Goal: Task Accomplishment & Management: Complete application form

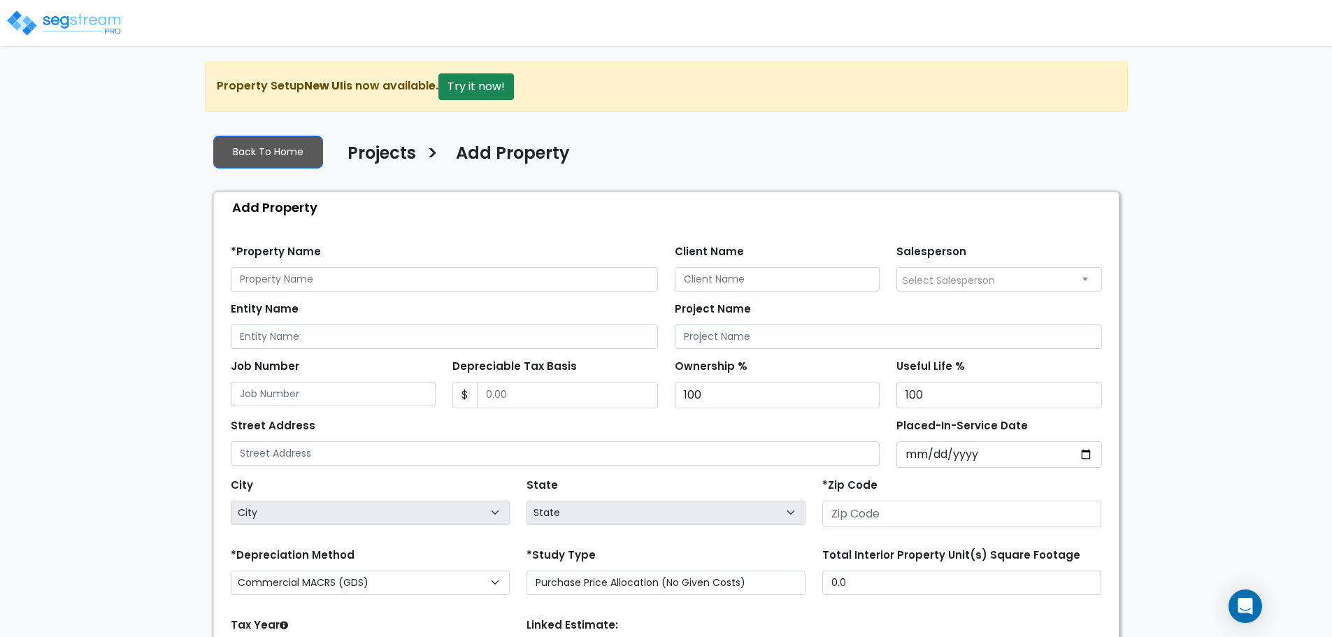
click at [95, 12] on img at bounding box center [65, 23] width 119 height 28
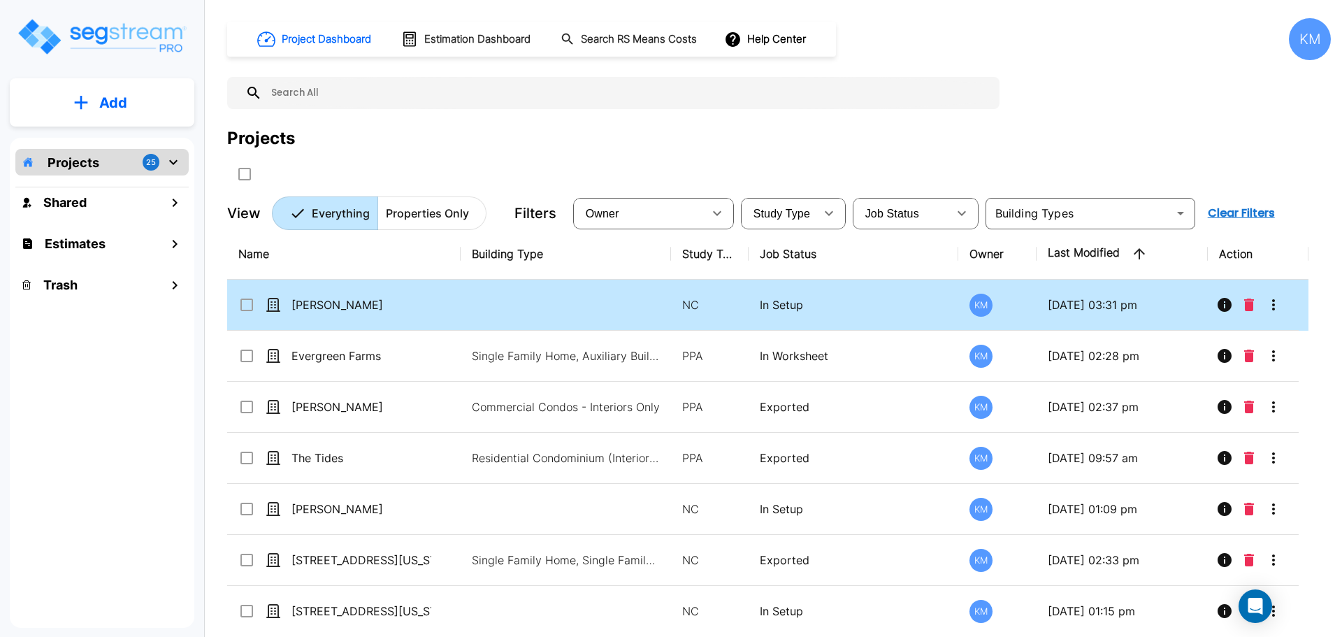
click at [481, 294] on td at bounding box center [566, 305] width 210 height 51
checkbox input "true"
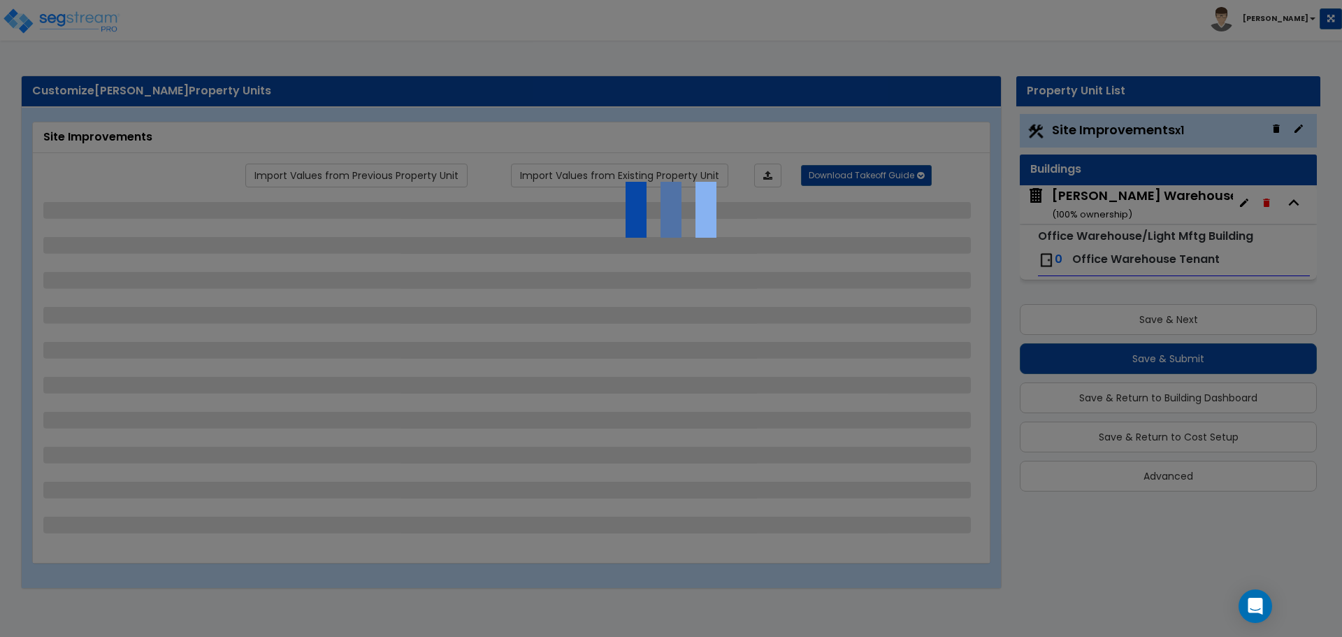
select select "1"
select select "2"
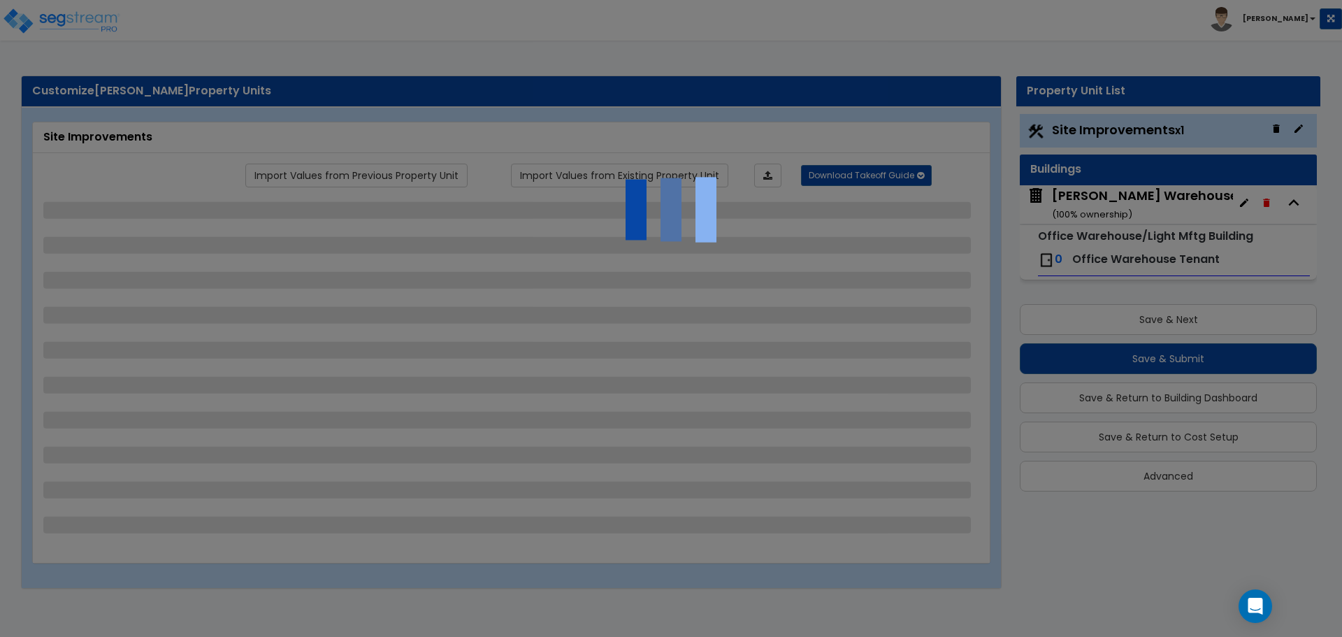
select select "1"
select select "2"
select select "1"
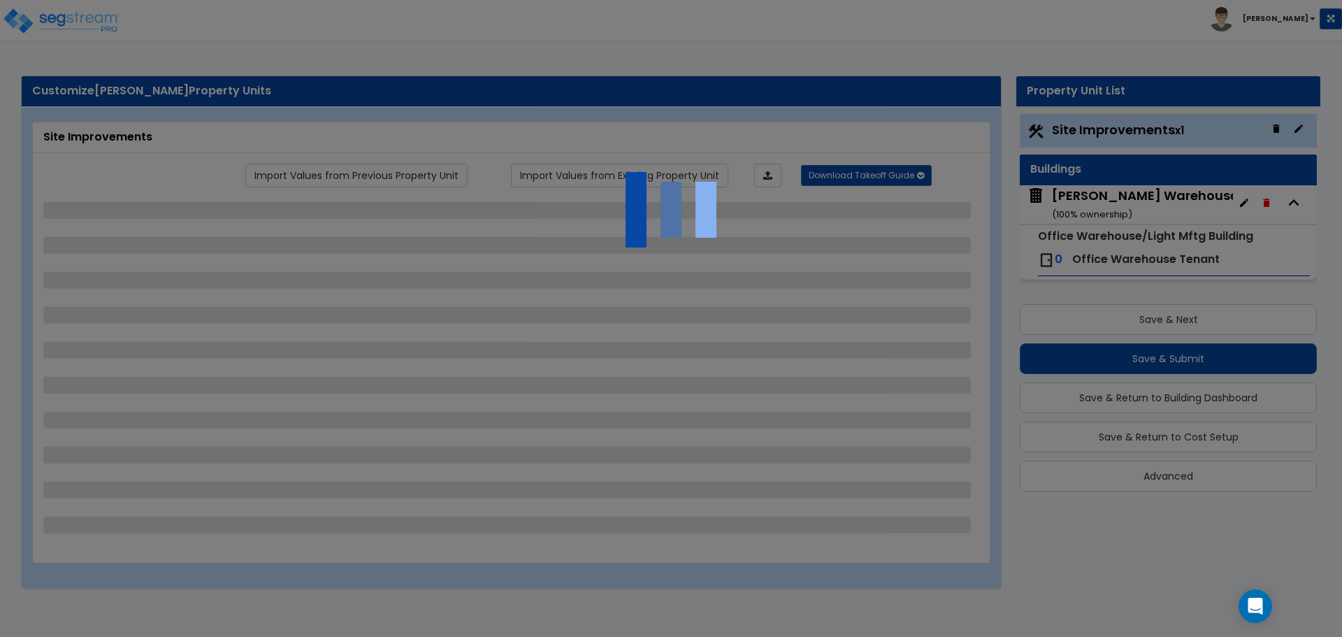
select select "2"
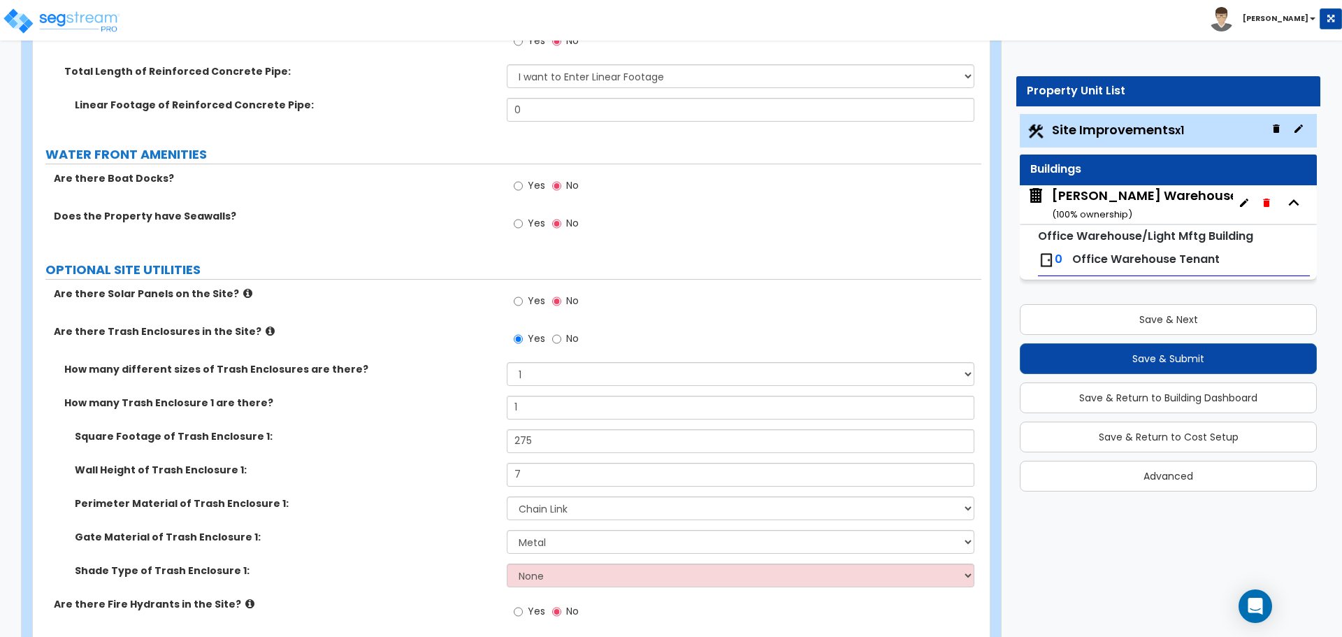
scroll to position [2936, 0]
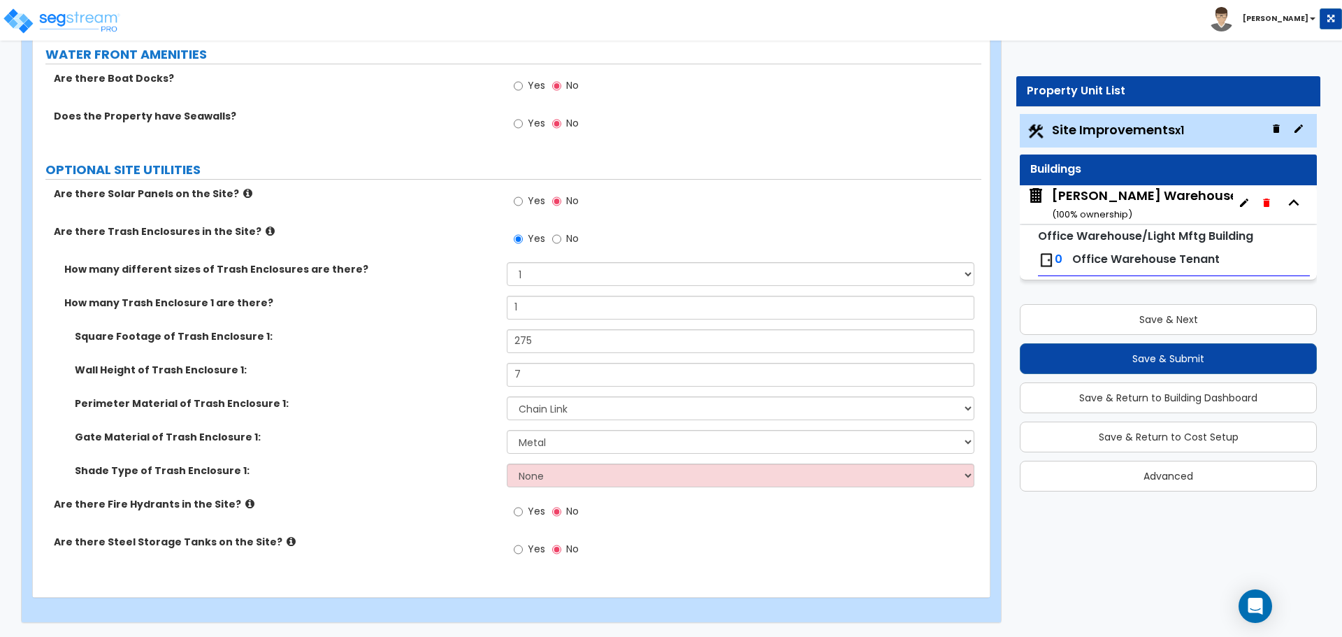
click at [1117, 198] on div "Lafferty Warehouse ( 100 % ownership)" at bounding box center [1145, 205] width 186 height 36
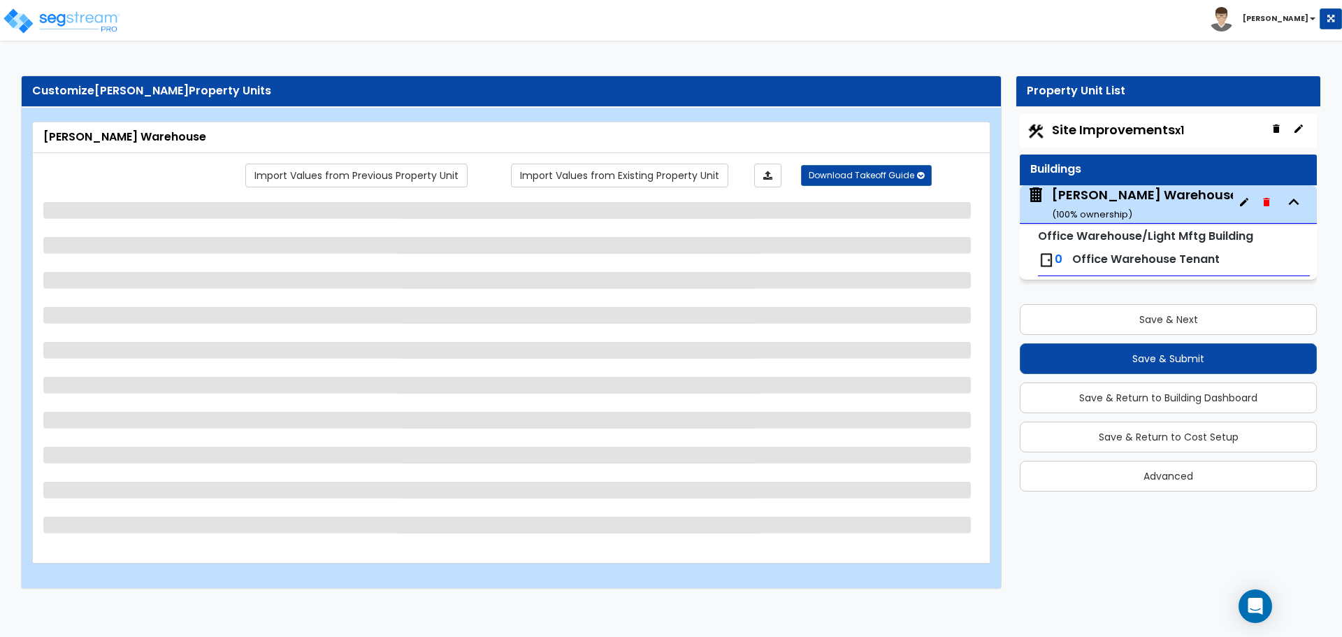
select select "4"
select select "1"
select select "2"
select select "6"
select select "1"
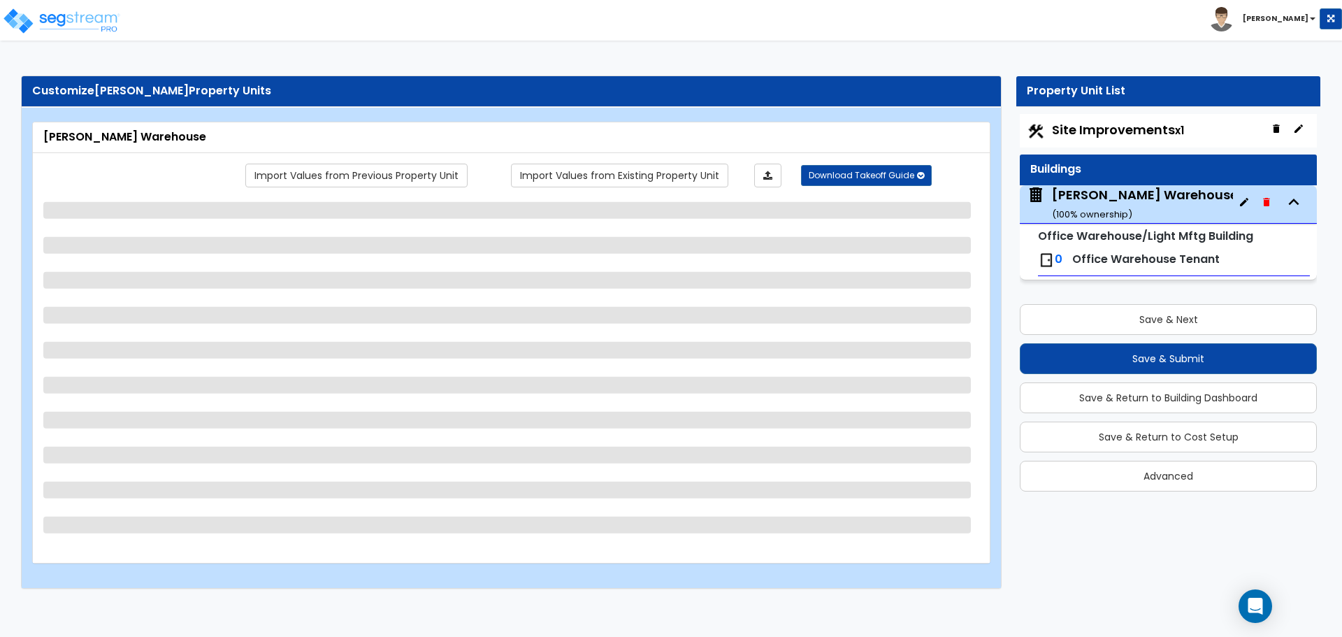
select select "1"
select select "4"
select select "1"
select select "3"
select select "2"
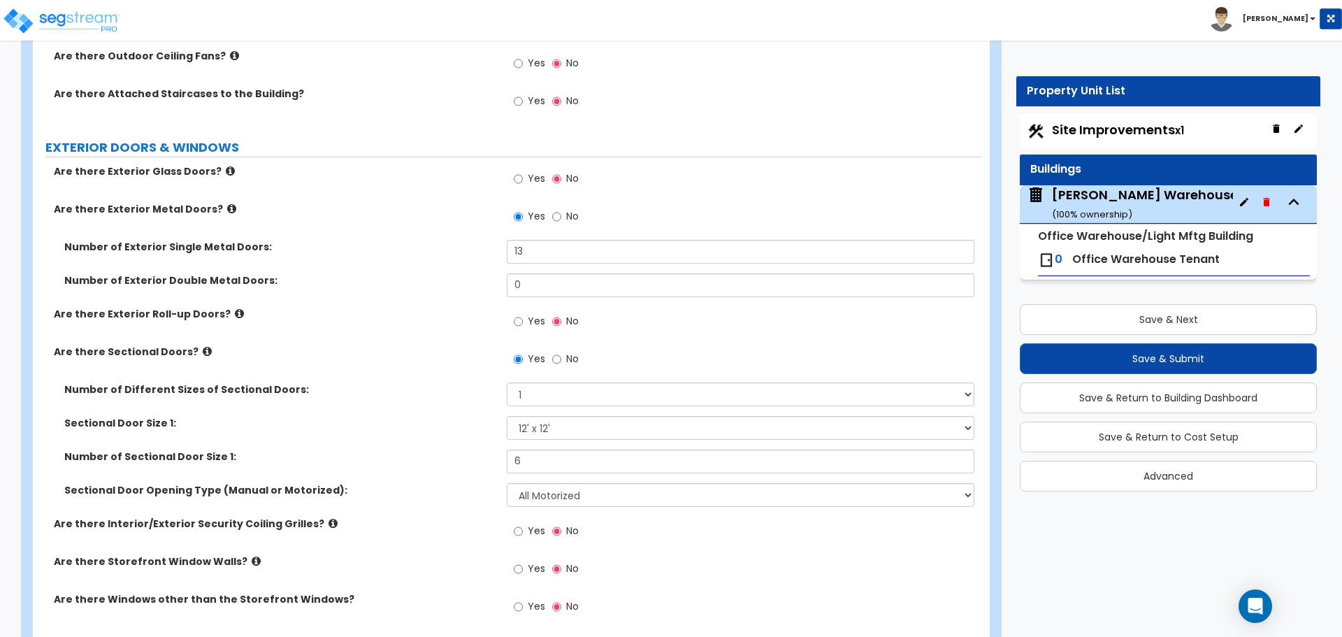
scroll to position [1398, 0]
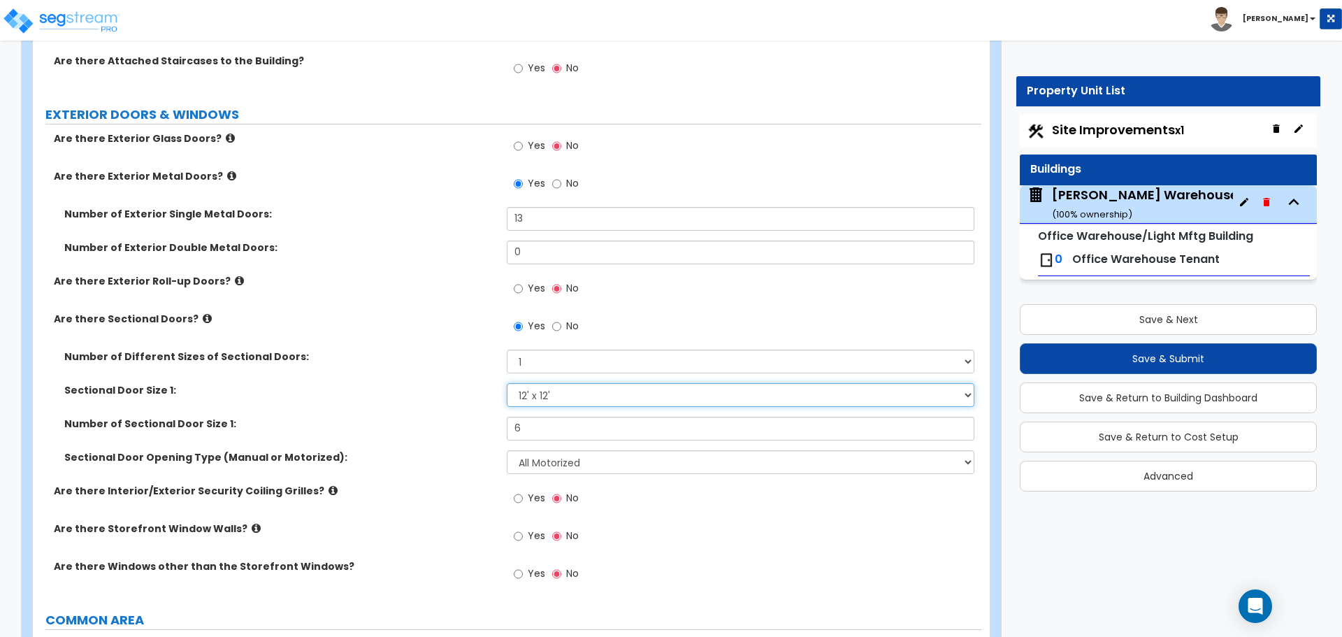
click at [600, 391] on select "Please Choose One 8' x 8' 10' x 10' 12' x 12' 20' x 14'" at bounding box center [740, 395] width 467 height 24
click at [507, 383] on select "Please Choose One 8' x 8' 10' x 10' 12' x 12' 20' x 14'" at bounding box center [740, 395] width 467 height 24
click at [871, 395] on select "Please Choose One 8' x 8' 10' x 10' 12' x 12' 20' x 14'" at bounding box center [740, 395] width 467 height 24
select select "3"
click at [507, 383] on select "Please Choose One 8' x 8' 10' x 10' 12' x 12' 20' x 14'" at bounding box center [740, 395] width 467 height 24
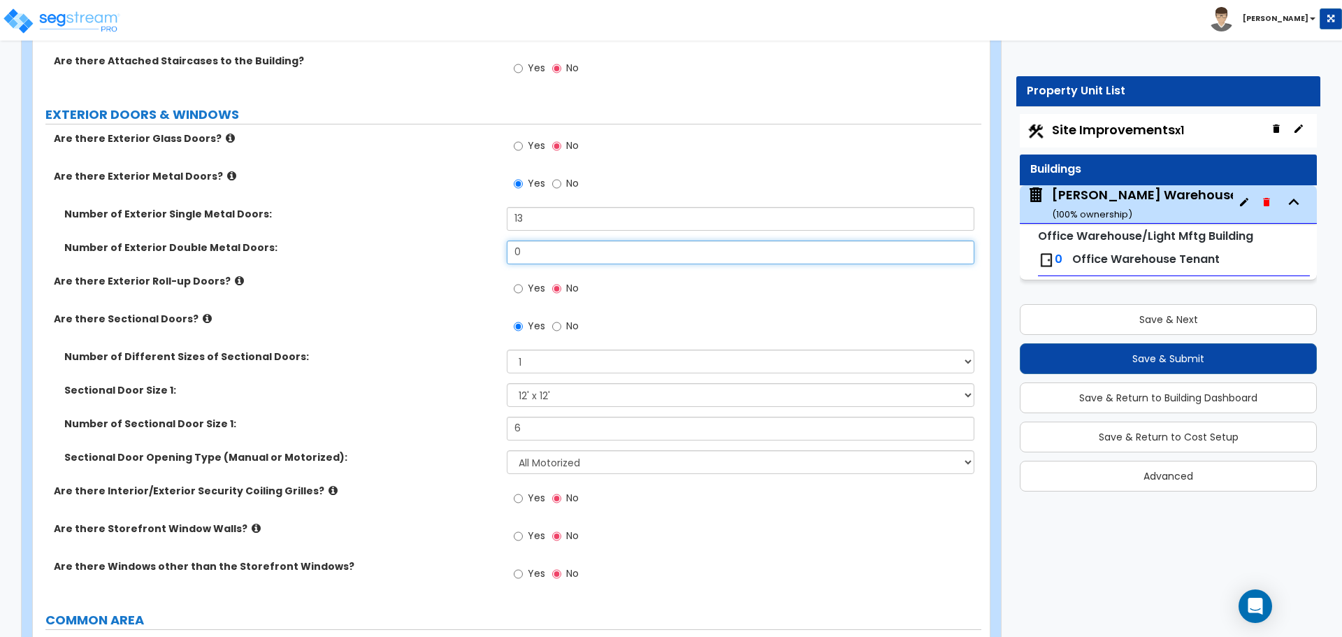
click at [544, 255] on input "0" at bounding box center [740, 252] width 467 height 24
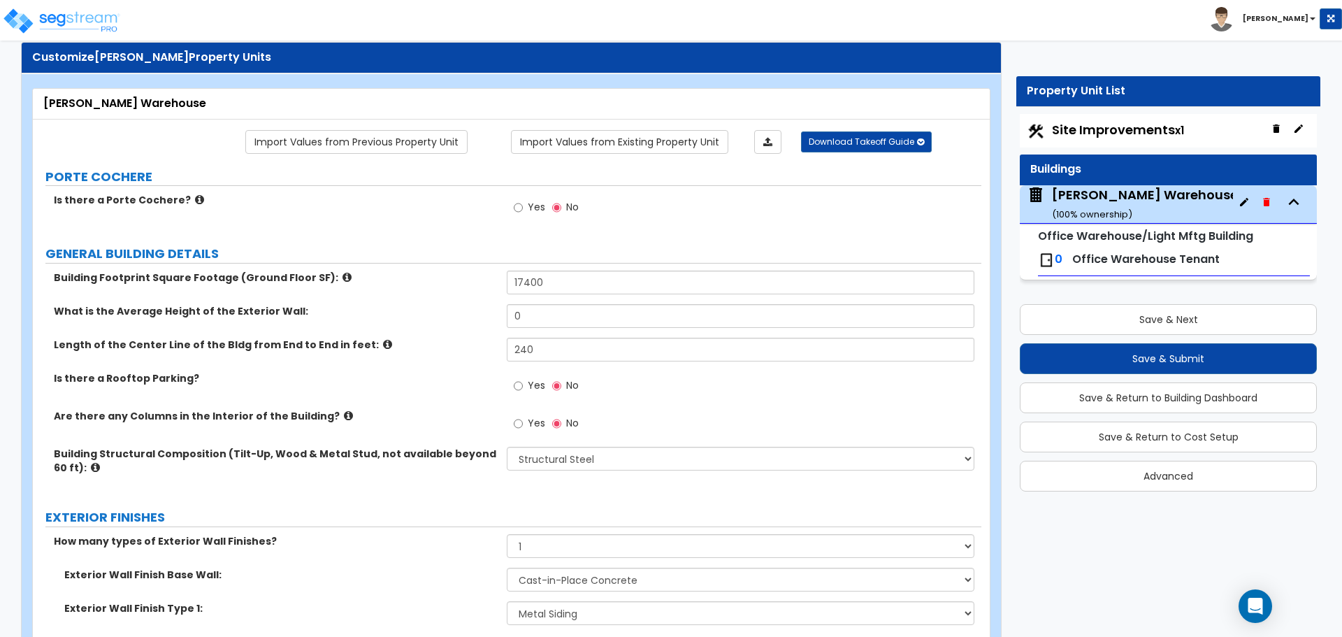
scroll to position [0, 0]
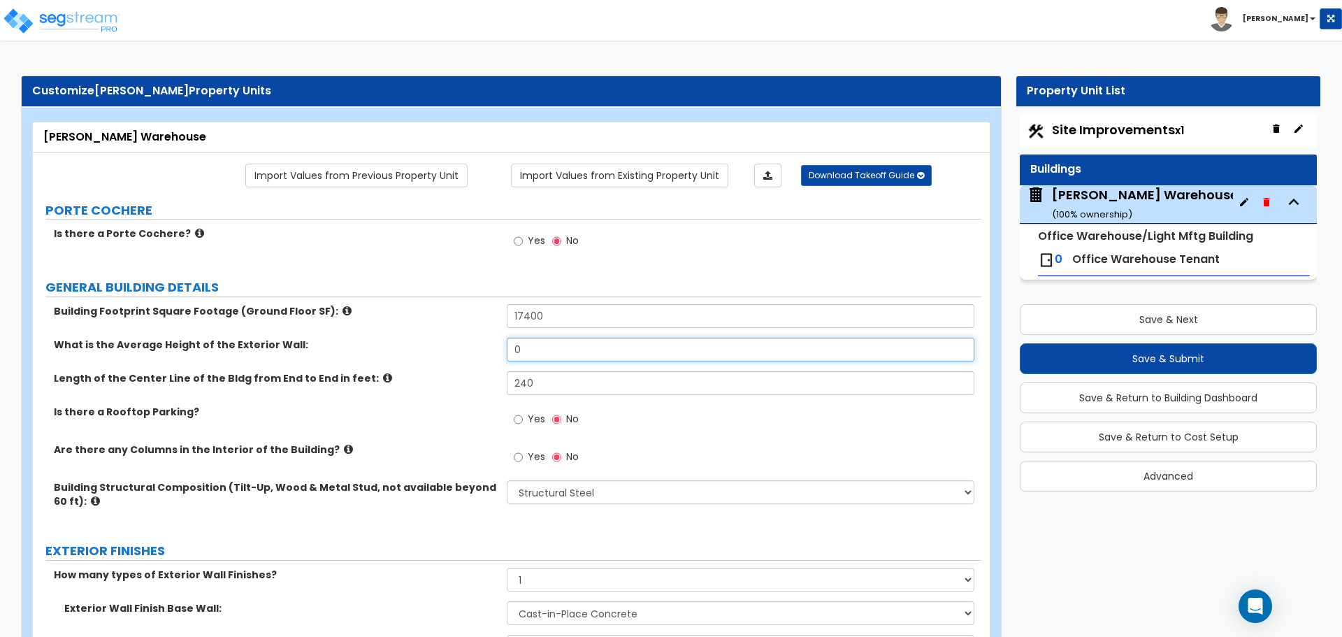
drag, startPoint x: 549, startPoint y: 358, endPoint x: 454, endPoint y: 358, distance: 95.1
click at [454, 358] on div "What is the Average Height of the Exterior Wall: 0" at bounding box center [507, 355] width 949 height 34
type input "18"
click at [405, 370] on div "What is the Average Height of the Exterior Wall: 18" at bounding box center [507, 355] width 949 height 34
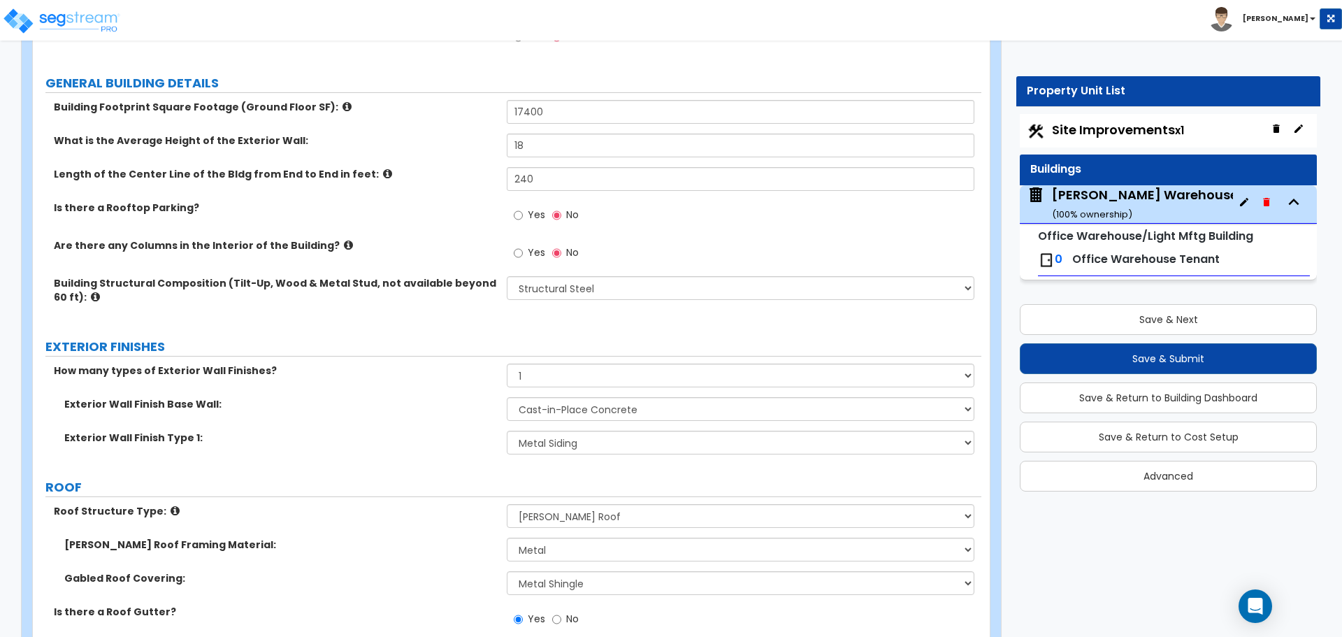
scroll to position [233, 0]
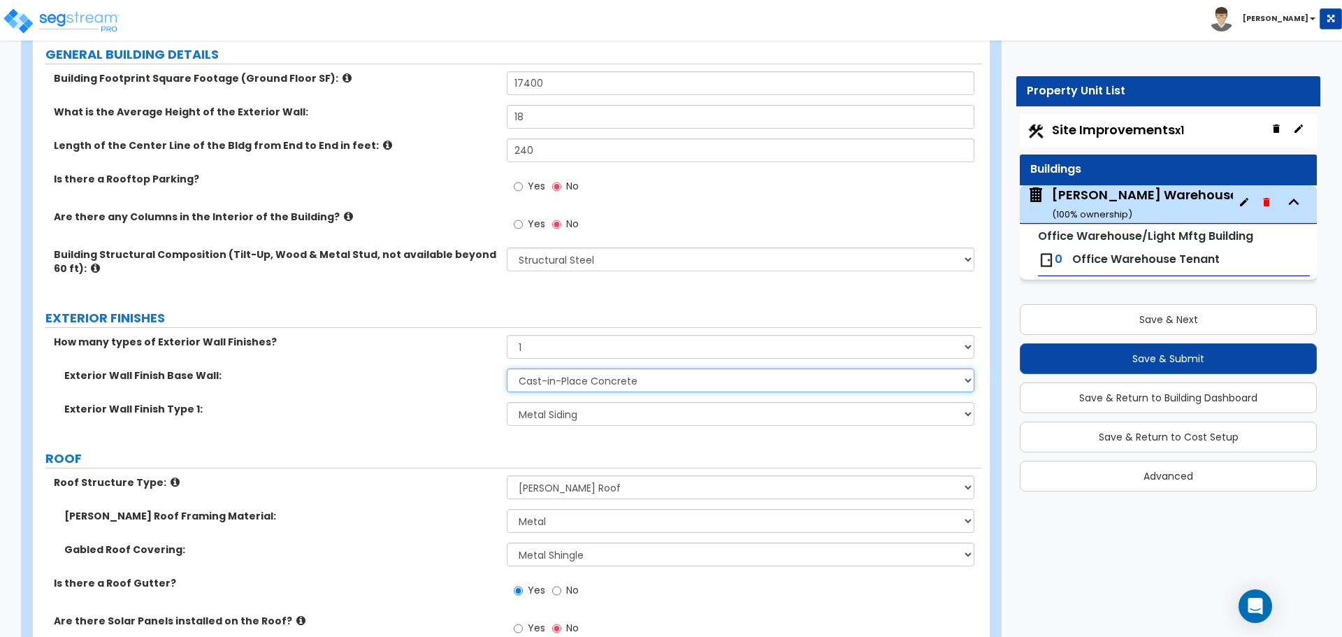
click at [656, 384] on select "I Don't Know, Please Choose for me Concrete Masonry Units (CMU) Cast-in-Place C…" at bounding box center [740, 380] width 467 height 24
click at [654, 378] on select "I Don't Know, Please Choose for me Concrete Masonry Units (CMU) Cast-in-Place C…" at bounding box center [740, 380] width 467 height 24
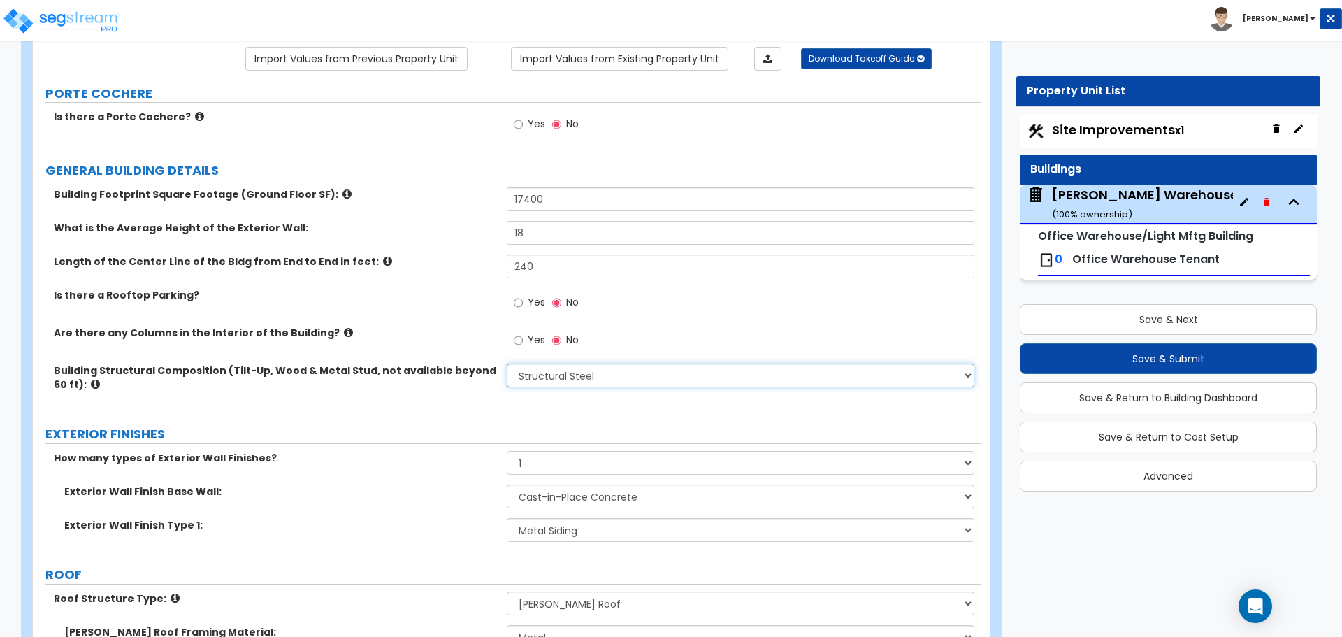
click at [591, 377] on select "Please Choose One Pre-Engineered Metal Building Tilt-up Wall Construction Reinf…" at bounding box center [740, 375] width 467 height 24
select select "7"
click at [507, 363] on select "Please Choose One Pre-Engineered Metal Building Tilt-up Wall Construction Reinf…" at bounding box center [740, 375] width 467 height 24
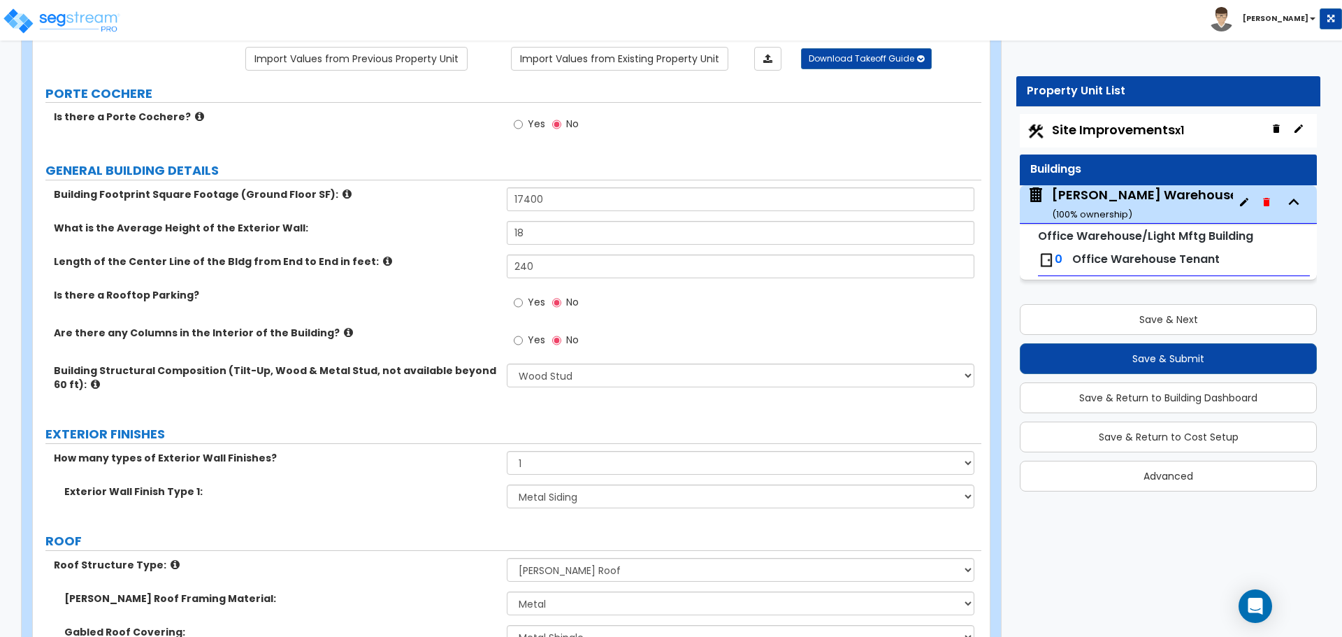
click at [91, 384] on icon at bounding box center [95, 384] width 9 height 10
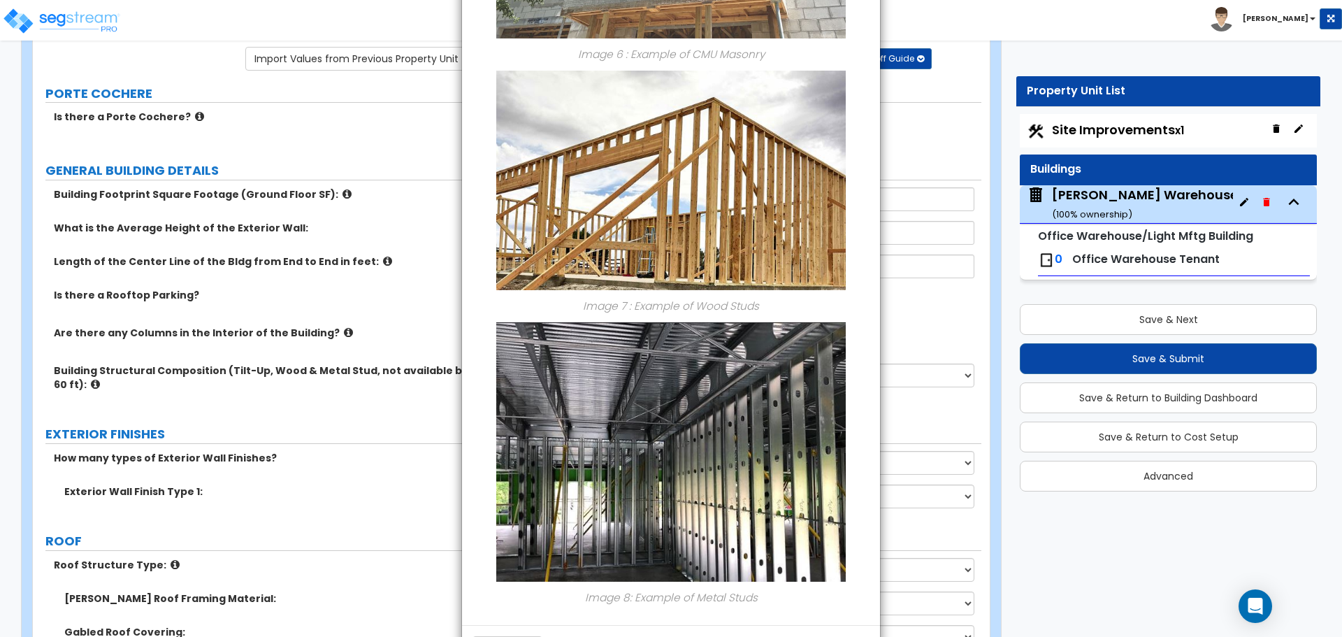
scroll to position [1640, 0]
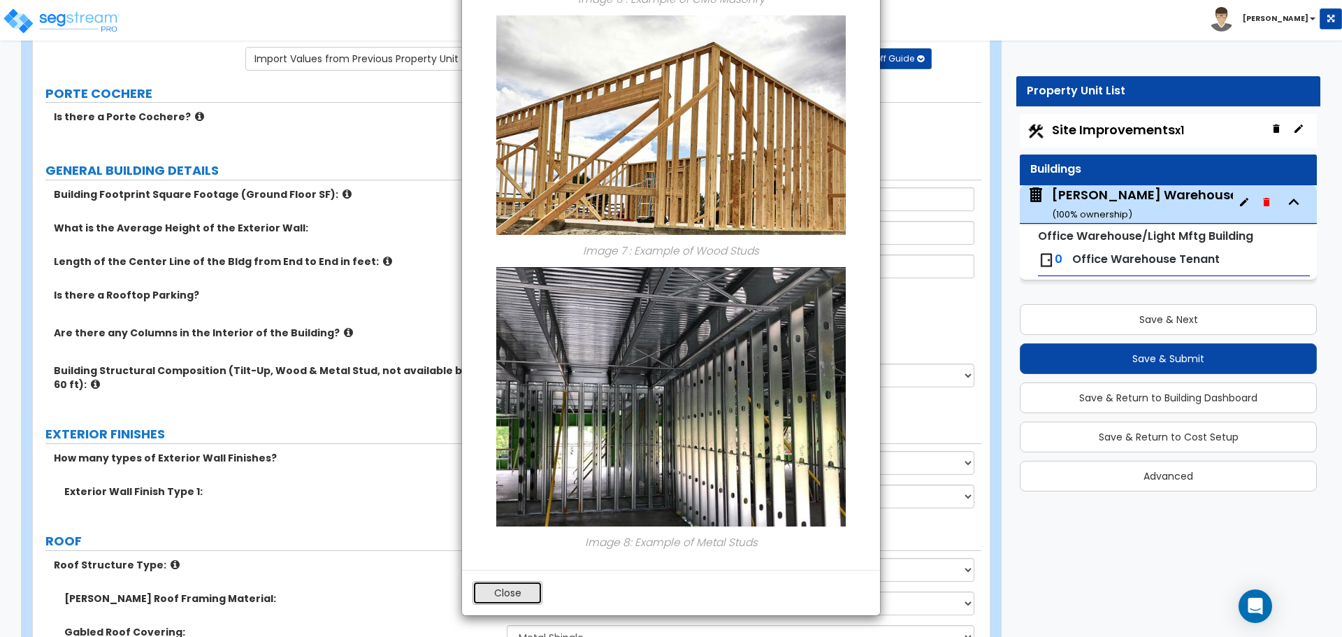
click at [531, 592] on button "Close" at bounding box center [508, 593] width 70 height 24
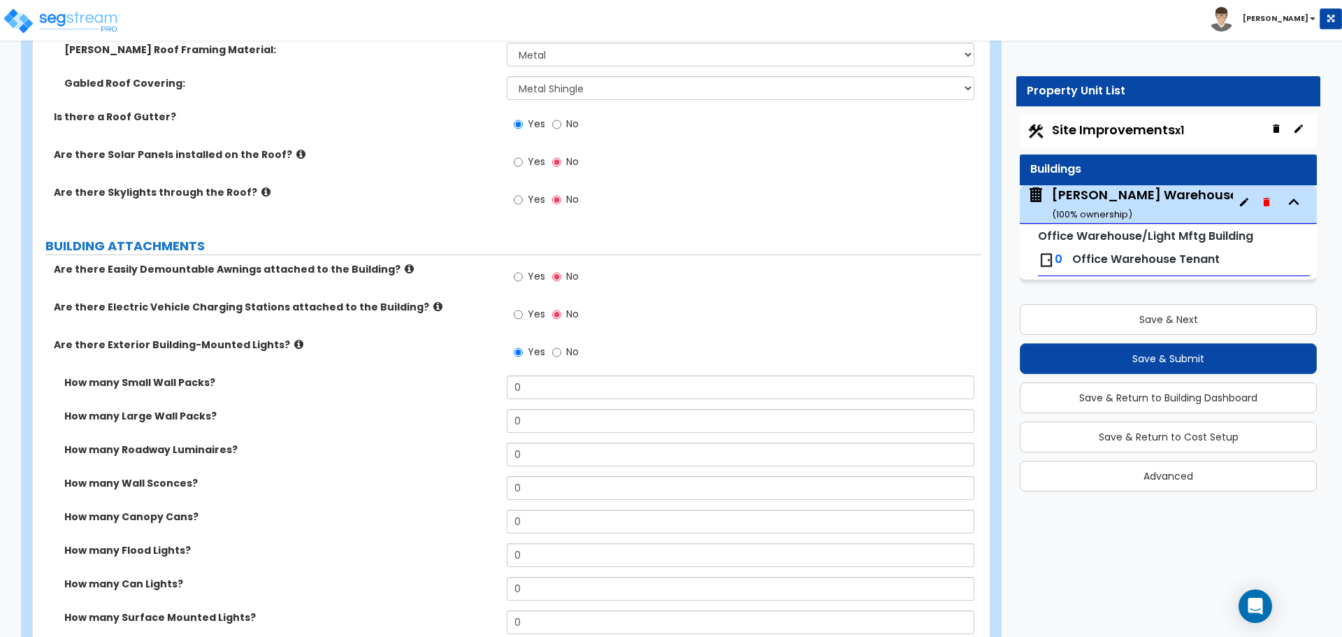
scroll to position [699, 0]
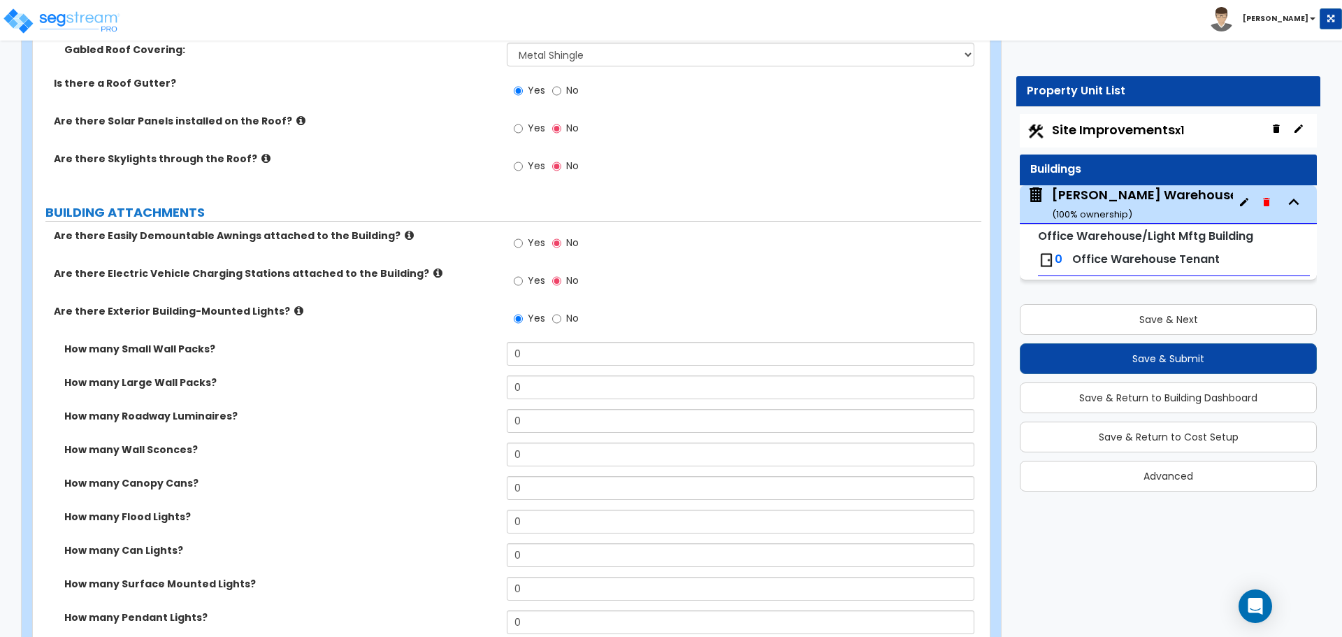
click at [294, 312] on icon at bounding box center [298, 310] width 9 height 10
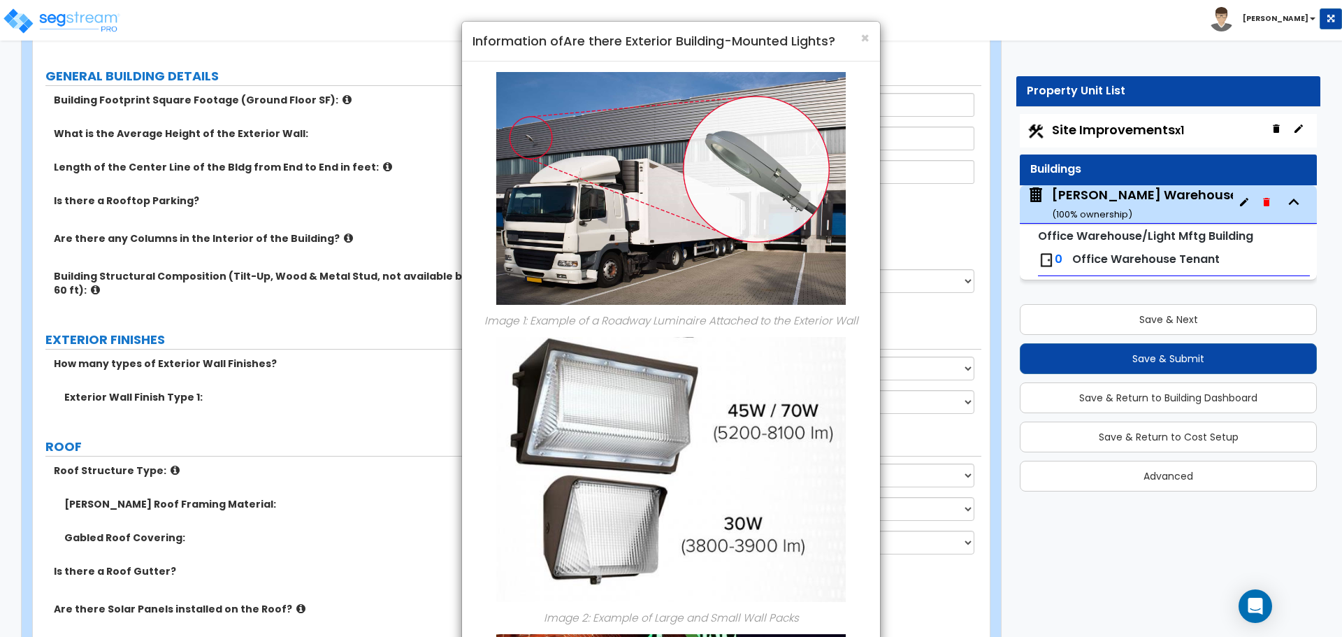
scroll to position [0, 0]
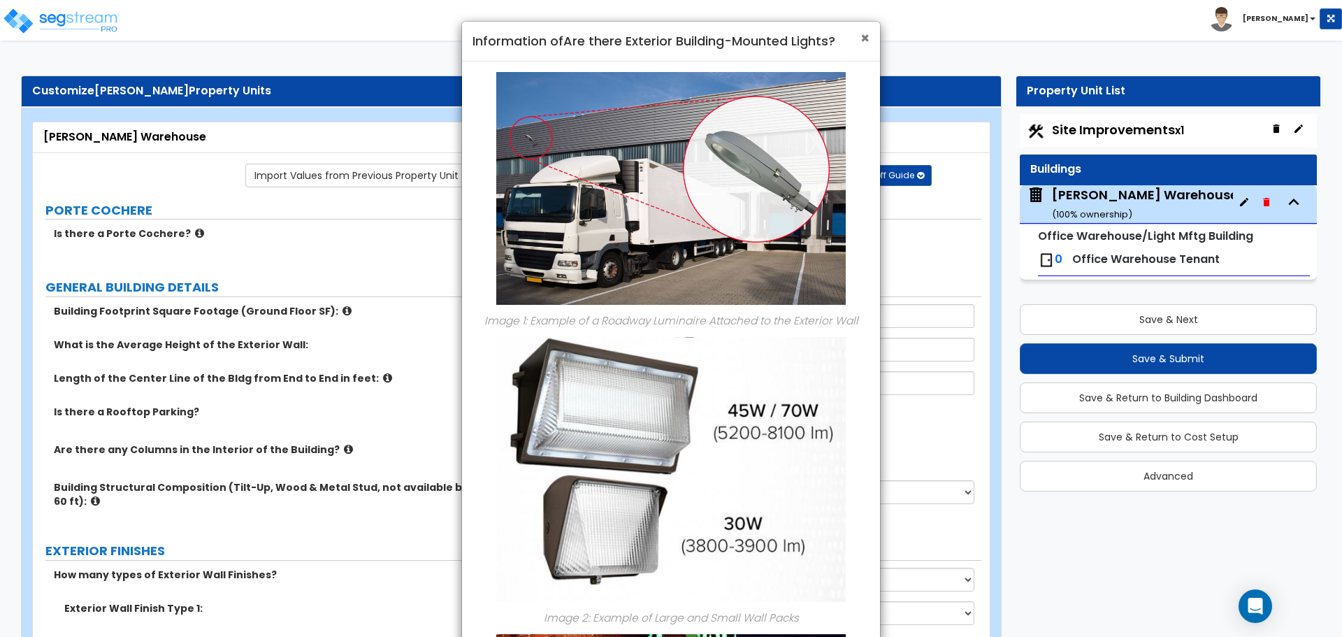
click at [868, 31] on span "×" at bounding box center [864, 38] width 9 height 20
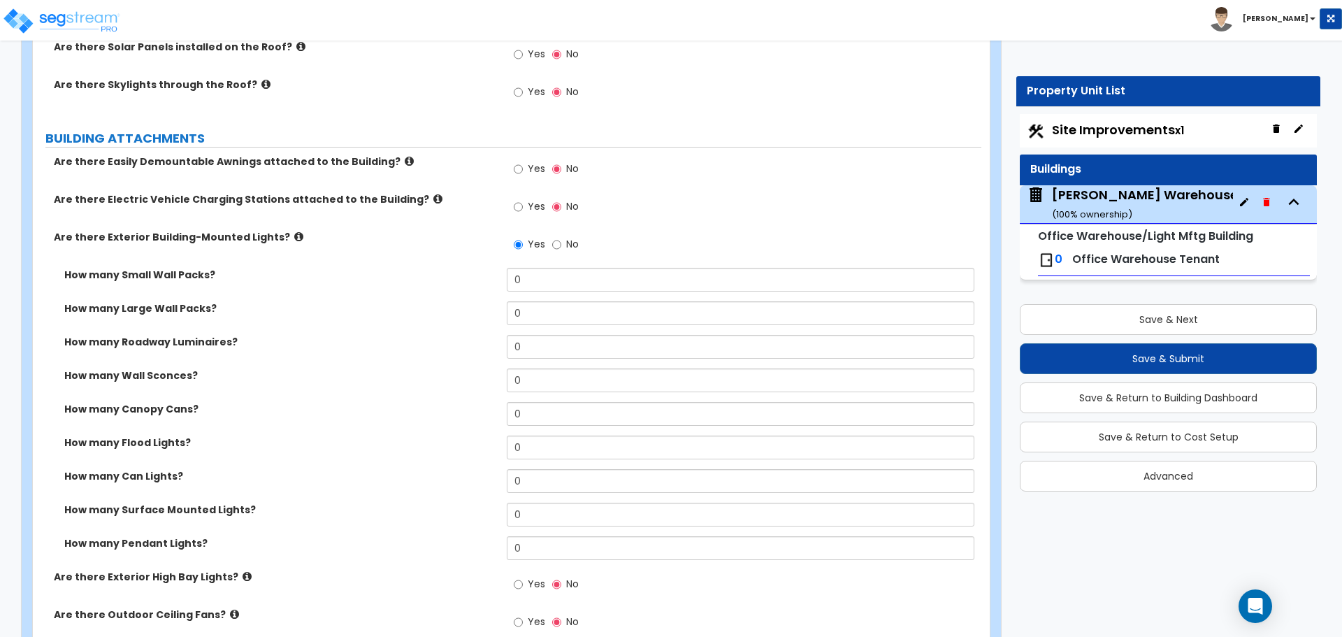
scroll to position [816, 0]
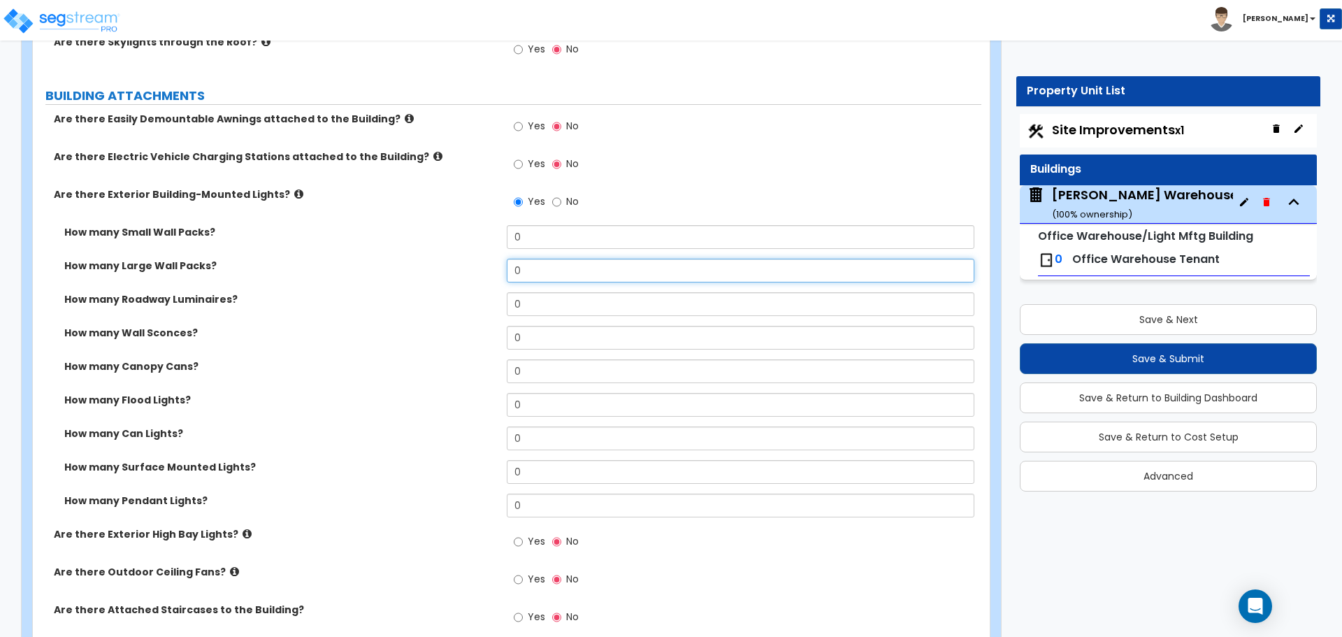
click at [600, 279] on input "0" at bounding box center [740, 271] width 467 height 24
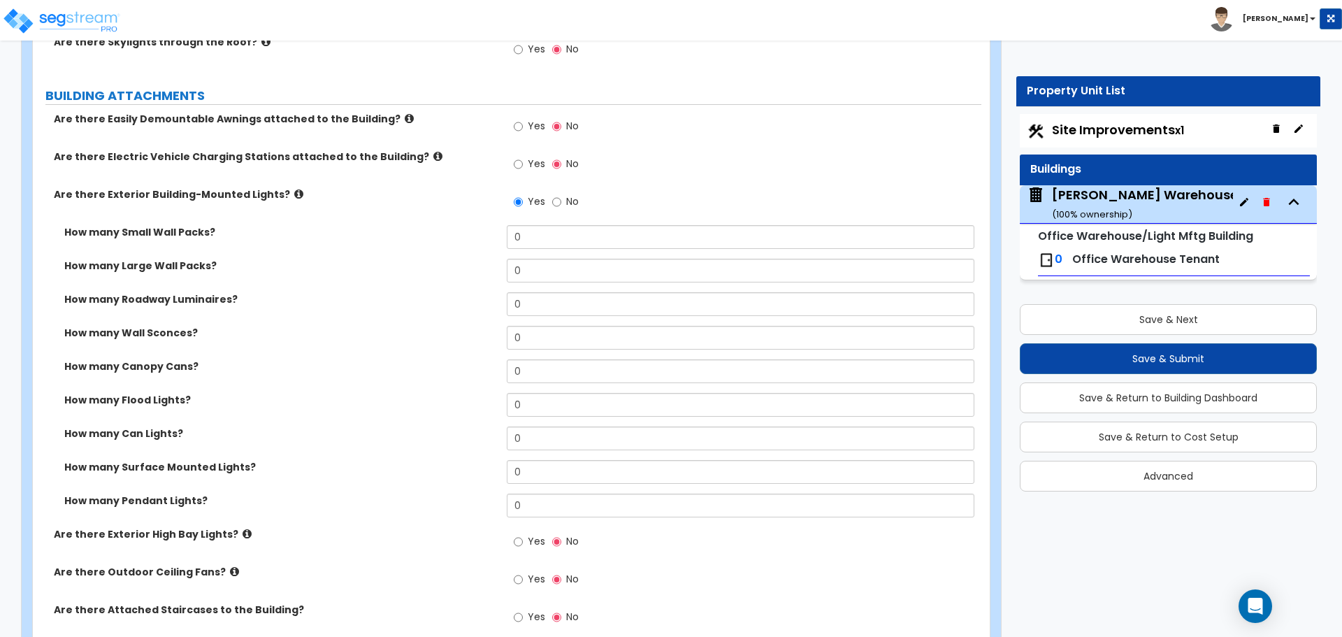
click at [287, 192] on label "Are there Exterior Building-Mounted Lights?" at bounding box center [275, 194] width 442 height 14
click at [294, 194] on icon at bounding box center [298, 194] width 9 height 10
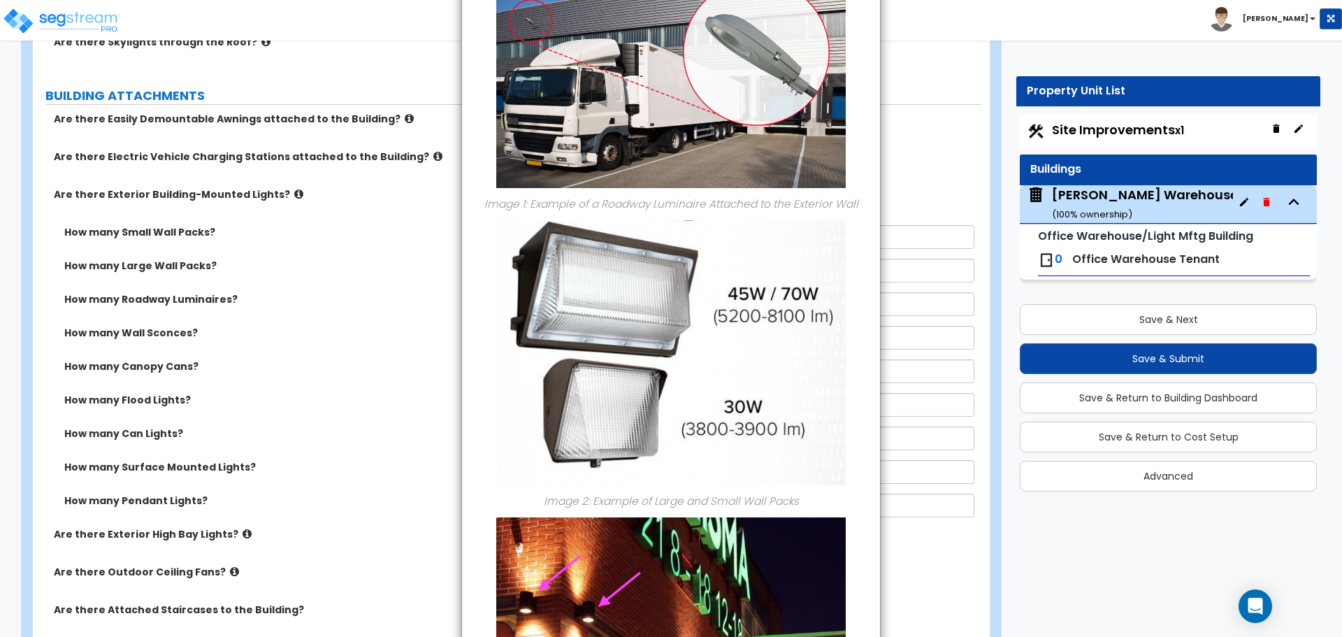
scroll to position [0, 0]
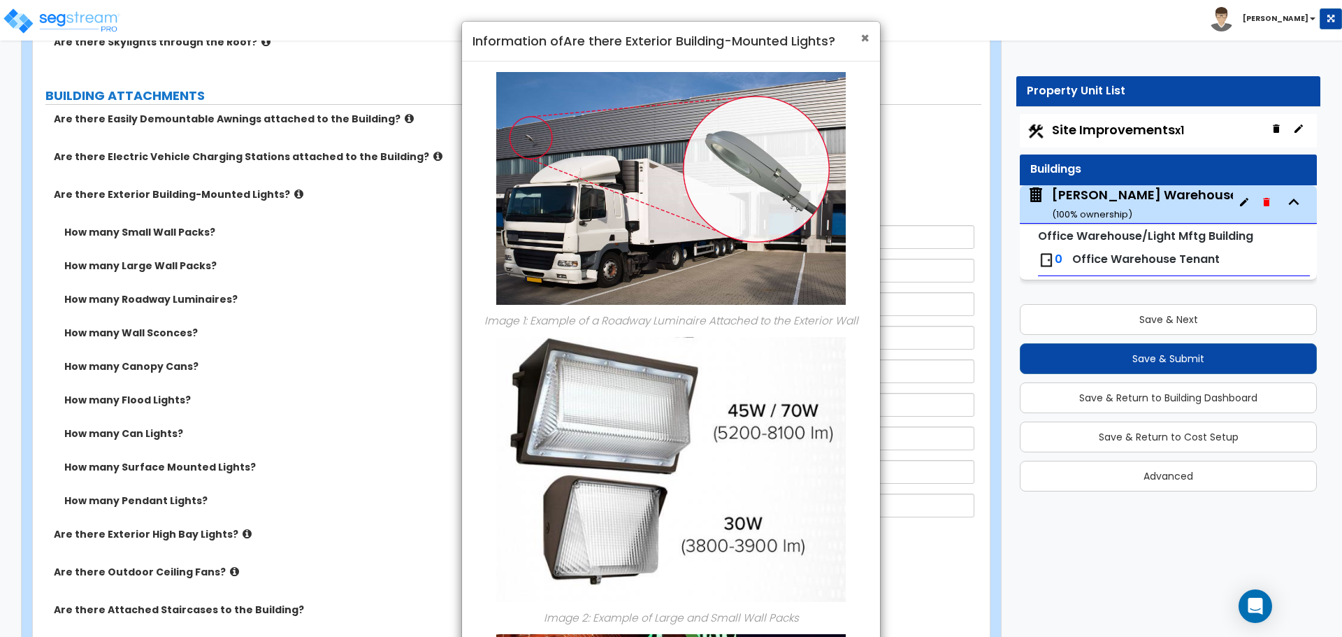
click at [863, 36] on span "×" at bounding box center [864, 38] width 9 height 20
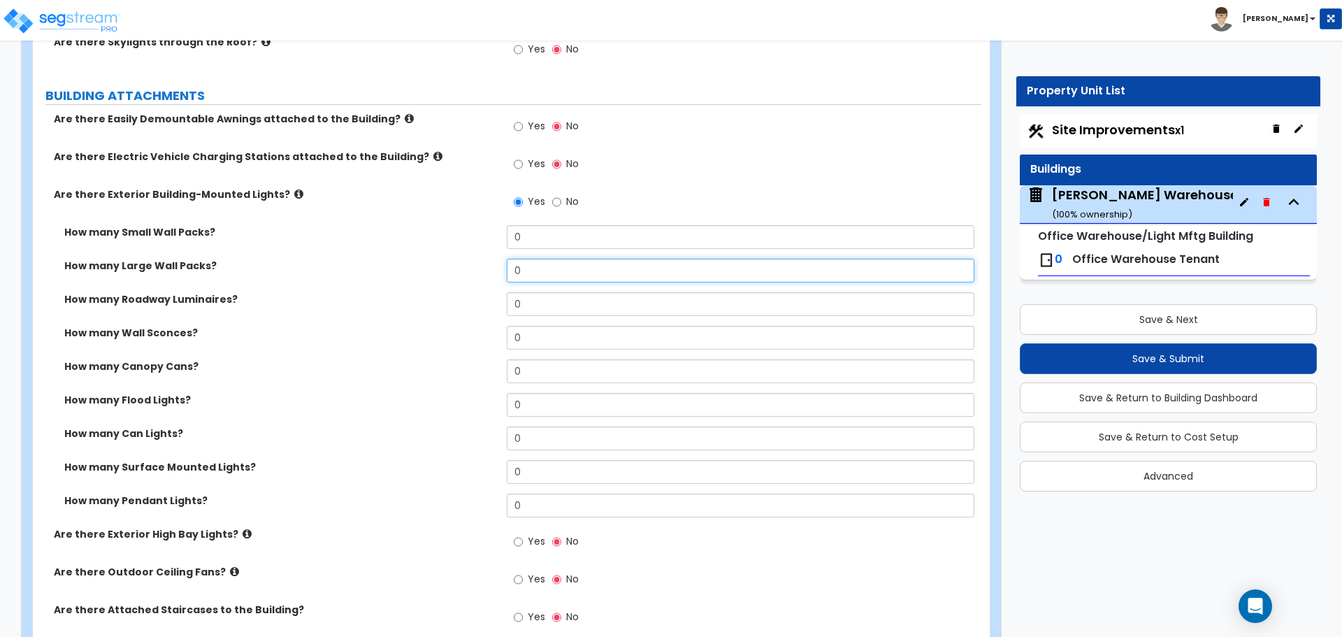
drag, startPoint x: 535, startPoint y: 272, endPoint x: 448, endPoint y: 268, distance: 86.7
click at [454, 272] on div "How many Large Wall Packs? 0" at bounding box center [507, 276] width 949 height 34
type input "9"
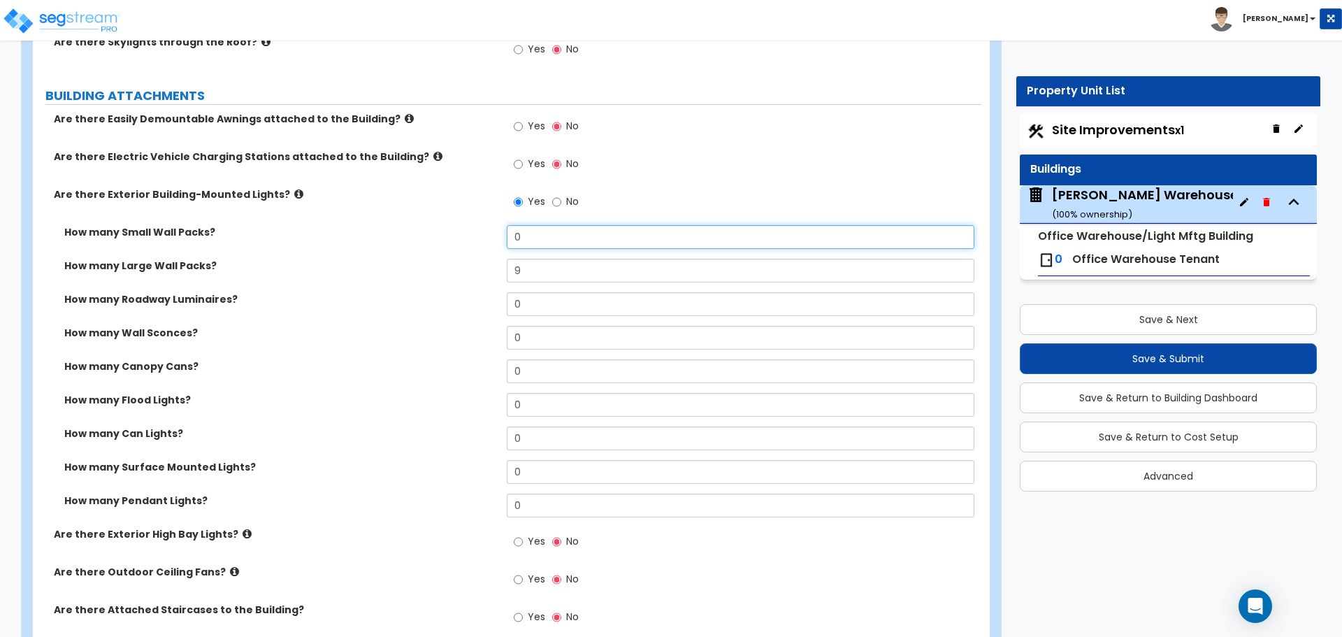
click at [523, 239] on input "0" at bounding box center [740, 237] width 467 height 24
click at [524, 238] on input "0" at bounding box center [740, 237] width 467 height 24
type input "13"
click at [287, 196] on label "Are there Exterior Building-Mounted Lights?" at bounding box center [275, 194] width 442 height 14
click at [294, 194] on icon at bounding box center [298, 194] width 9 height 10
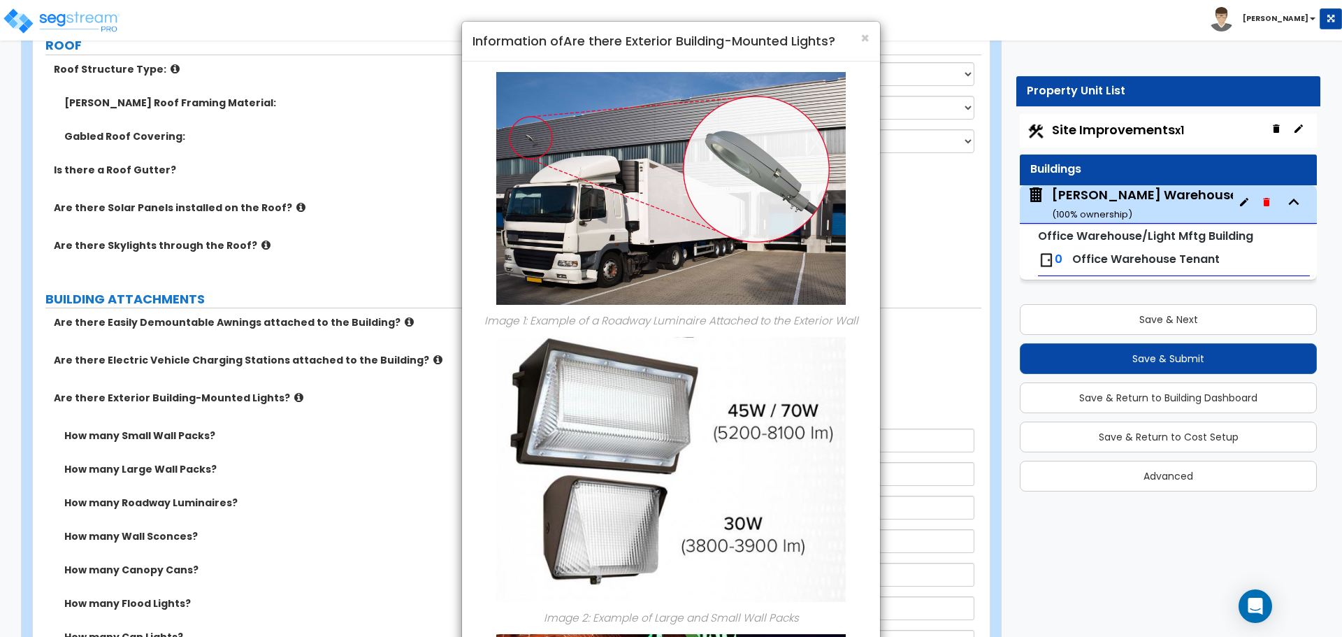
scroll to position [466, 0]
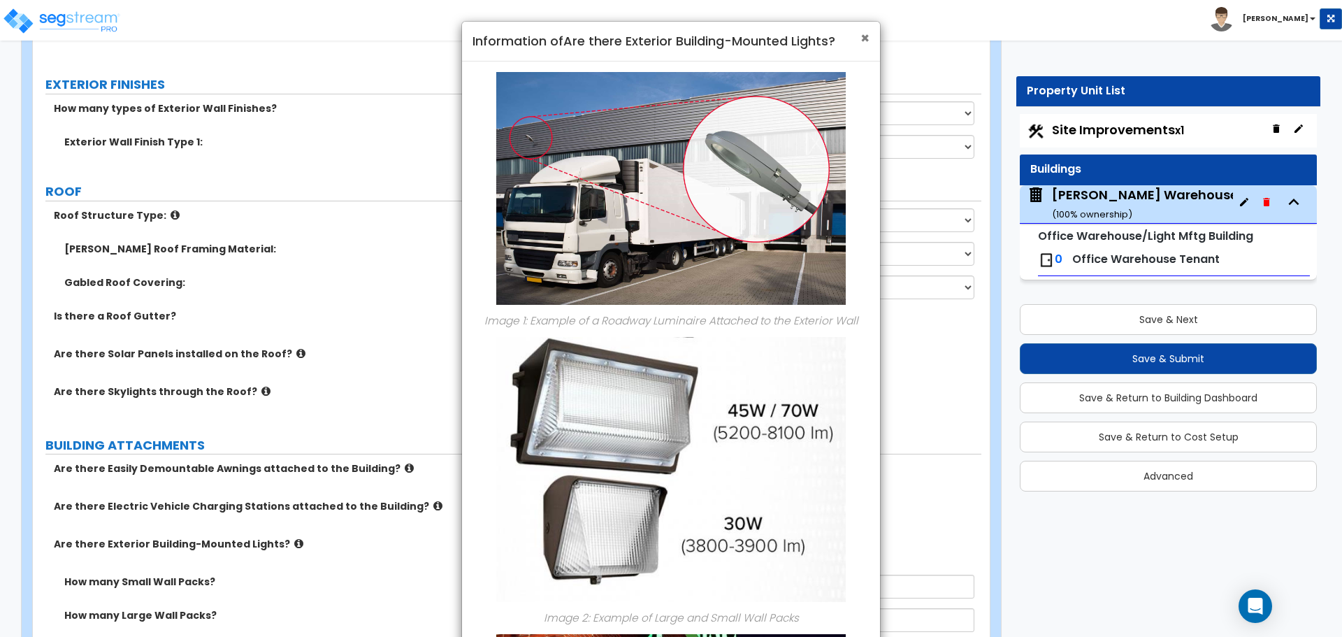
click at [863, 38] on span "×" at bounding box center [864, 38] width 9 height 20
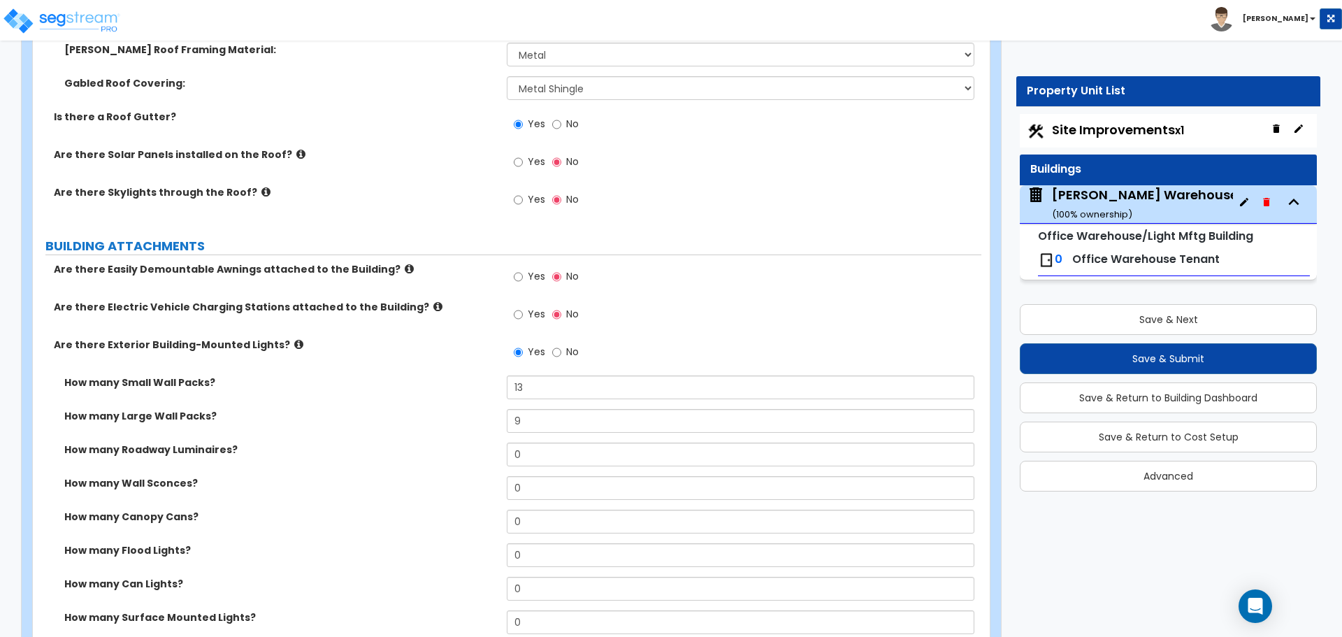
scroll to position [699, 0]
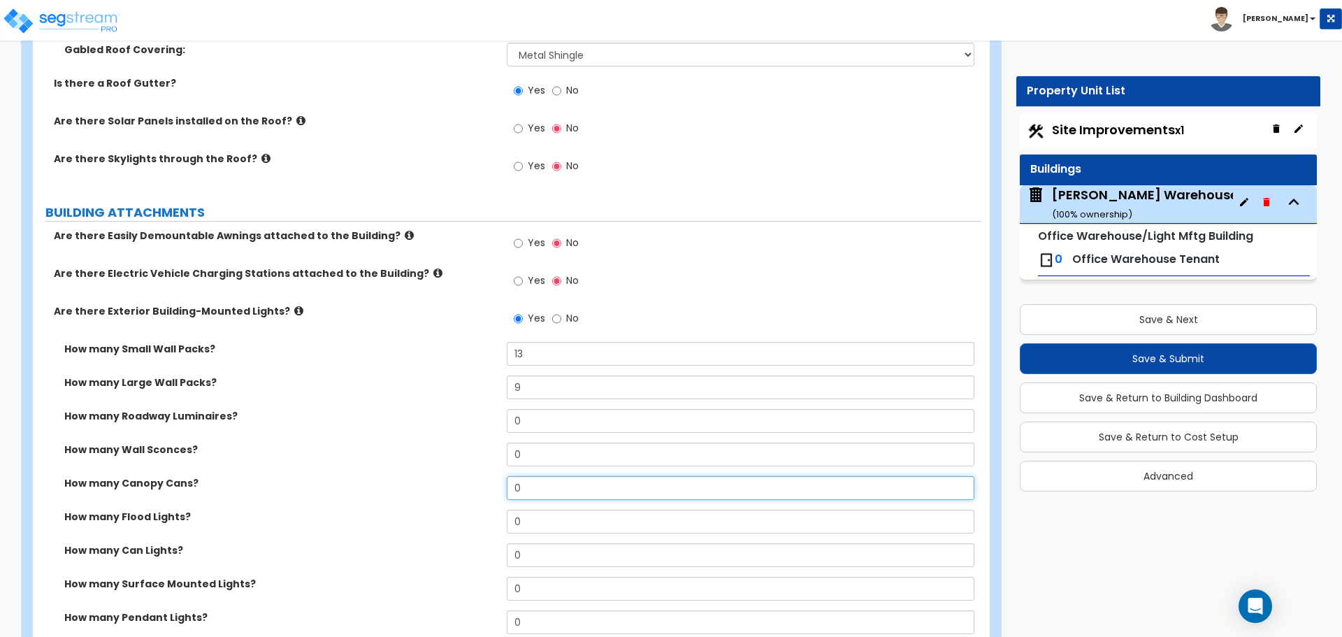
click at [548, 480] on input "0" at bounding box center [740, 488] width 467 height 24
drag, startPoint x: 538, startPoint y: 495, endPoint x: 493, endPoint y: 495, distance: 44.0
click at [493, 495] on div "How many Canopy Cans? 0" at bounding box center [507, 493] width 949 height 34
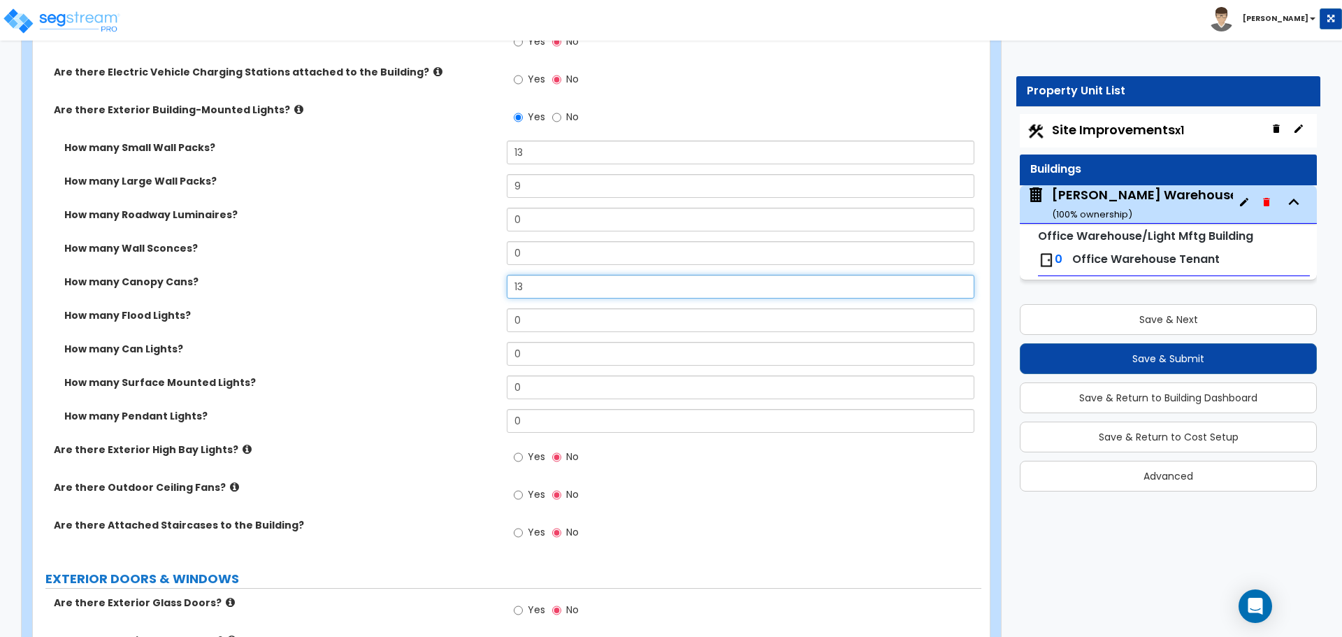
scroll to position [932, 0]
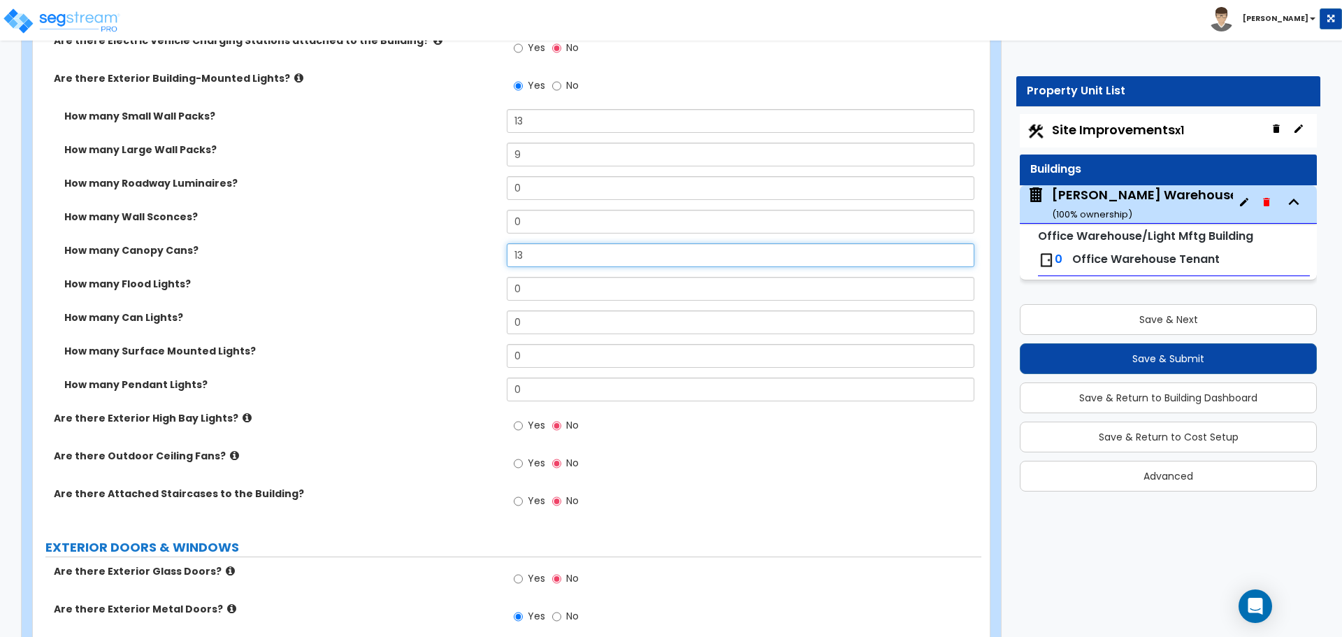
type input "13"
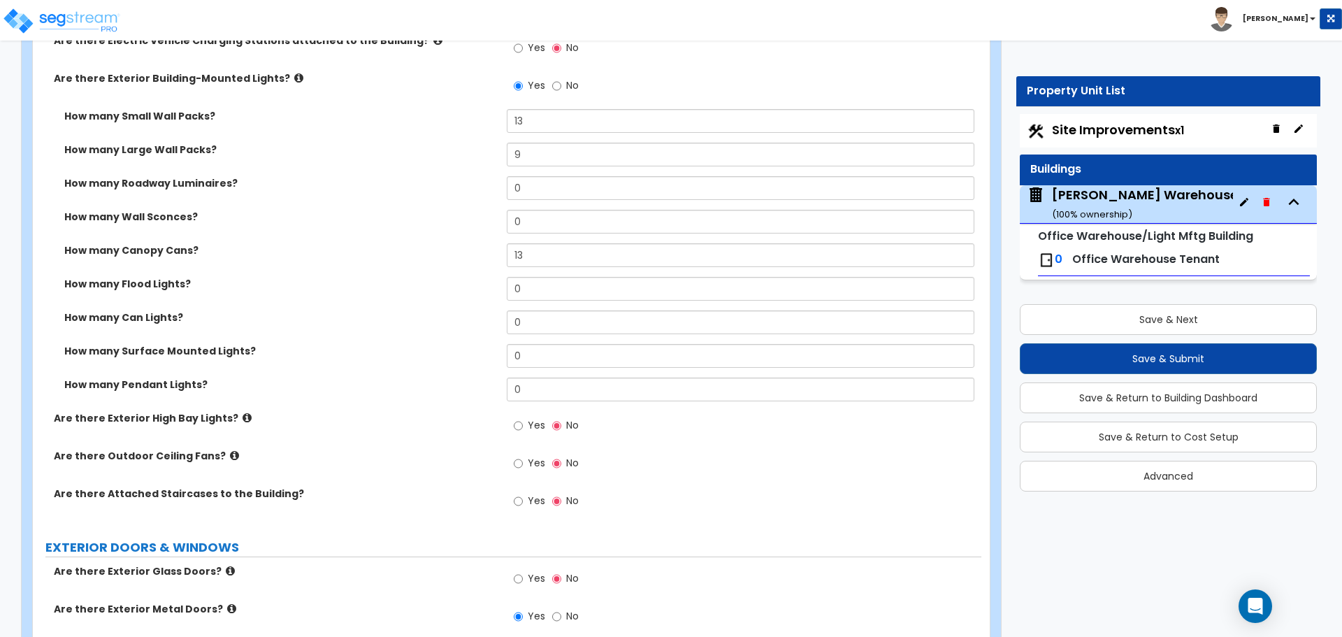
click at [243, 419] on icon at bounding box center [247, 417] width 9 height 10
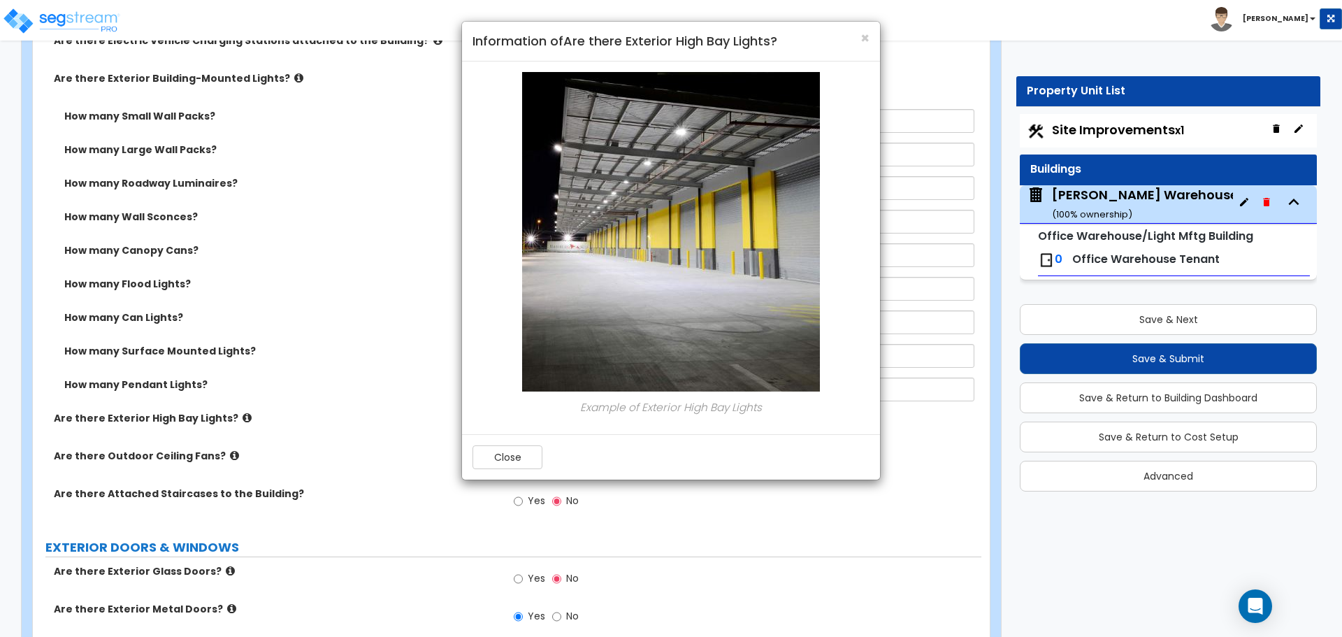
click at [519, 470] on div "Close" at bounding box center [671, 456] width 418 height 45
click at [509, 452] on button "Close" at bounding box center [508, 457] width 70 height 24
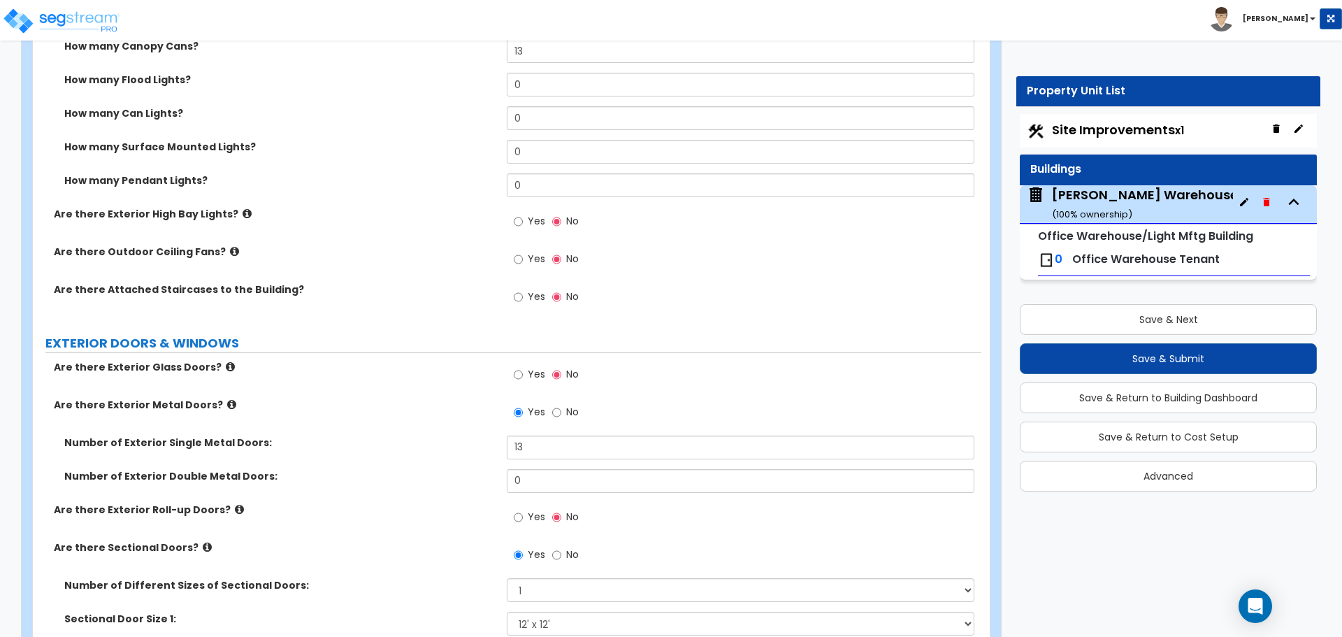
scroll to position [1165, 0]
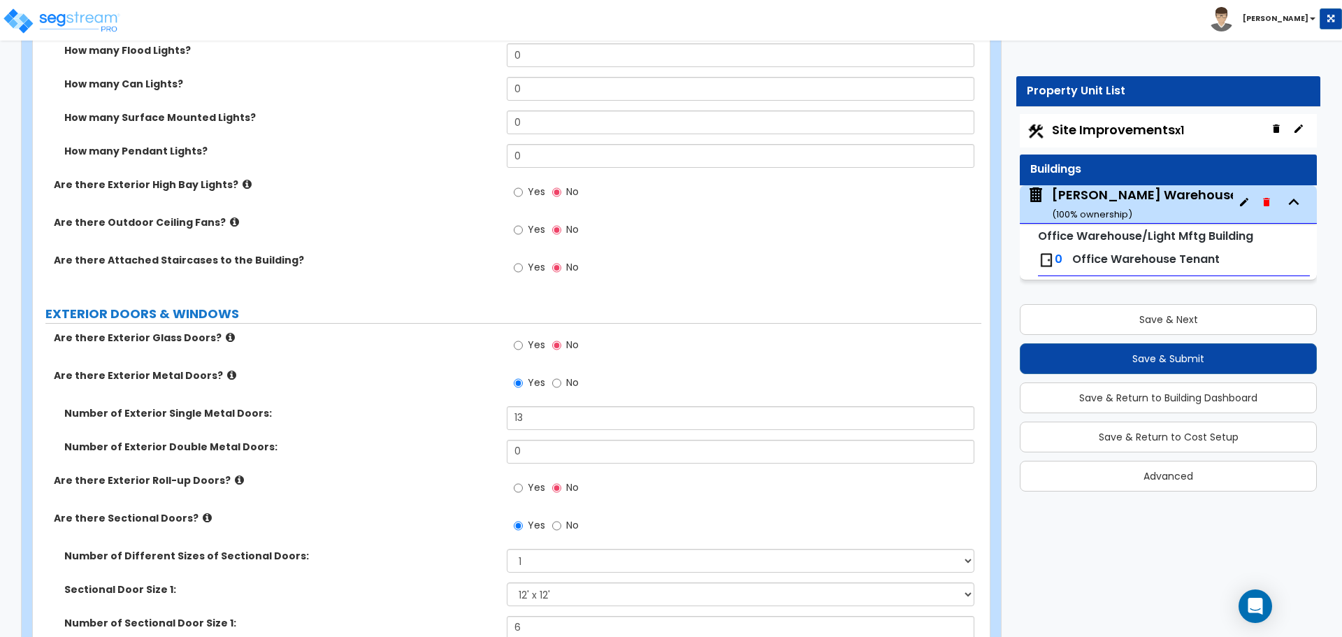
click at [203, 515] on icon at bounding box center [207, 517] width 9 height 10
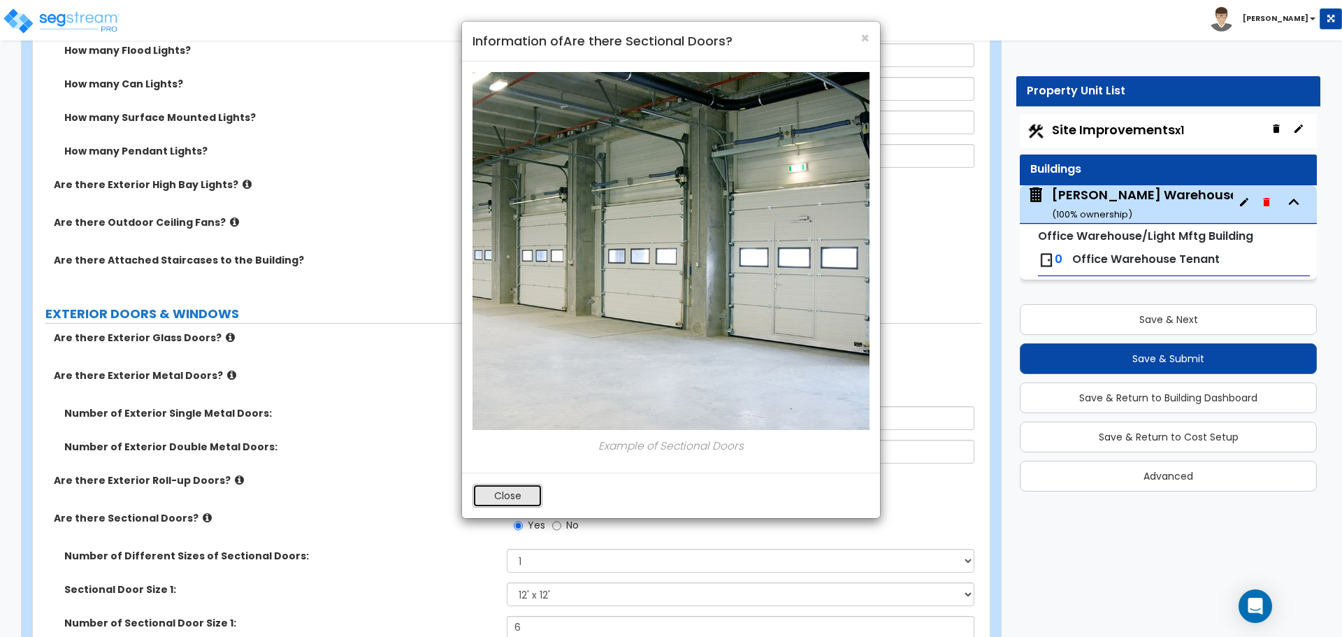
click at [504, 500] on button "Close" at bounding box center [508, 496] width 70 height 24
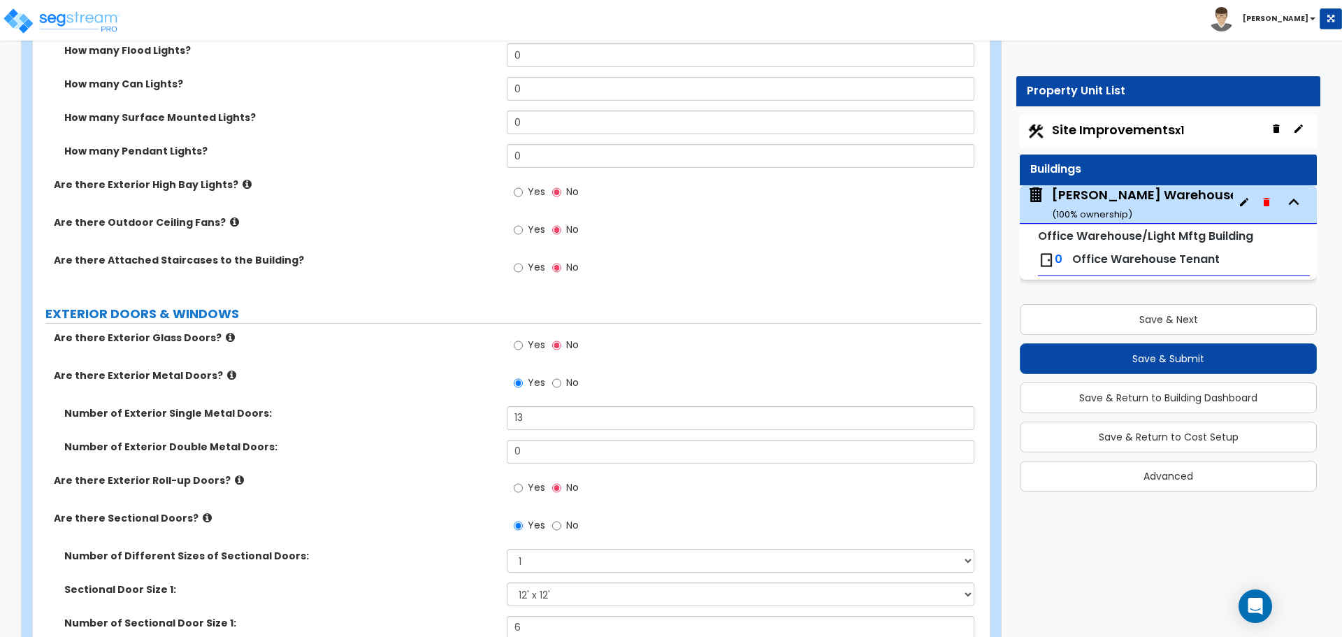
click at [230, 479] on label "Are there Exterior Roll-up Doors?" at bounding box center [275, 480] width 442 height 14
click at [235, 479] on icon at bounding box center [239, 480] width 9 height 10
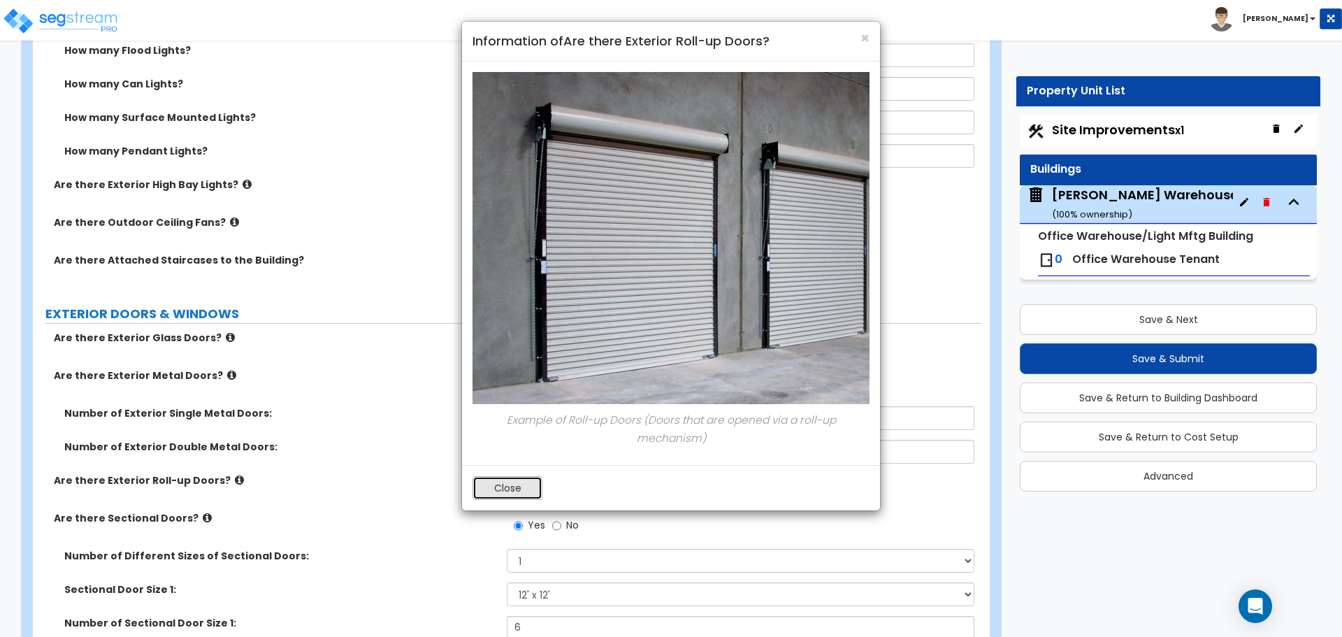
click at [496, 496] on button "Close" at bounding box center [508, 488] width 70 height 24
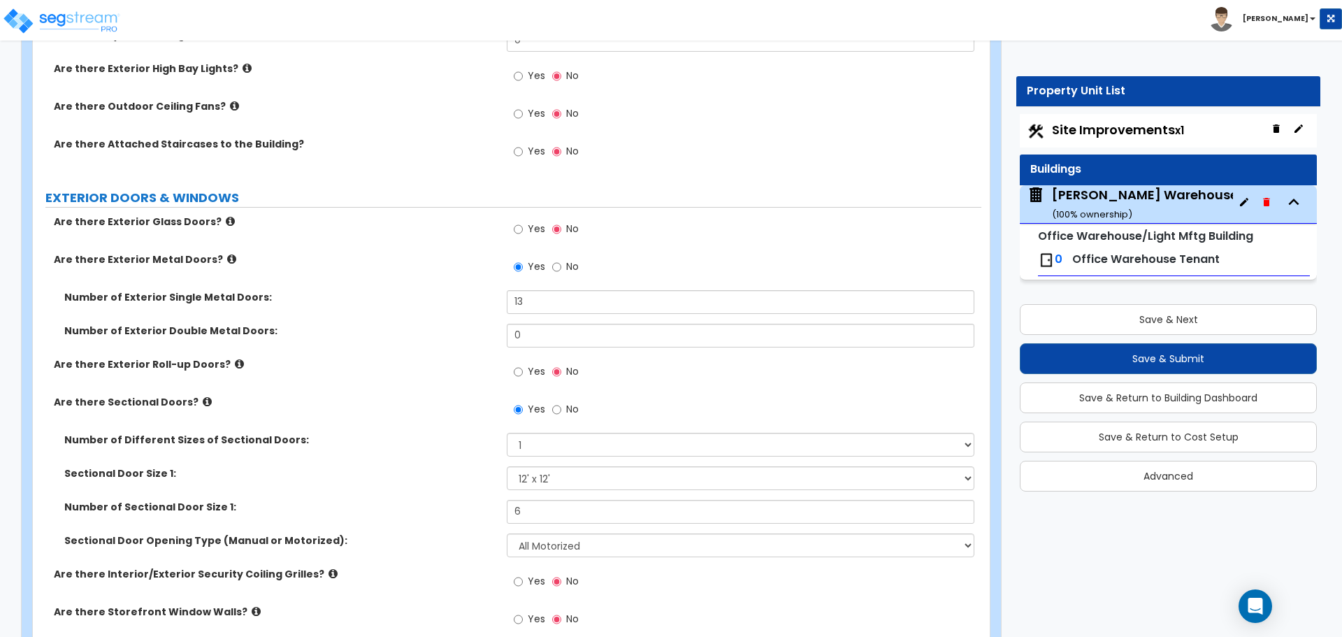
scroll to position [1398, 0]
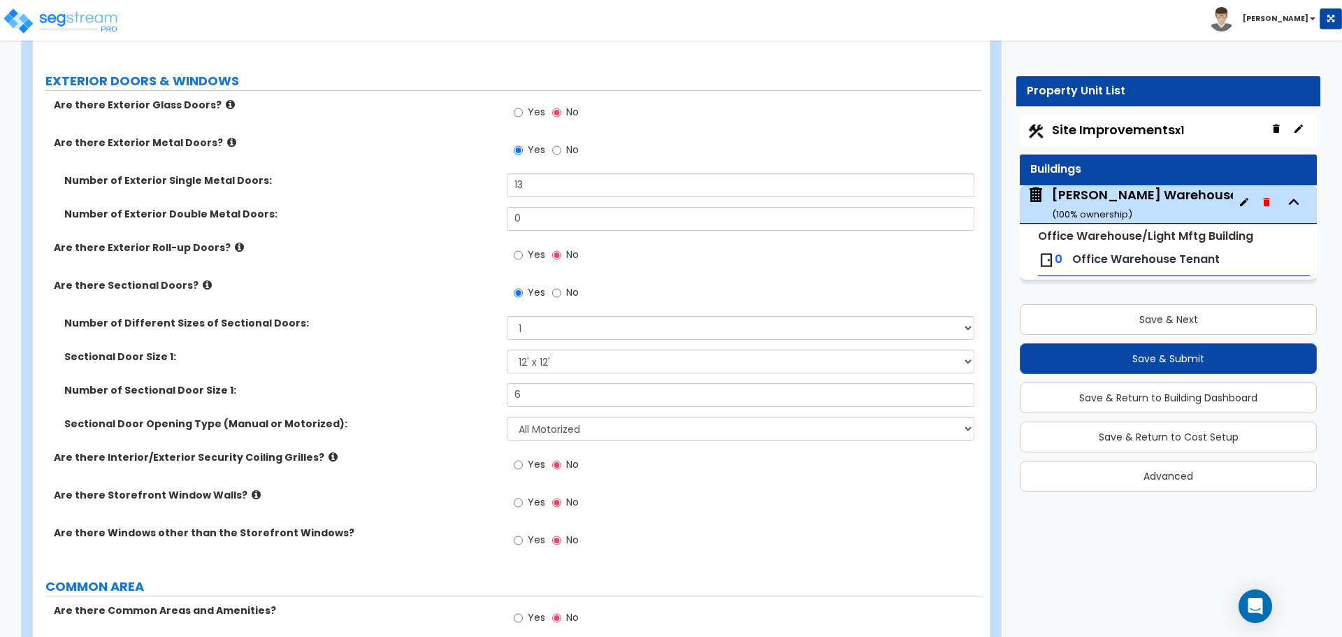
click at [329, 459] on icon at bounding box center [333, 457] width 9 height 10
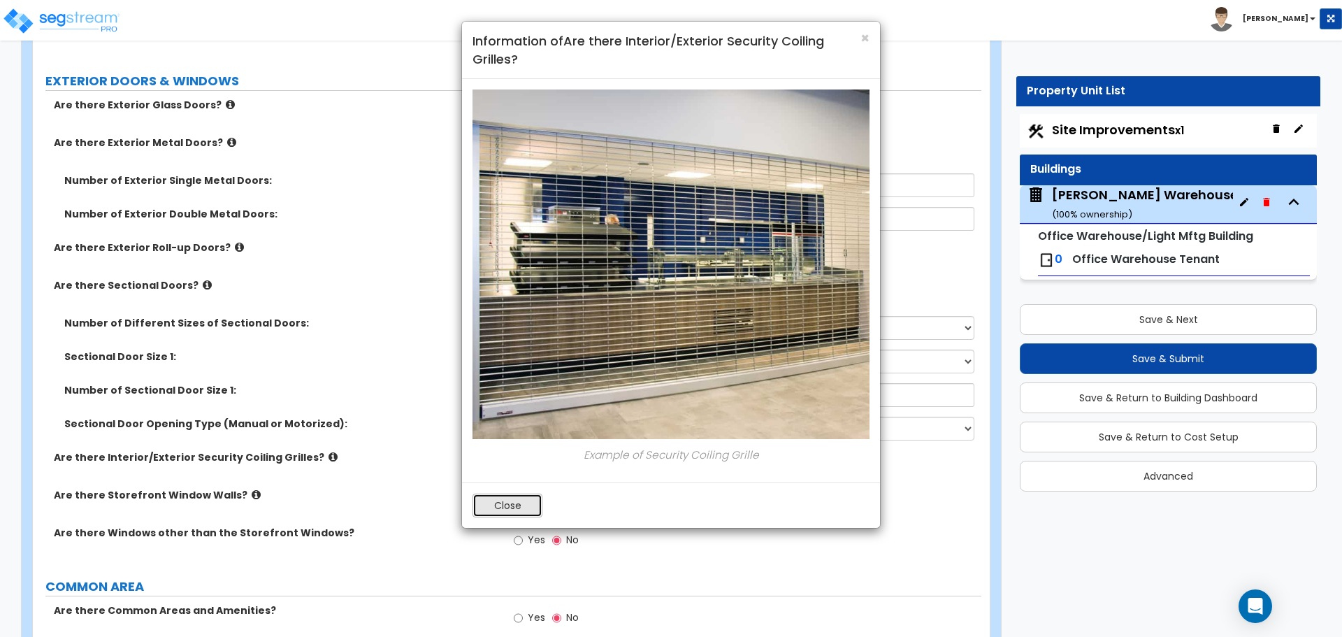
click at [507, 507] on button "Close" at bounding box center [508, 505] width 70 height 24
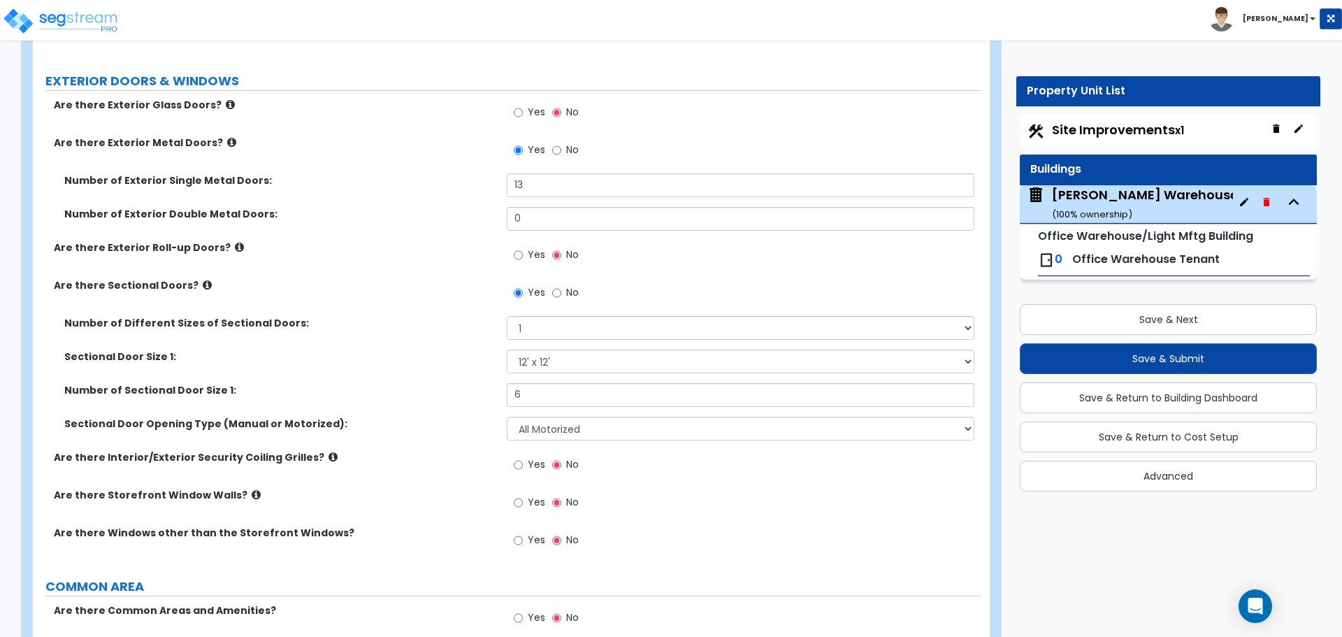
click at [233, 491] on label "Are there Storefront Window Walls?" at bounding box center [275, 495] width 442 height 14
click at [252, 491] on icon at bounding box center [256, 494] width 9 height 10
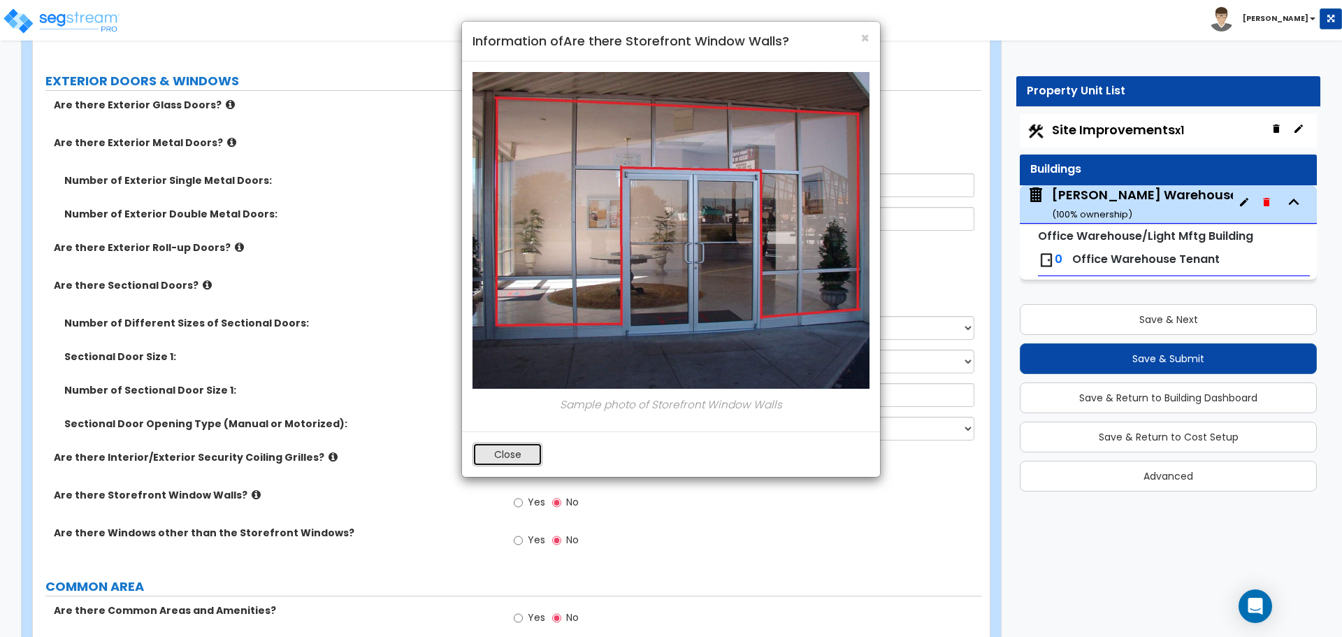
click at [496, 448] on button "Close" at bounding box center [508, 454] width 70 height 24
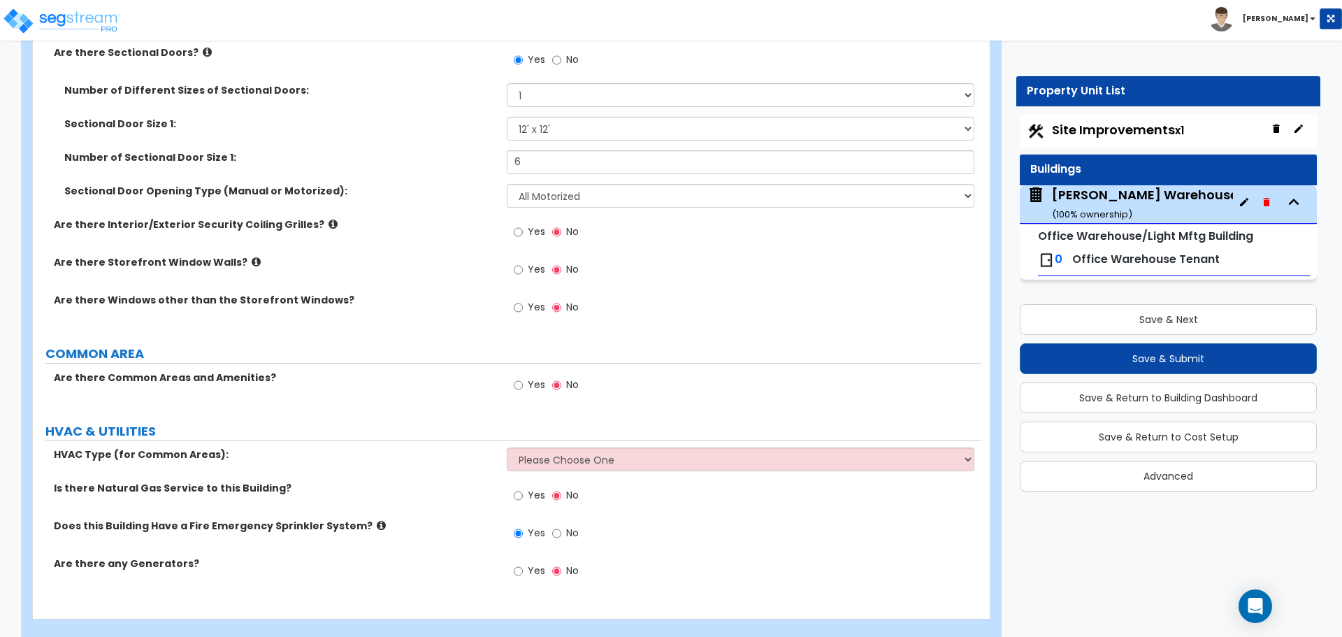
scroll to position [1652, 0]
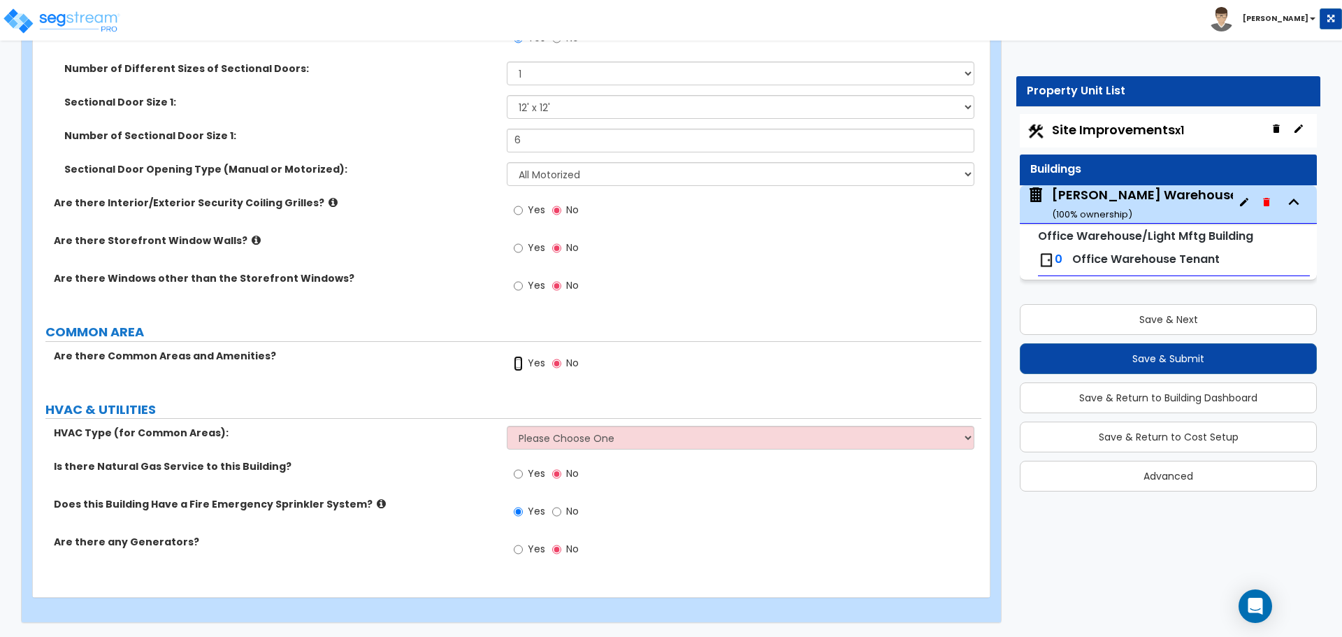
click at [523, 362] on input "Yes" at bounding box center [518, 363] width 9 height 15
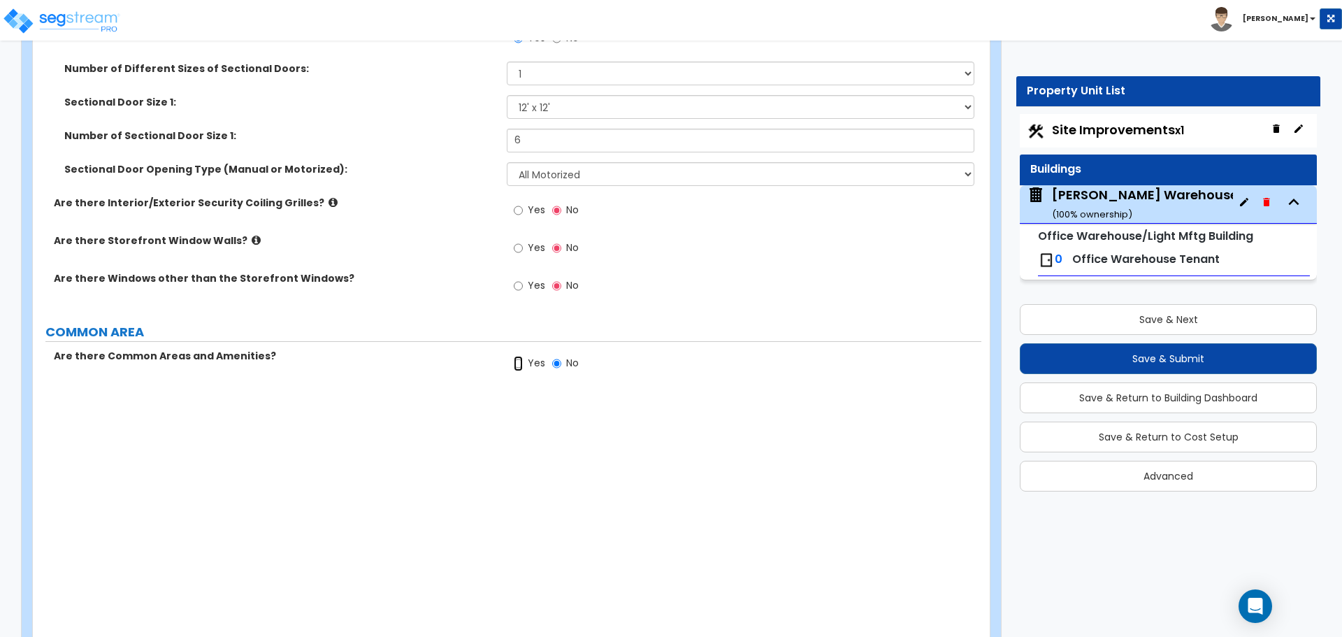
radio input "true"
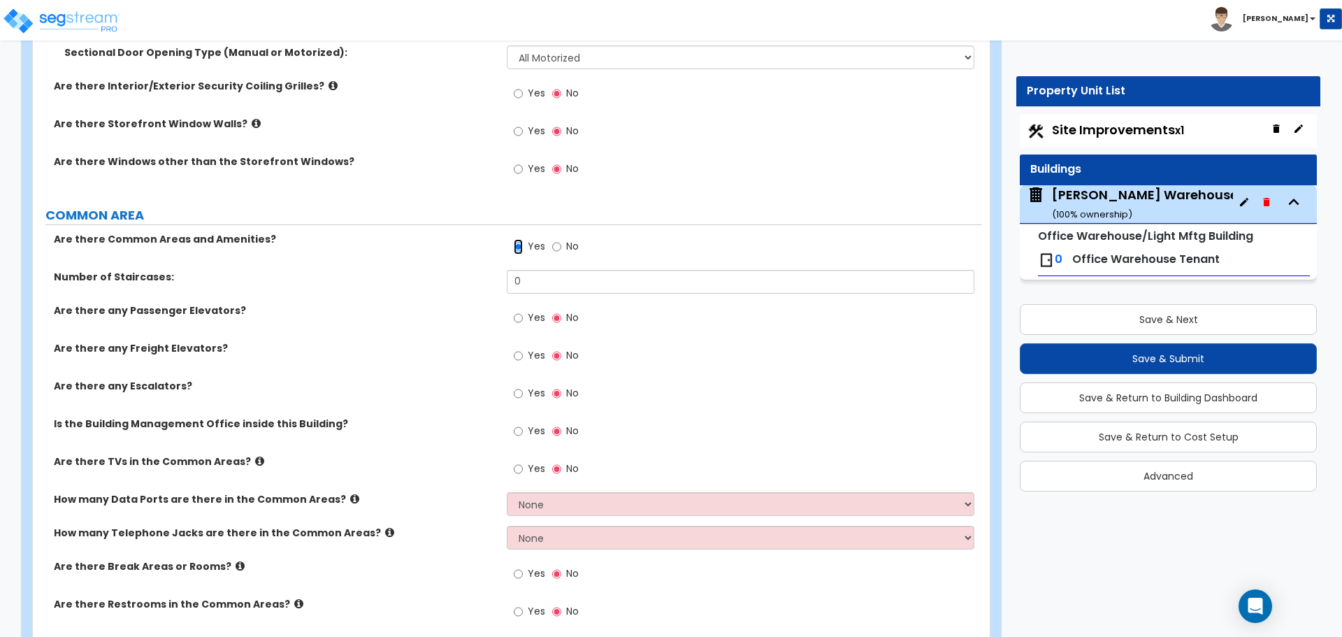
scroll to position [1885, 0]
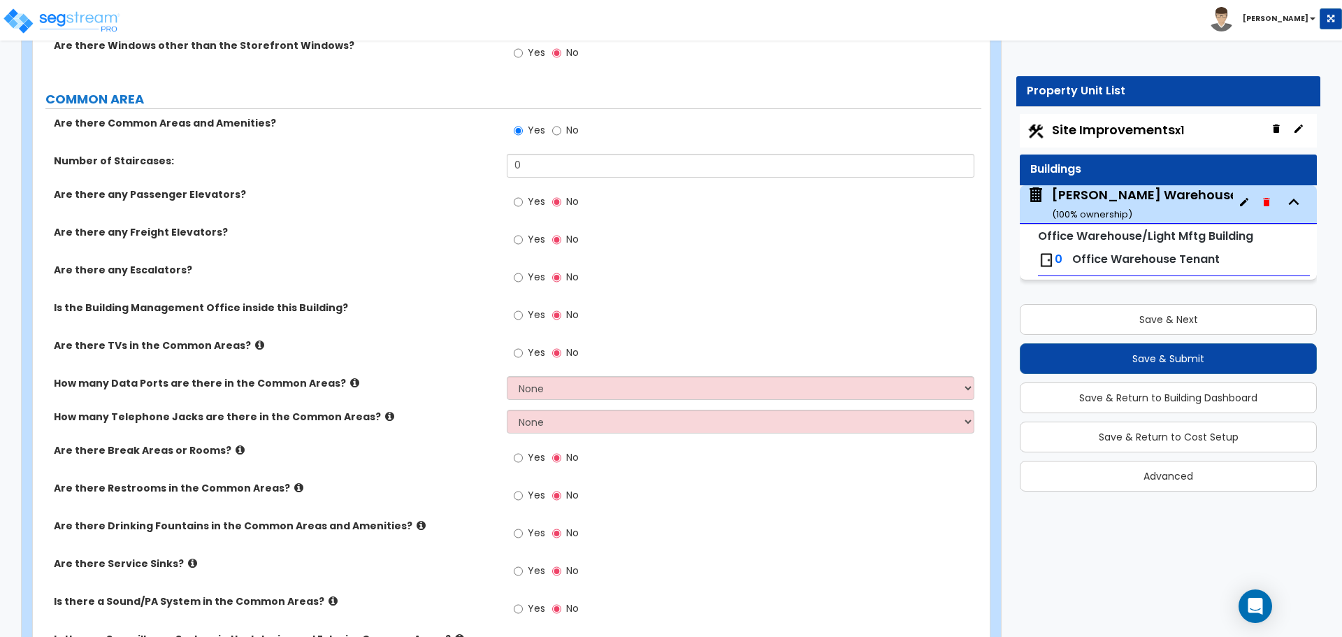
click at [273, 488] on label "Are there Restrooms in the Common Areas?" at bounding box center [275, 488] width 442 height 14
click at [294, 484] on icon at bounding box center [298, 487] width 9 height 10
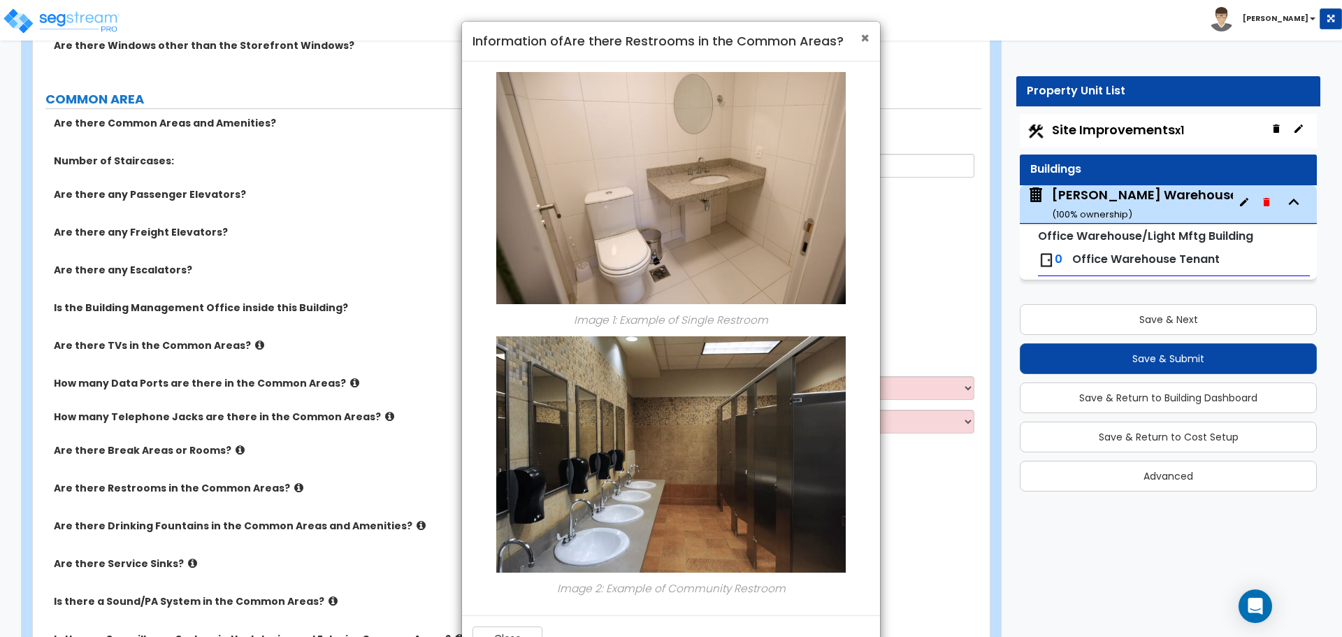
click at [868, 35] on span "×" at bounding box center [864, 38] width 9 height 20
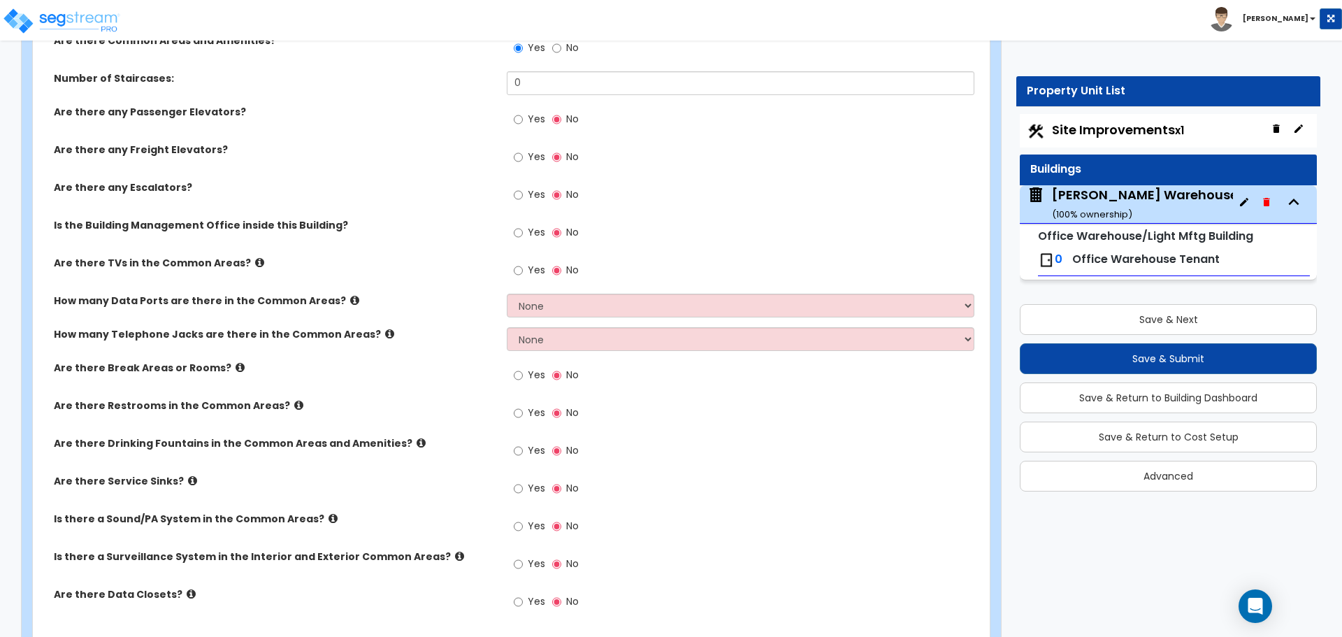
scroll to position [2002, 0]
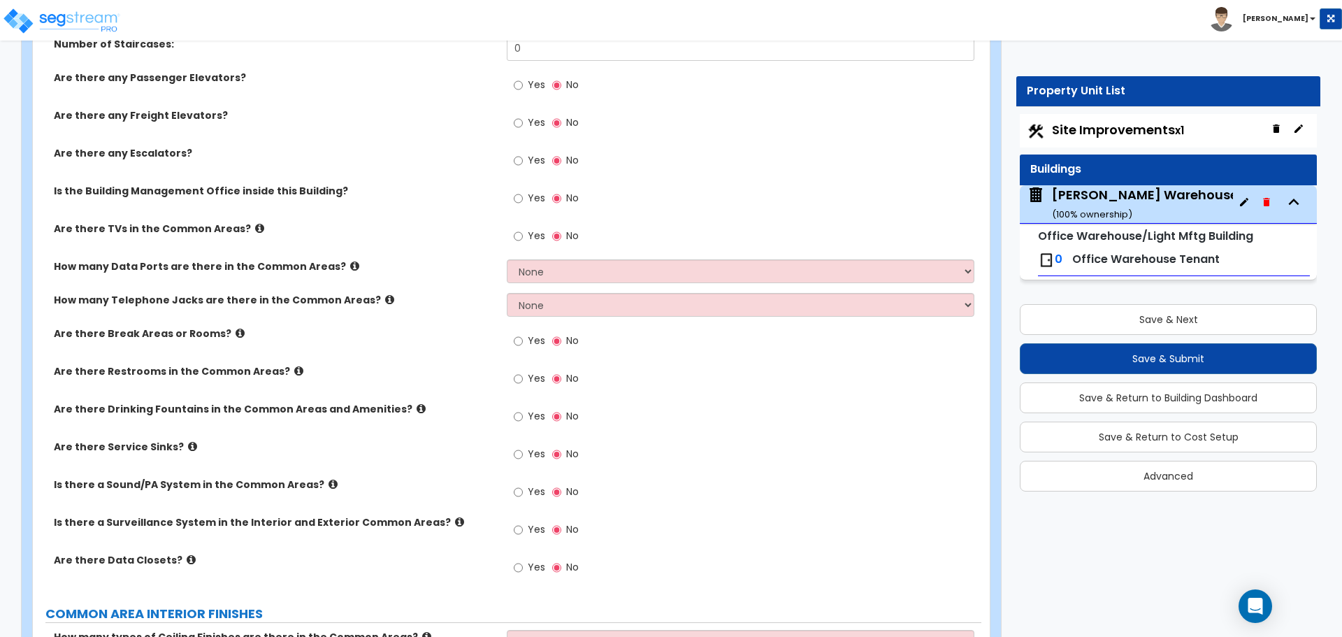
click at [526, 378] on label "Yes" at bounding box center [529, 380] width 31 height 24
click at [523, 378] on input "Yes" at bounding box center [518, 378] width 9 height 15
radio input "true"
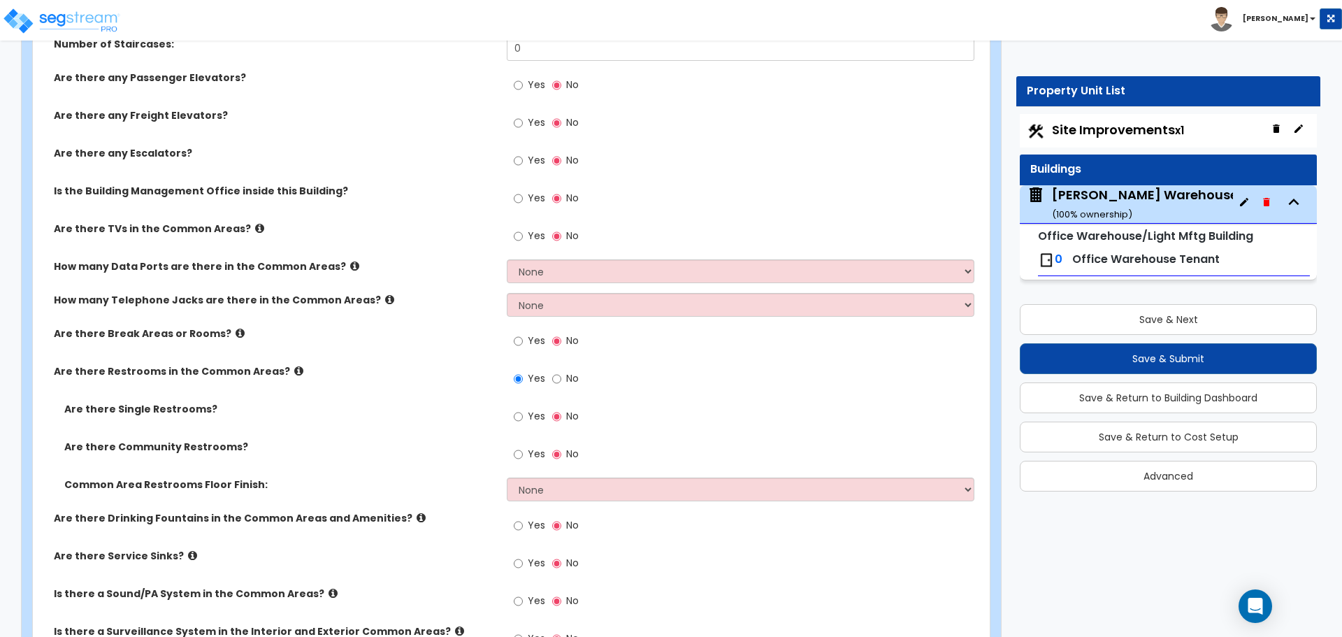
click at [531, 423] on label "Yes" at bounding box center [529, 418] width 31 height 24
click at [523, 423] on input "Yes" at bounding box center [518, 416] width 9 height 15
radio input "true"
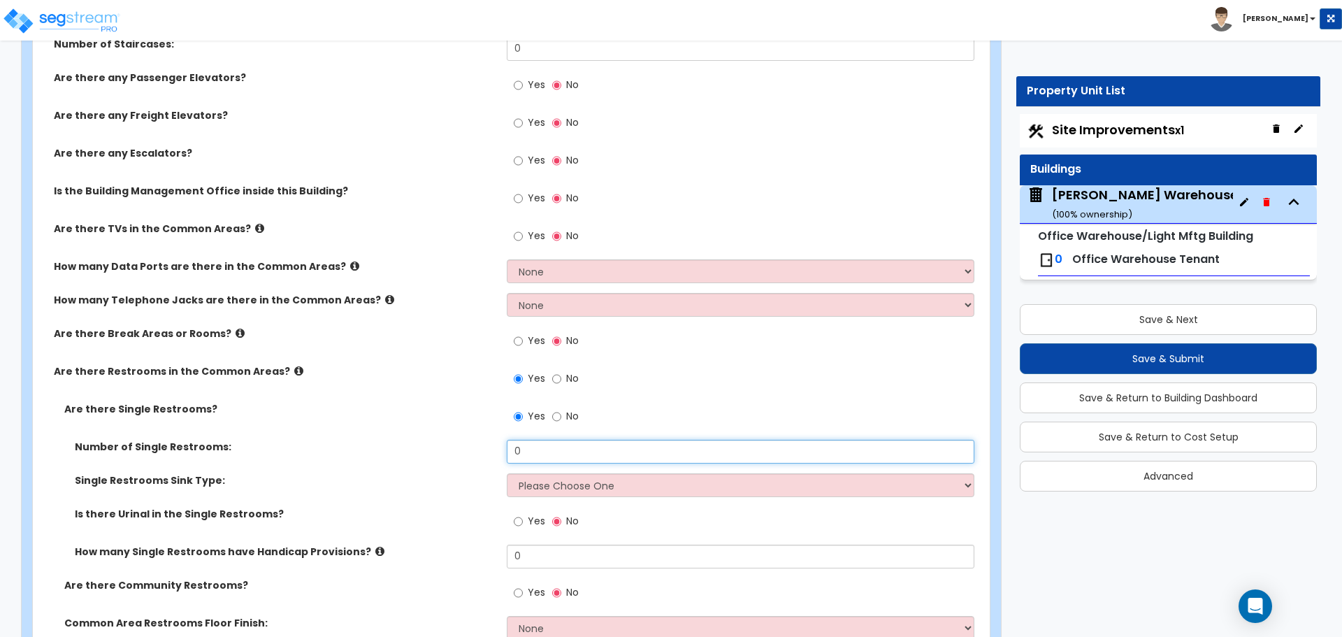
click at [540, 449] on input "0" at bounding box center [740, 452] width 467 height 24
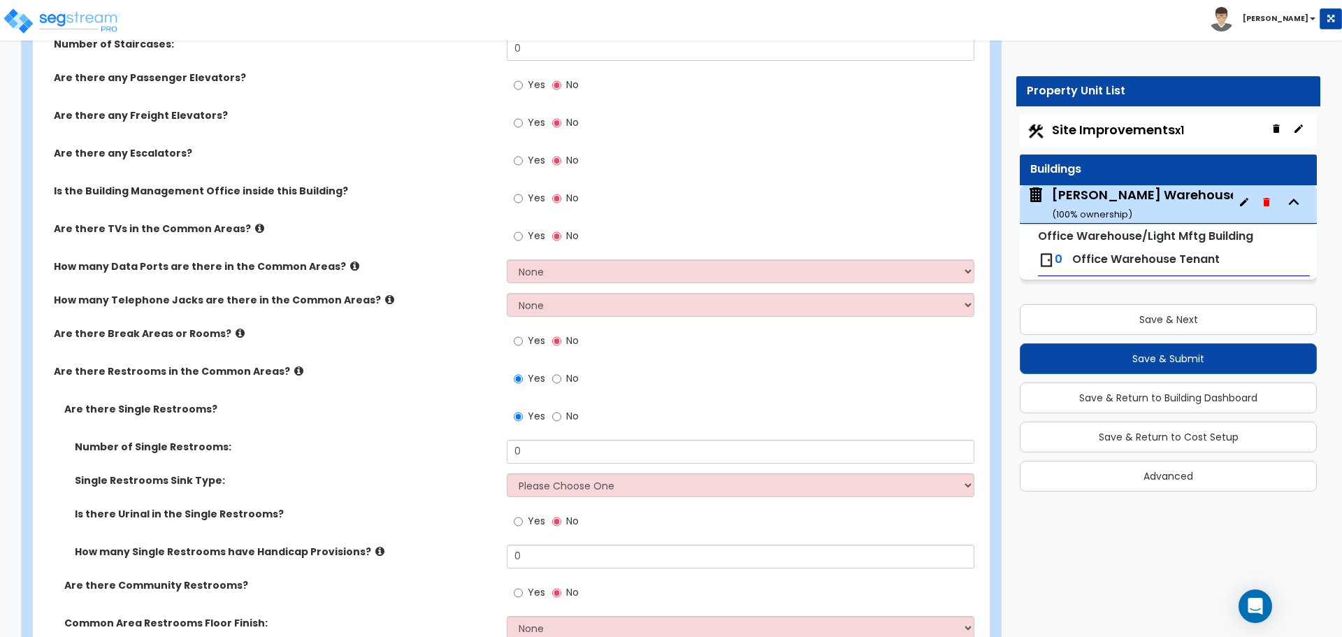
click at [570, 502] on div "Single Restrooms Sink Type: Please Choose One Wall-mounted Vanity-mounted" at bounding box center [507, 490] width 949 height 34
click at [563, 488] on select "Please Choose One Wall-mounted Vanity-mounted" at bounding box center [740, 485] width 467 height 24
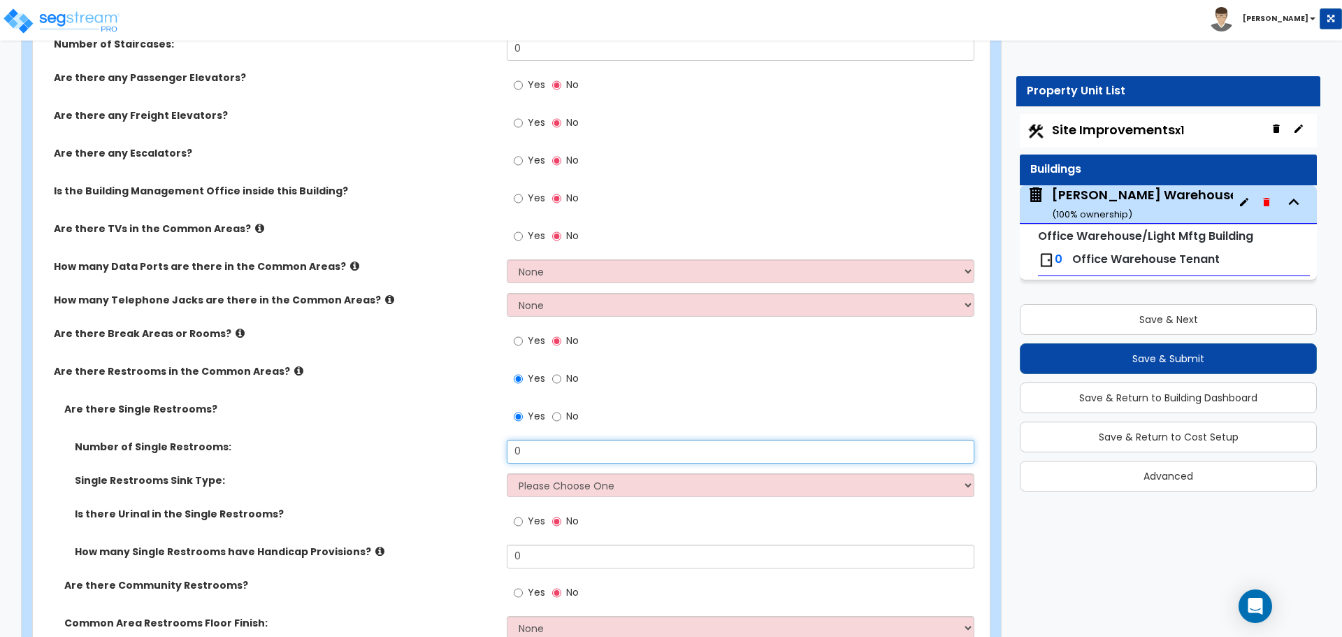
click at [550, 461] on input "0" at bounding box center [740, 452] width 467 height 24
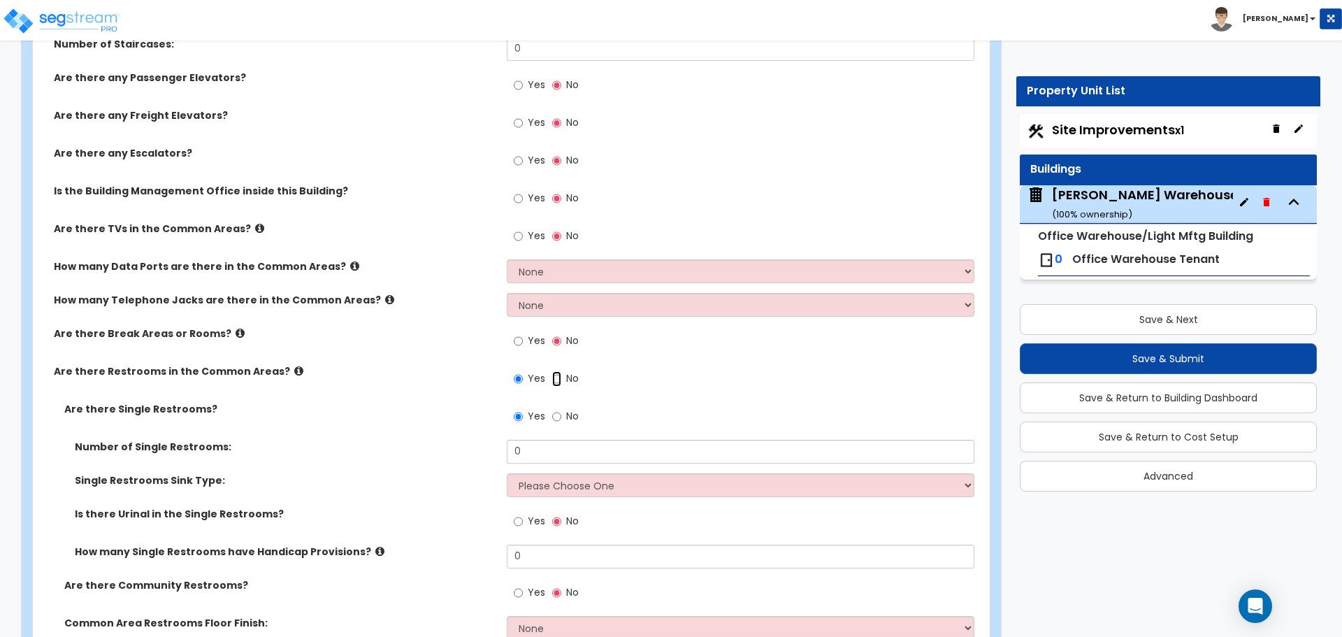
click at [554, 380] on input "No" at bounding box center [556, 378] width 9 height 15
radio input "false"
radio input "true"
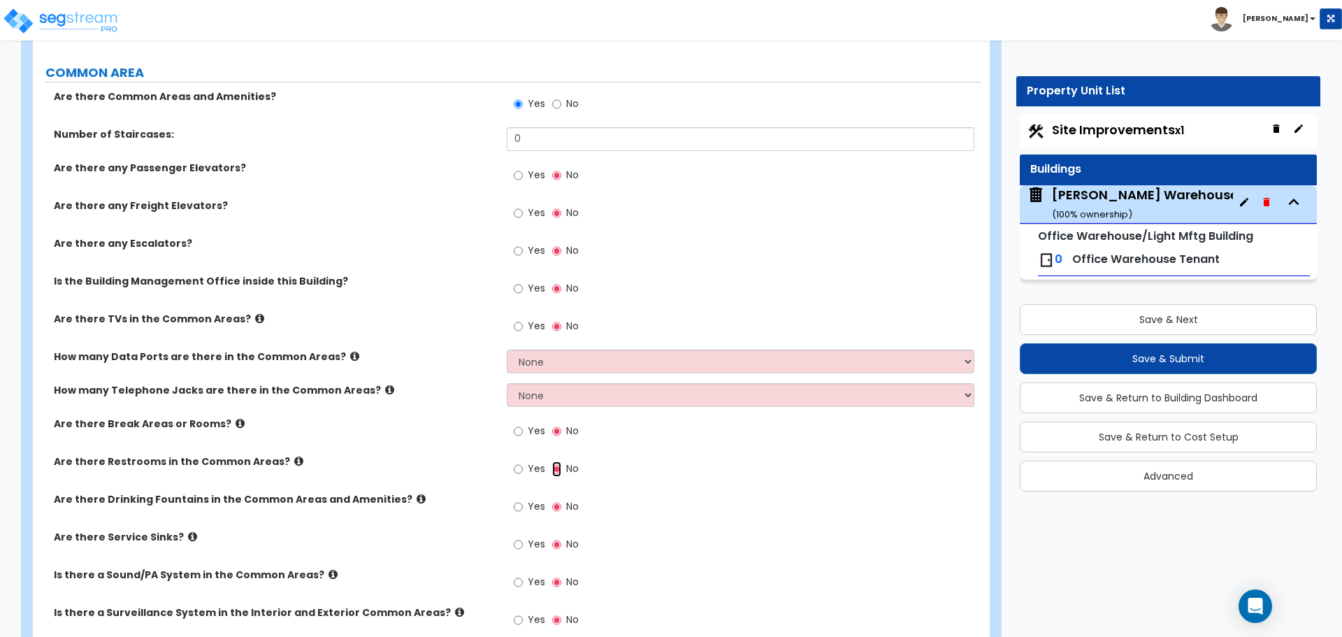
scroll to position [1885, 0]
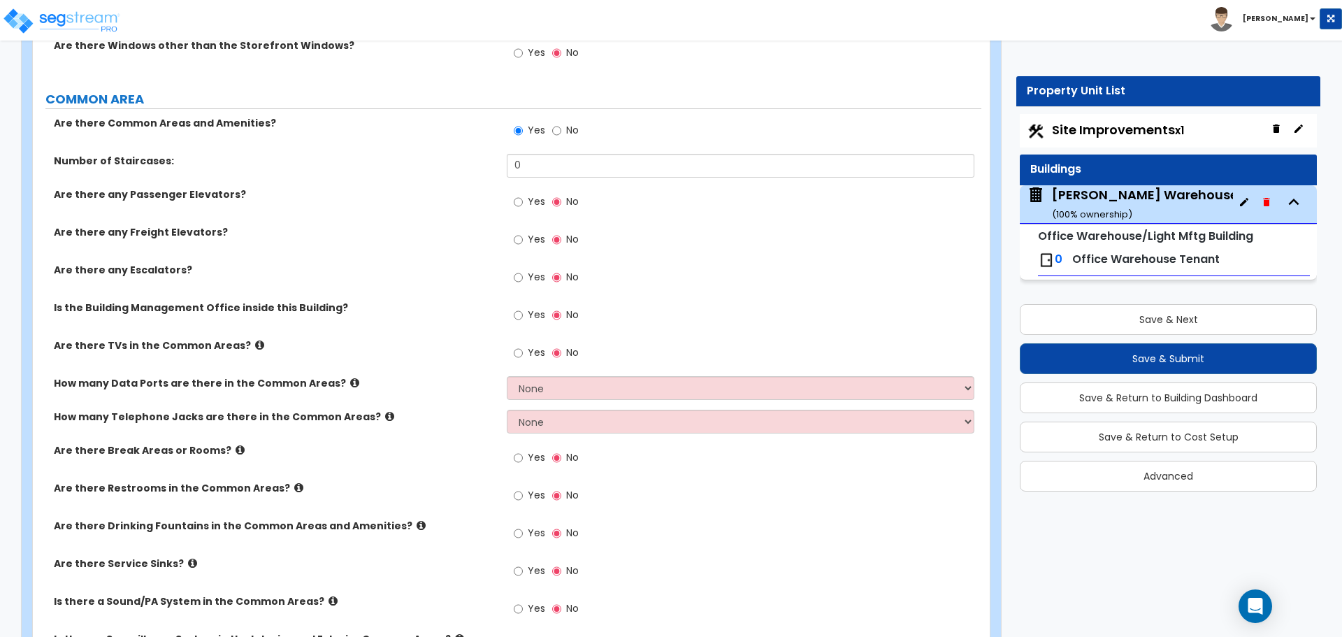
click at [563, 130] on label "No" at bounding box center [565, 132] width 27 height 24
click at [561, 130] on input "No" at bounding box center [556, 130] width 9 height 15
radio input "false"
radio input "true"
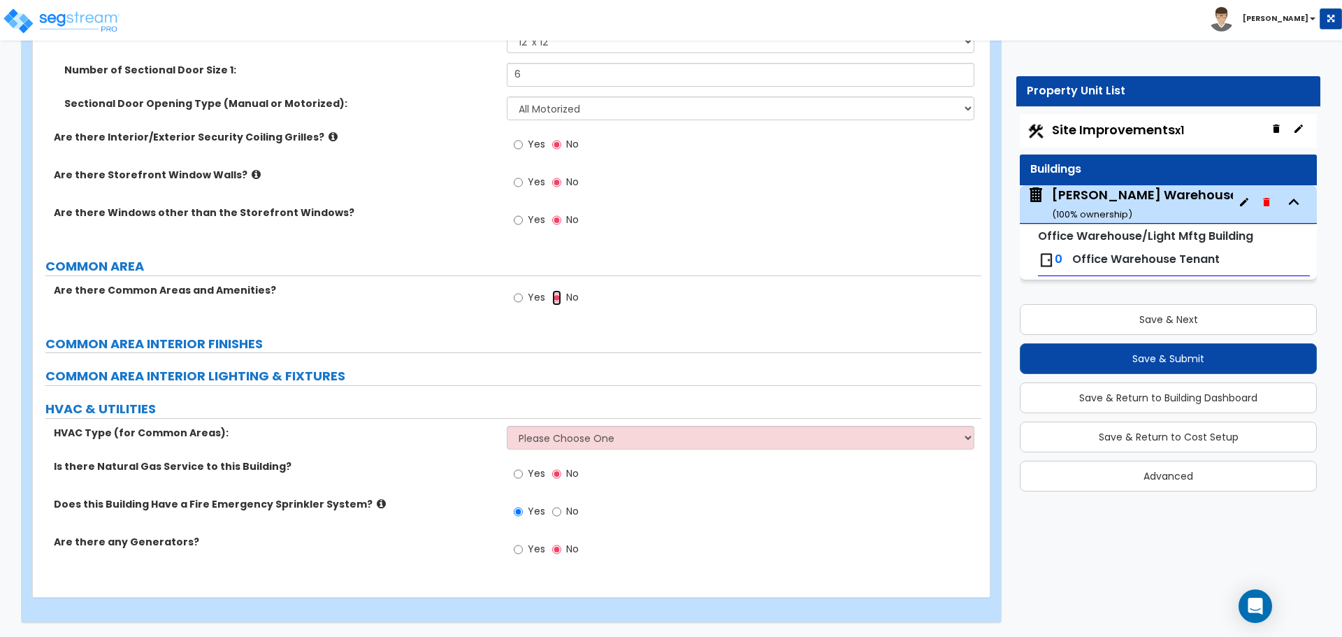
scroll to position [1652, 0]
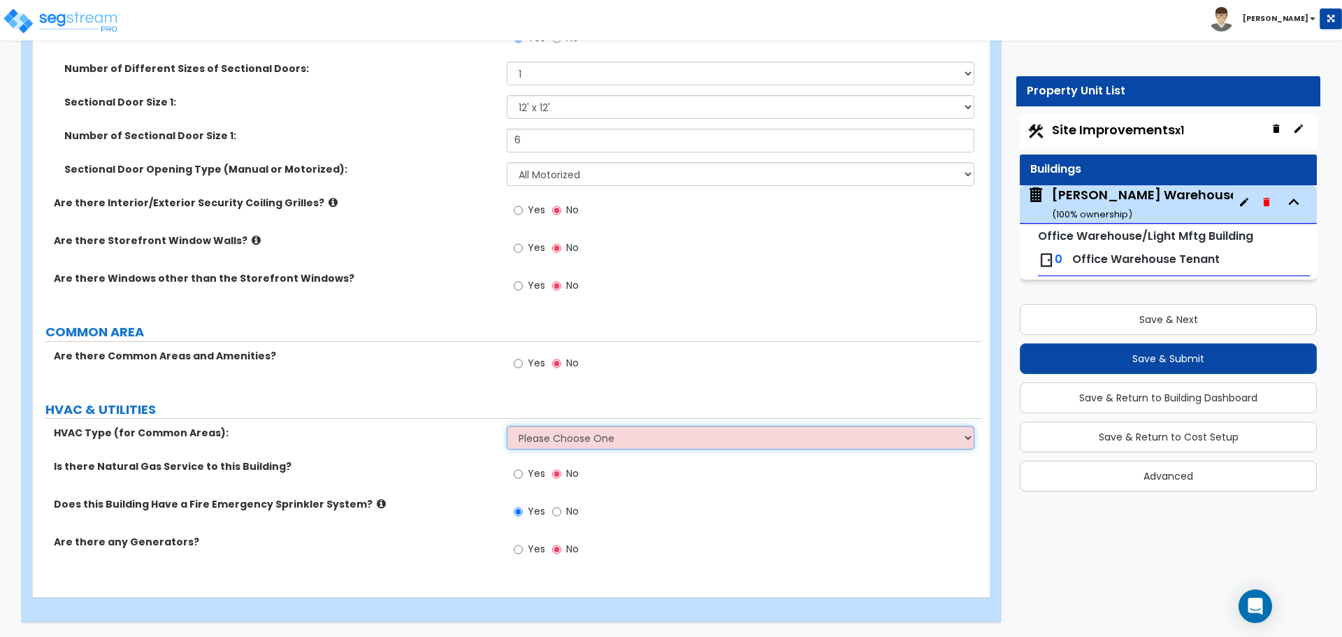
click at [627, 438] on select "Please Choose One Rooftop Unit Furnace-Condenser Forced Air Split Heating/Cooli…" at bounding box center [740, 438] width 467 height 24
click at [600, 440] on select "Please Choose One Rooftop Unit Furnace-Condenser Forced Air Split Heating/Cooli…" at bounding box center [740, 438] width 467 height 24
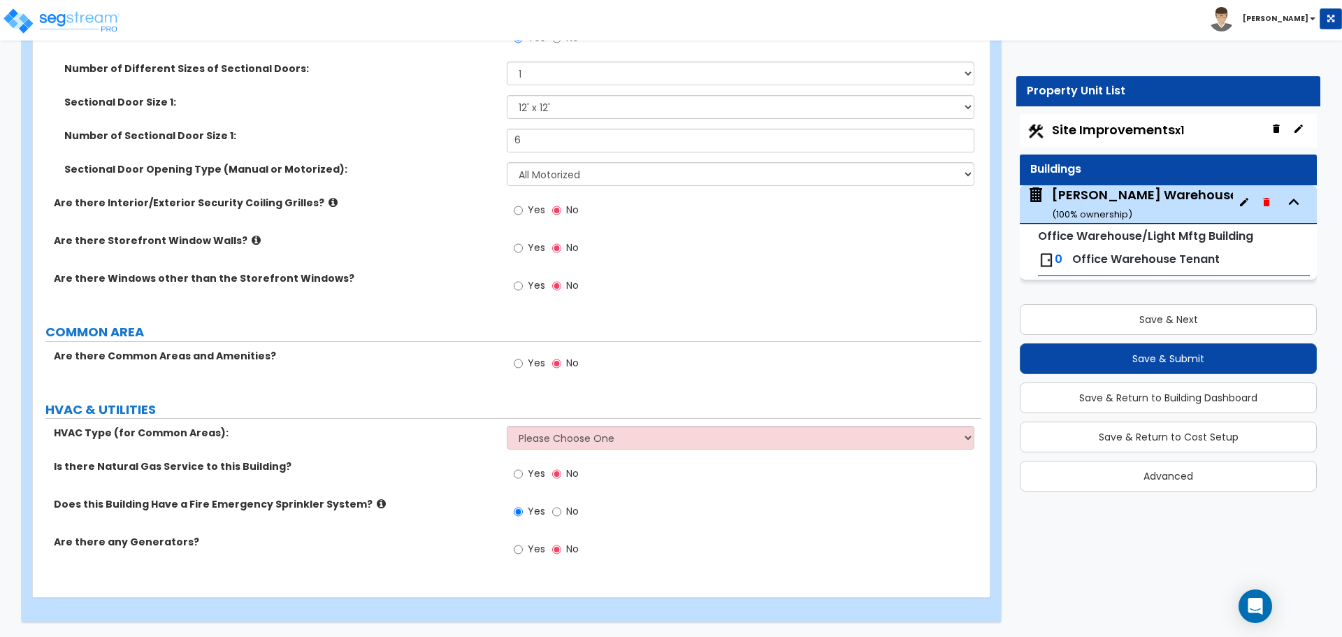
click at [524, 474] on label "Yes" at bounding box center [529, 475] width 31 height 24
click at [523, 474] on input "Yes" at bounding box center [518, 473] width 9 height 15
radio input "true"
click at [377, 503] on icon at bounding box center [381, 503] width 9 height 10
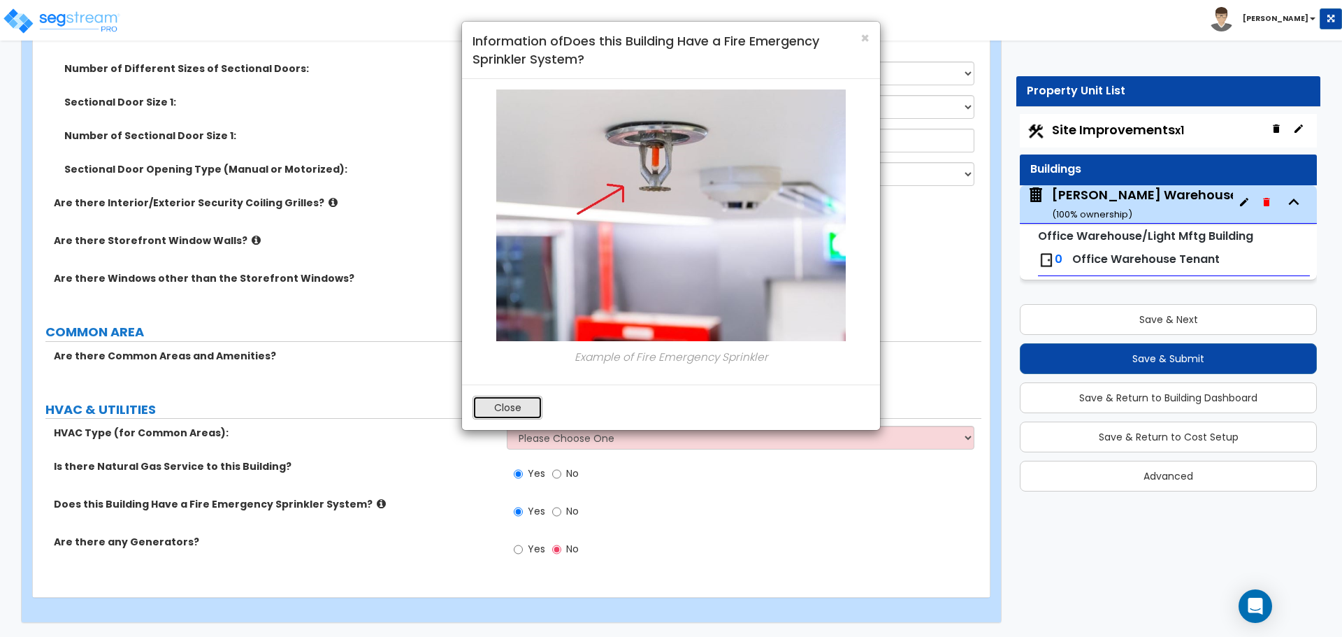
click at [502, 414] on button "Close" at bounding box center [508, 408] width 70 height 24
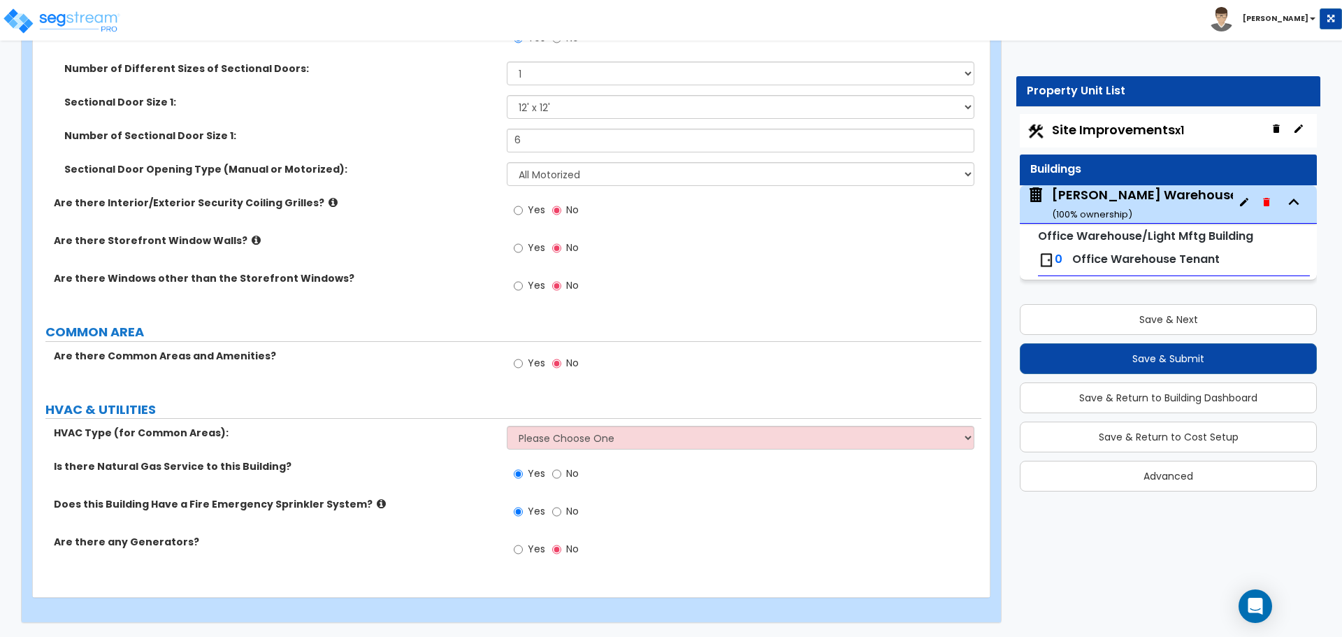
click at [356, 501] on label "Does this Building Have a Fire Emergency Sprinkler System?" at bounding box center [275, 504] width 442 height 14
click at [359, 510] on label "Does this Building Have a Fire Emergency Sprinkler System?" at bounding box center [275, 504] width 442 height 14
click at [377, 505] on icon at bounding box center [381, 503] width 9 height 10
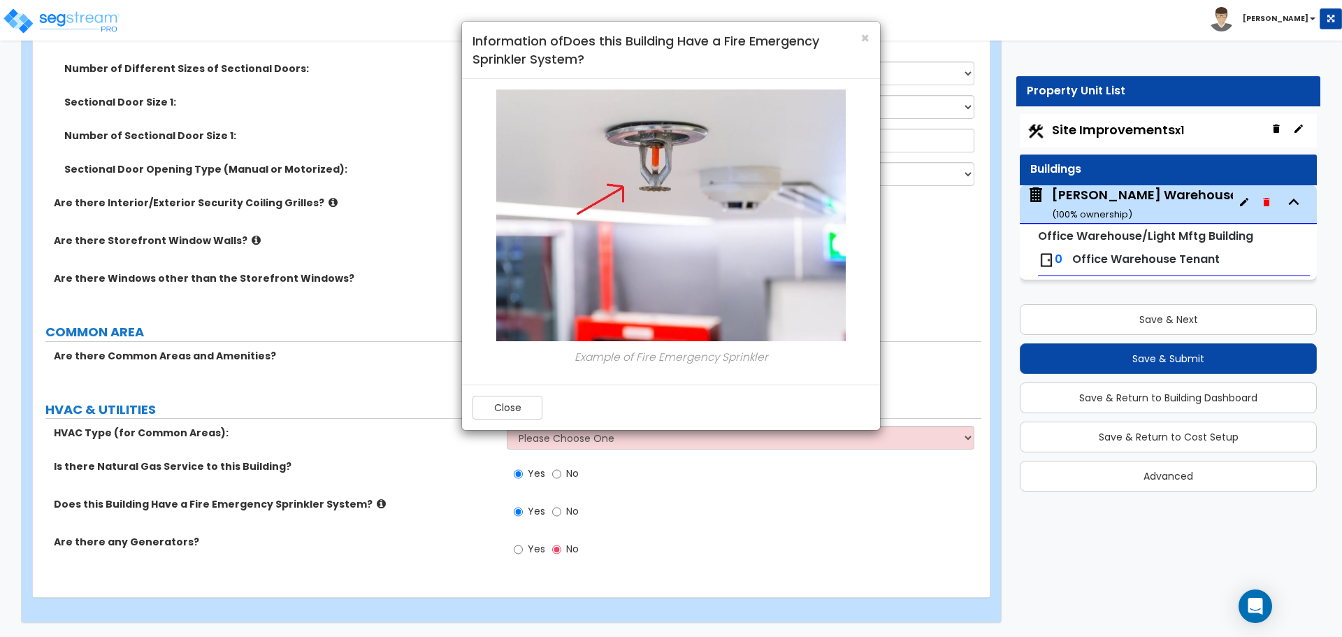
click at [523, 390] on div "Close" at bounding box center [671, 406] width 418 height 45
click at [504, 405] on button "Close" at bounding box center [508, 408] width 70 height 24
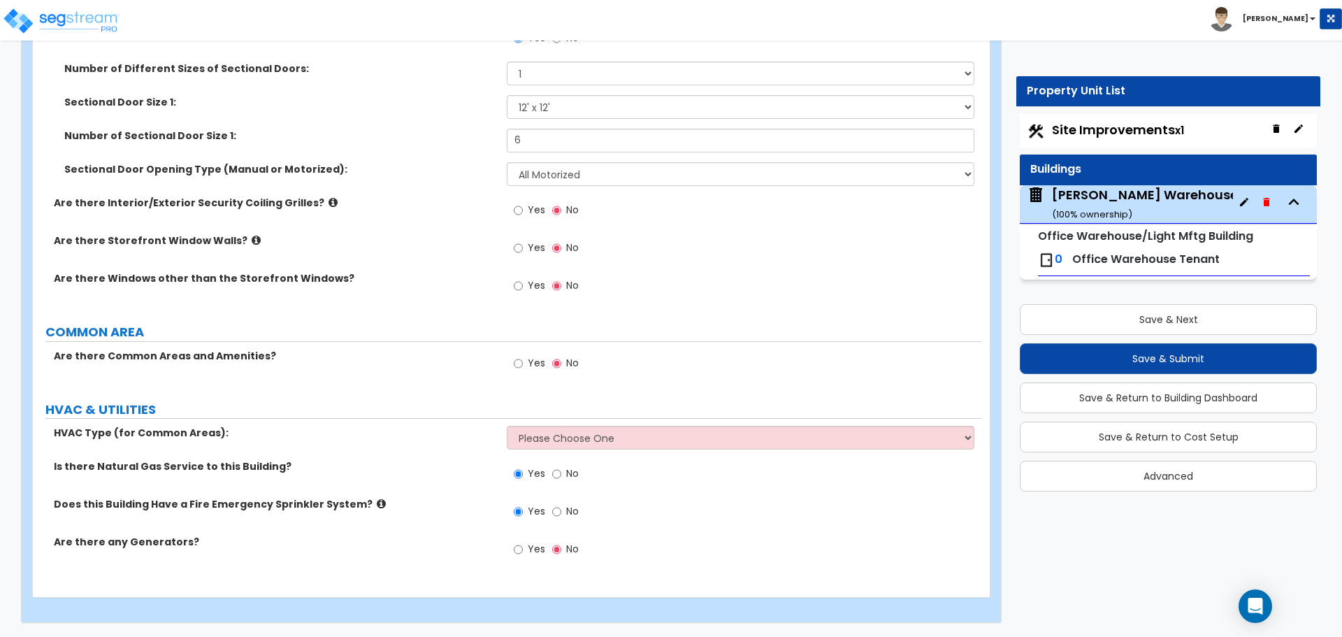
click at [549, 508] on div "Yes No" at bounding box center [546, 513] width 79 height 32
click at [521, 514] on input "Yes" at bounding box center [518, 511] width 9 height 15
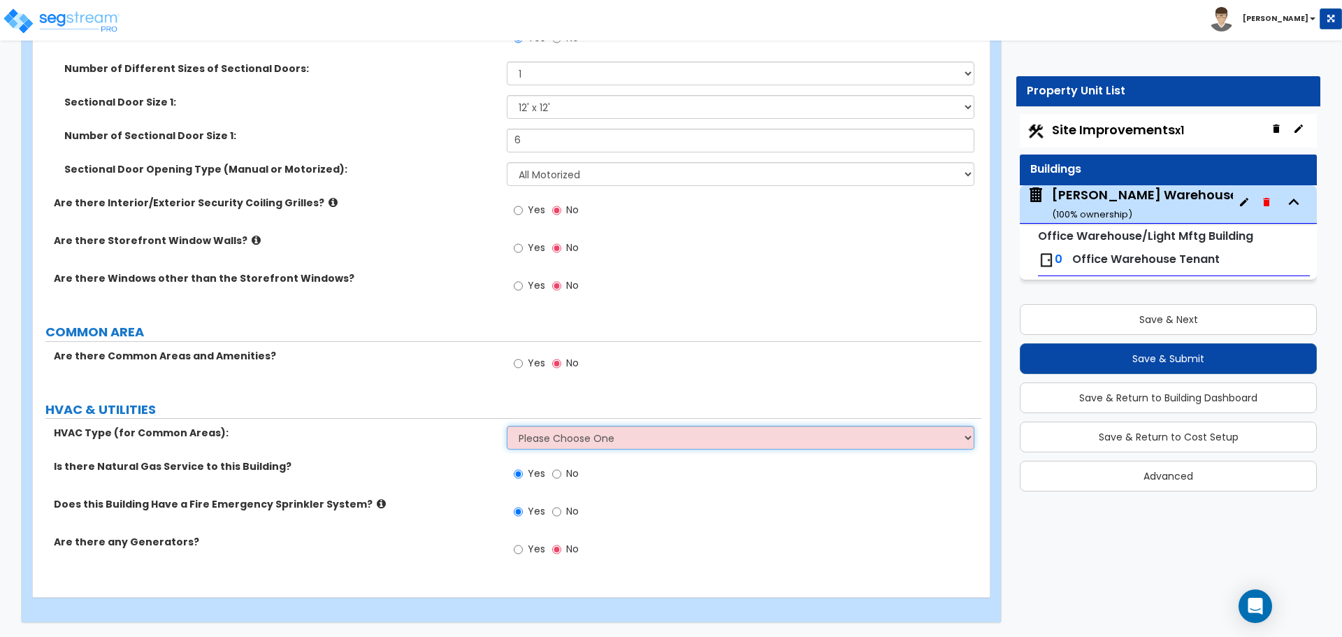
click at [553, 437] on select "Please Choose One Rooftop Unit Furnace-Condenser Forced Air Split Heating/Cooli…" at bounding box center [740, 438] width 467 height 24
click at [554, 433] on select "Please Choose One Rooftop Unit Furnace-Condenser Forced Air Split Heating/Cooli…" at bounding box center [740, 438] width 467 height 24
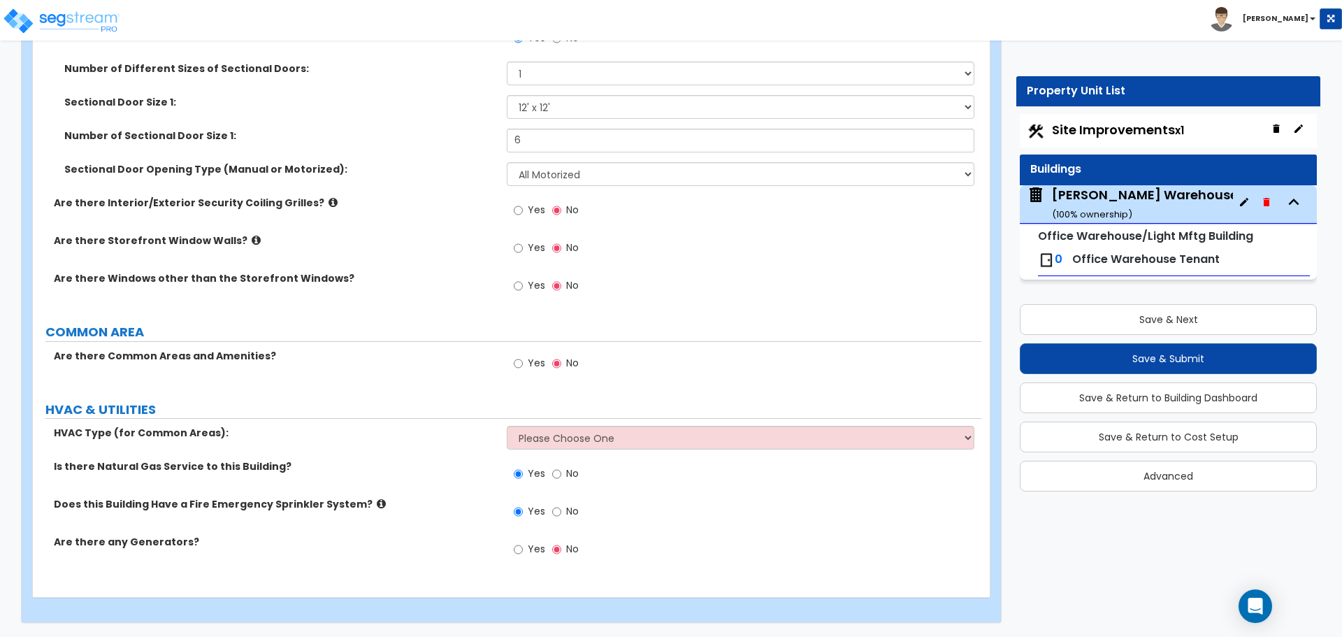
click at [1109, 117] on div "Site Improvements x1" at bounding box center [1168, 131] width 297 height 34
click at [1115, 124] on span "Site Improvements x1" at bounding box center [1118, 129] width 132 height 17
select select "1"
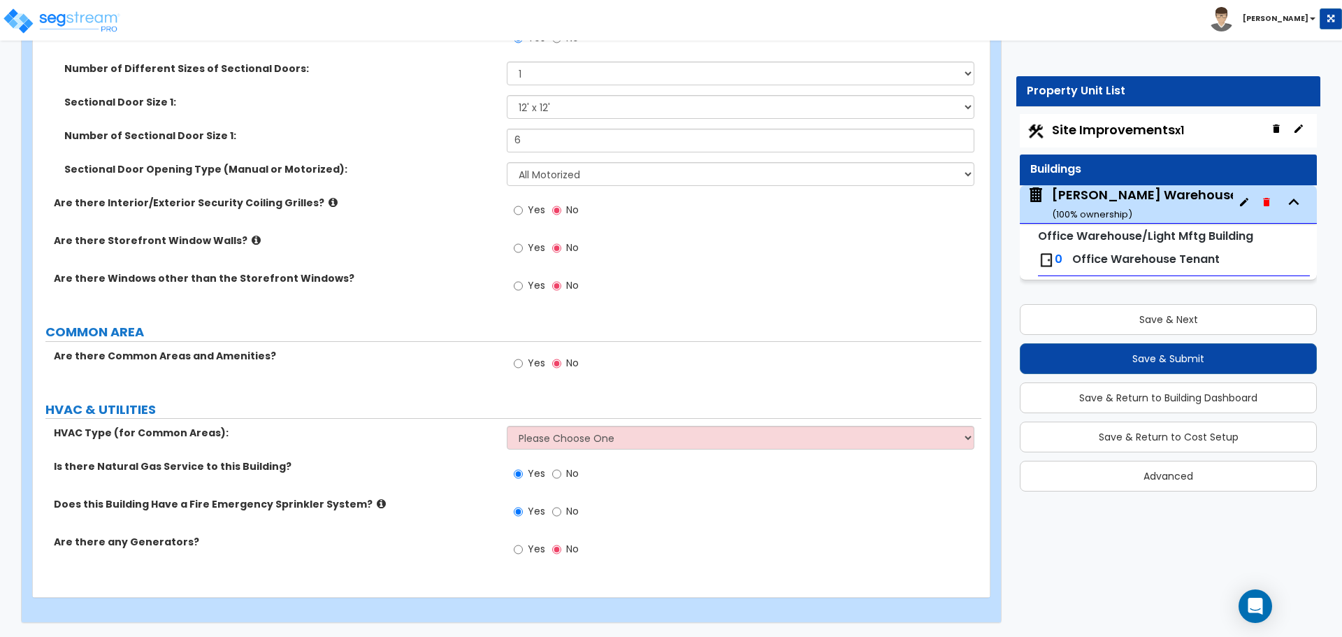
select select "1"
select select "2"
select select "1"
select select "2"
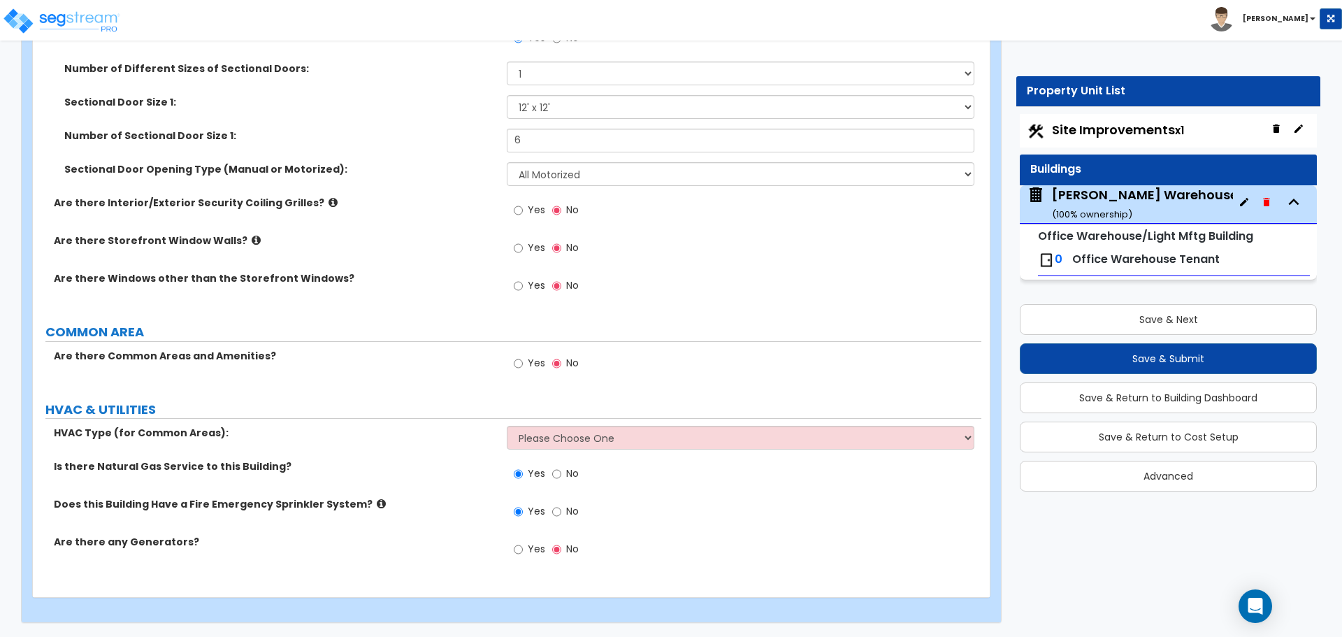
select select "1"
select select "2"
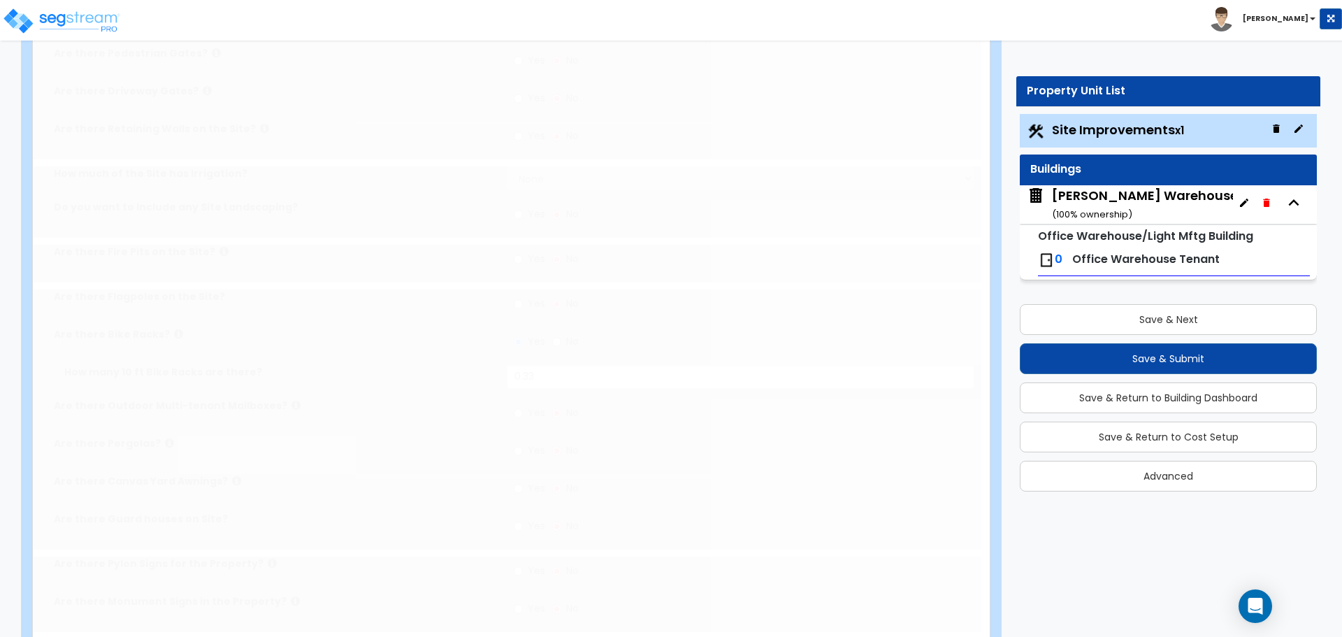
scroll to position [0, 0]
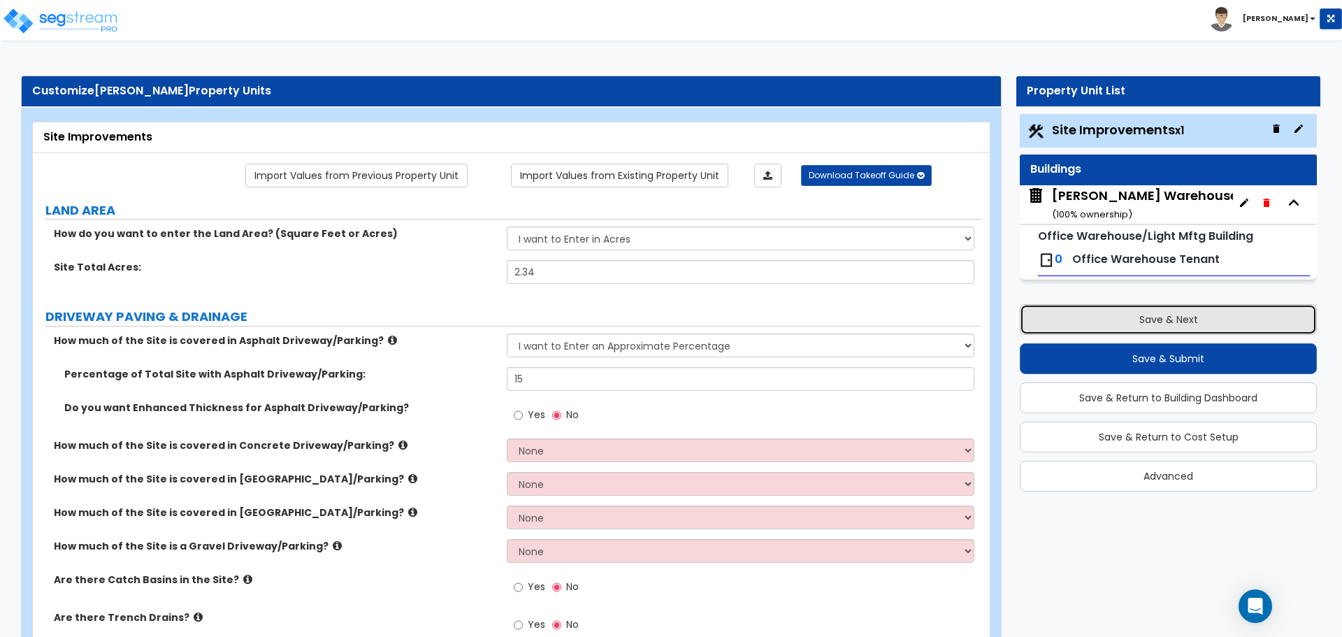
click at [1175, 315] on button "Save & Next" at bounding box center [1168, 319] width 297 height 31
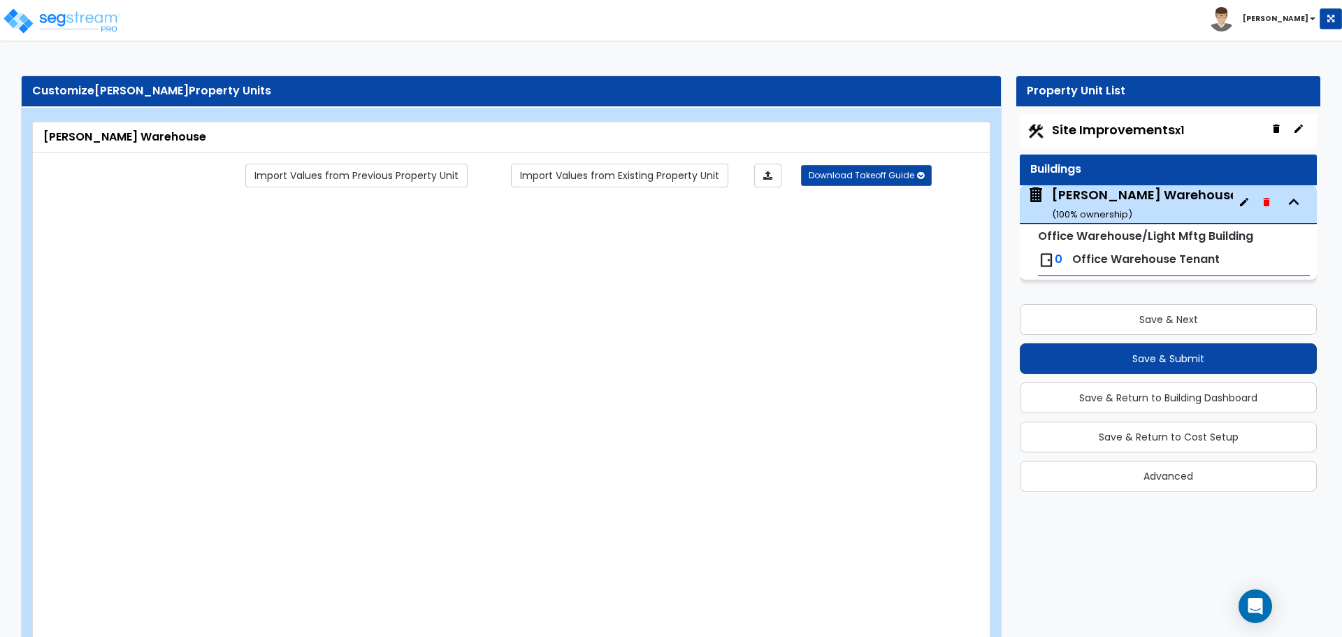
type input "17400"
type input "18"
type input "240"
select select "7"
select select "1"
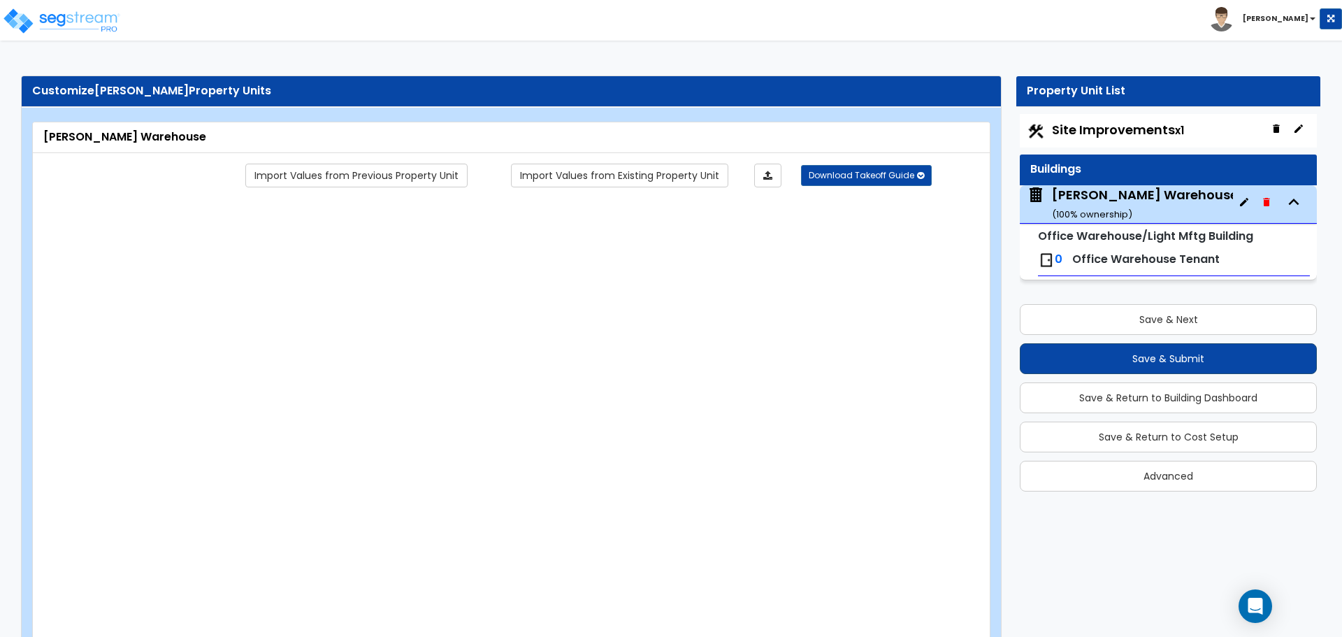
select select "6"
select select "1"
select select "4"
radio input "true"
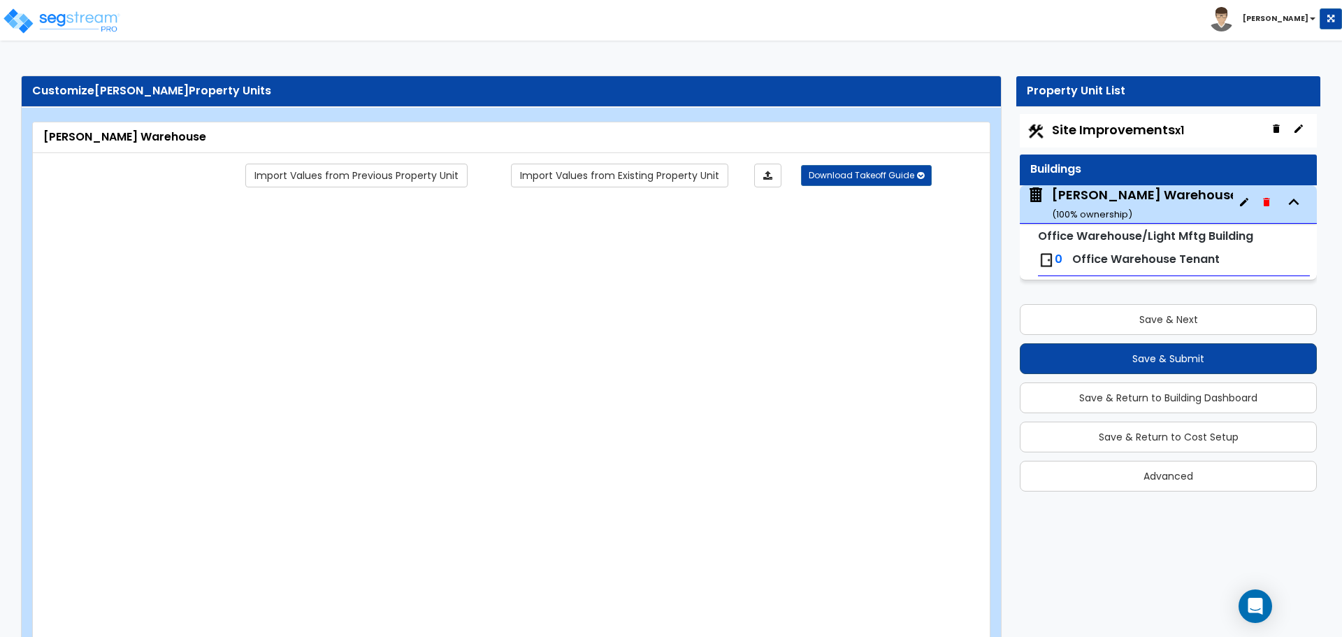
radio input "true"
type input "13"
type input "9"
type input "13"
radio input "true"
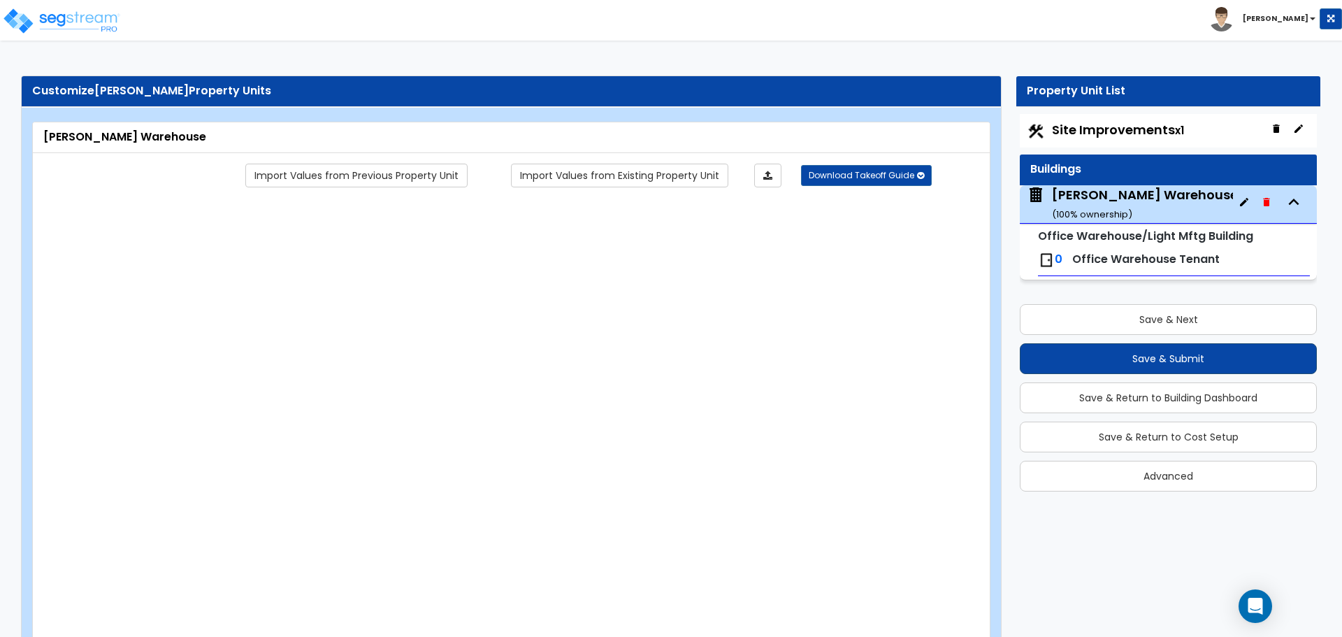
type input "13"
radio input "true"
select select "1"
select select "3"
type input "6"
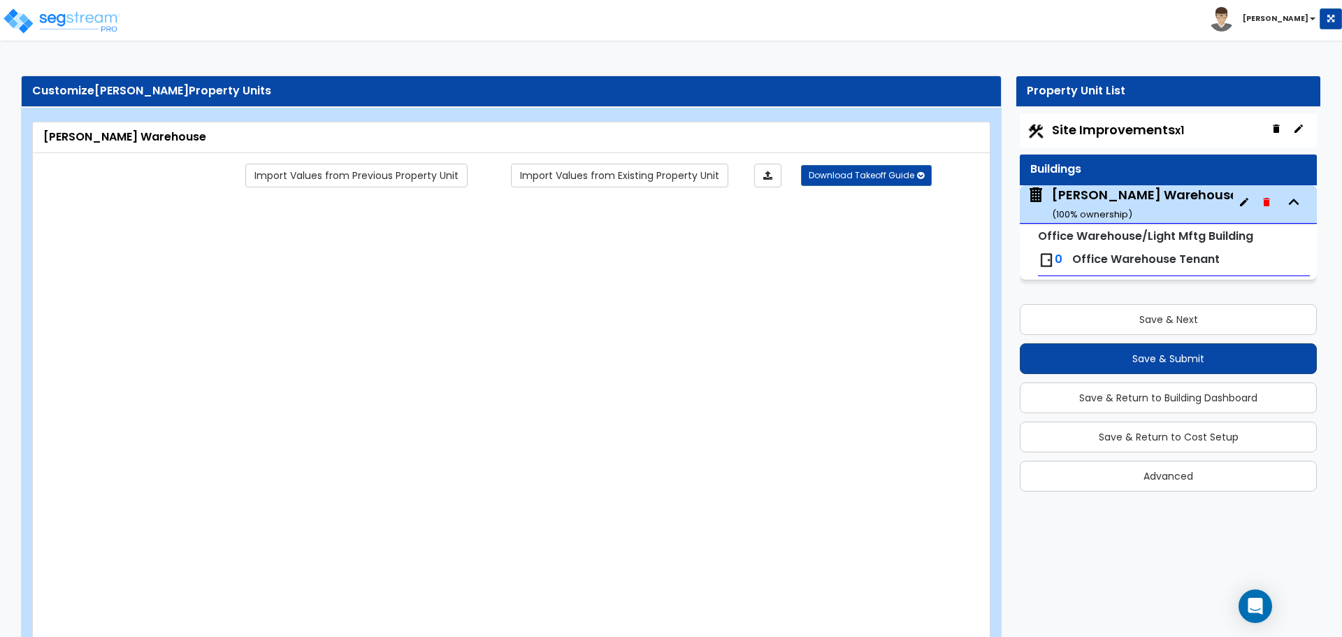
select select "2"
radio input "true"
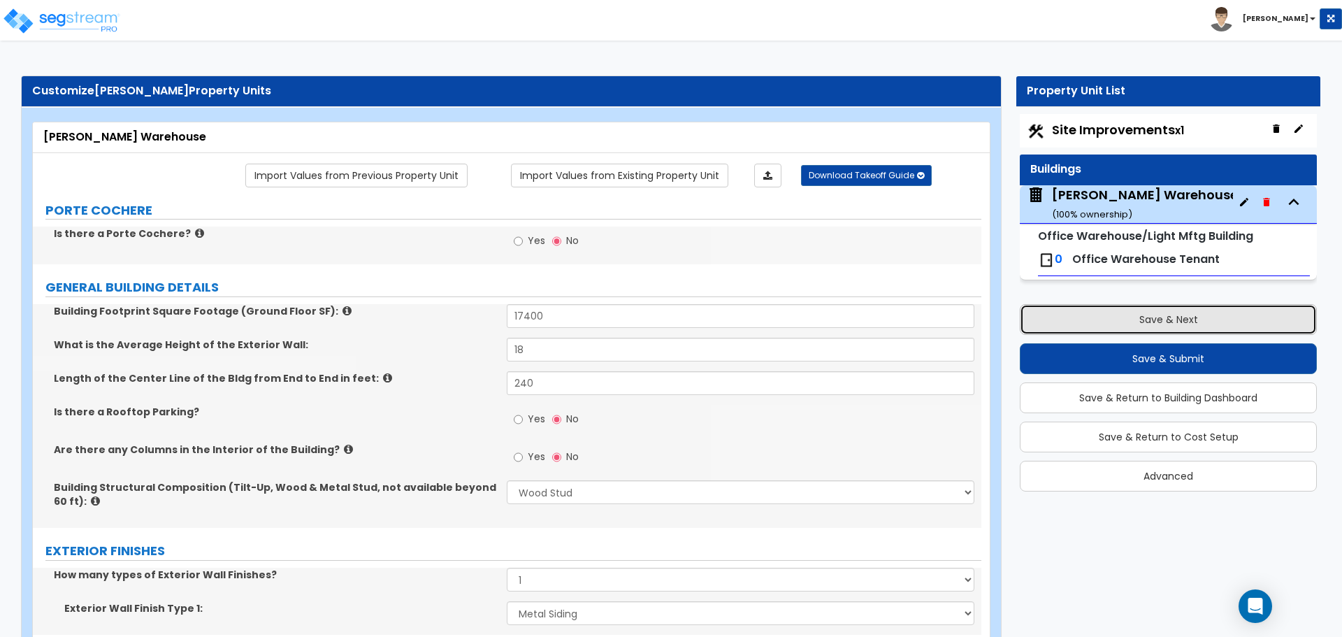
click at [1184, 310] on button "Save & Next" at bounding box center [1168, 319] width 297 height 31
select select "1"
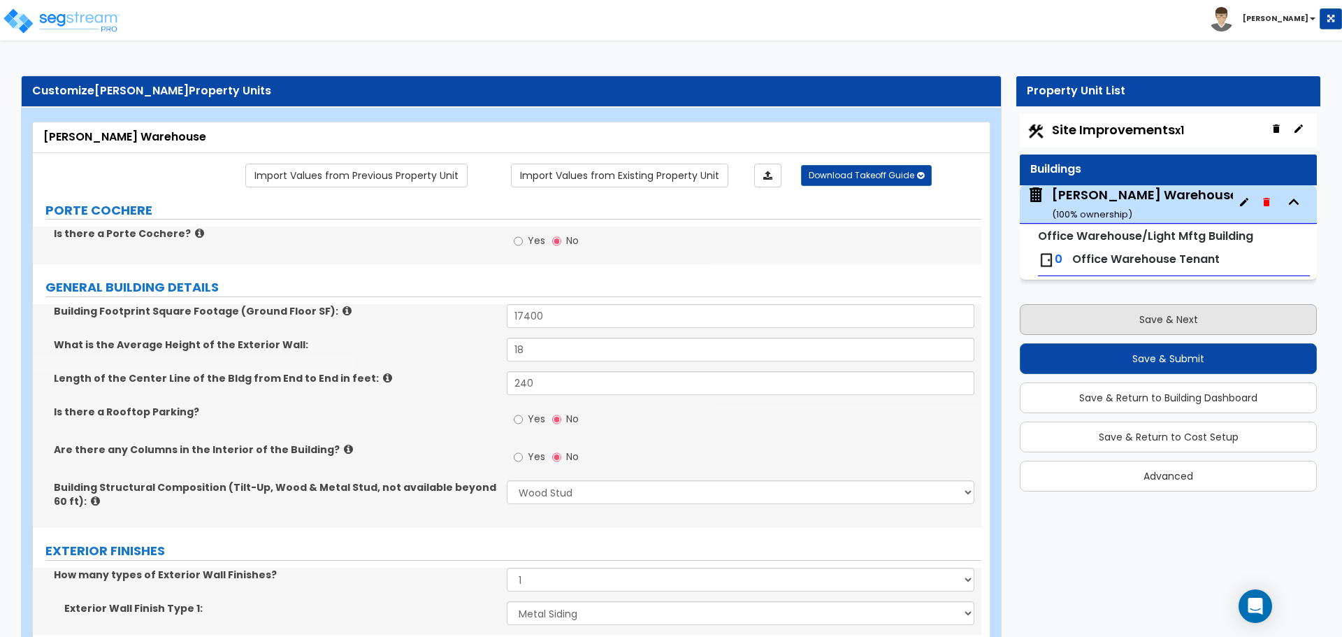
select select "2"
select select "1"
select select "2"
select select "1"
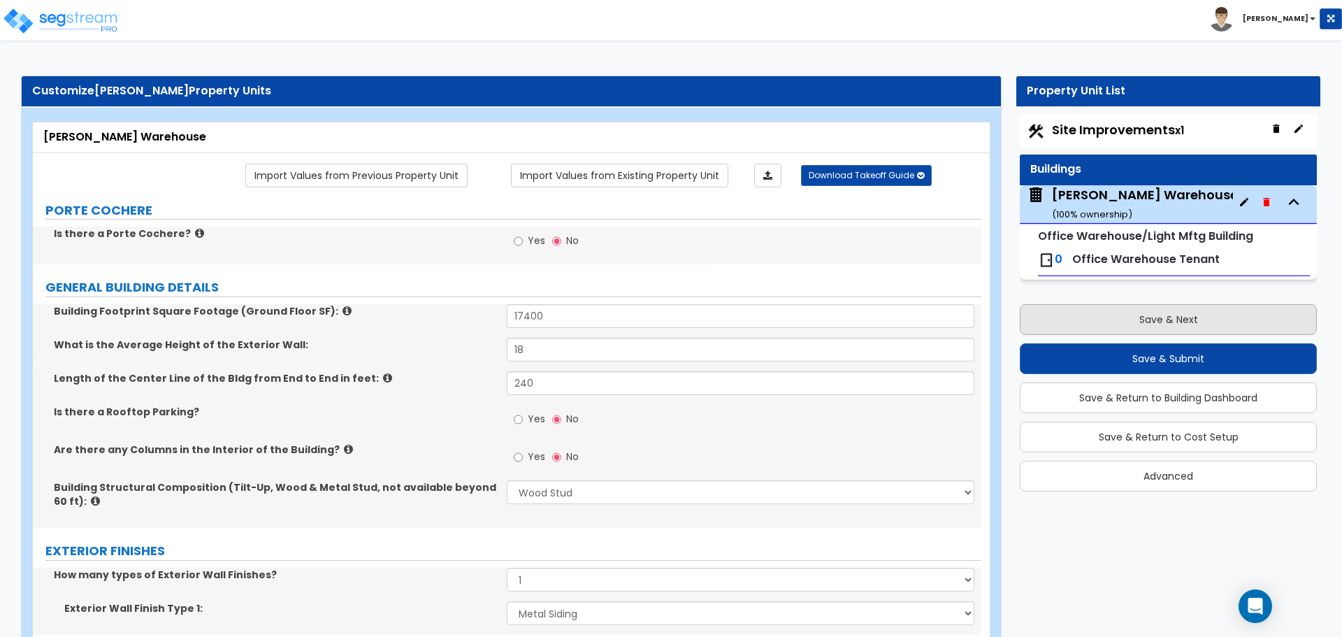
select select "1"
select select "2"
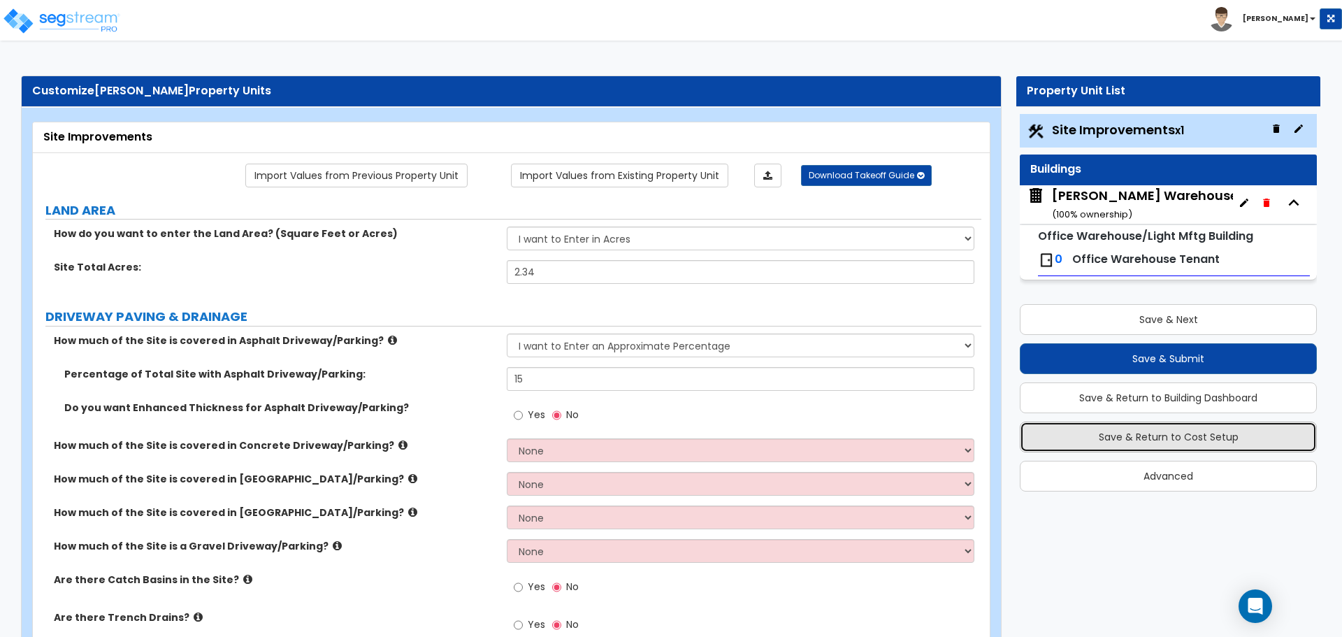
click at [1156, 436] on button "Save & Return to Cost Setup" at bounding box center [1168, 436] width 297 height 31
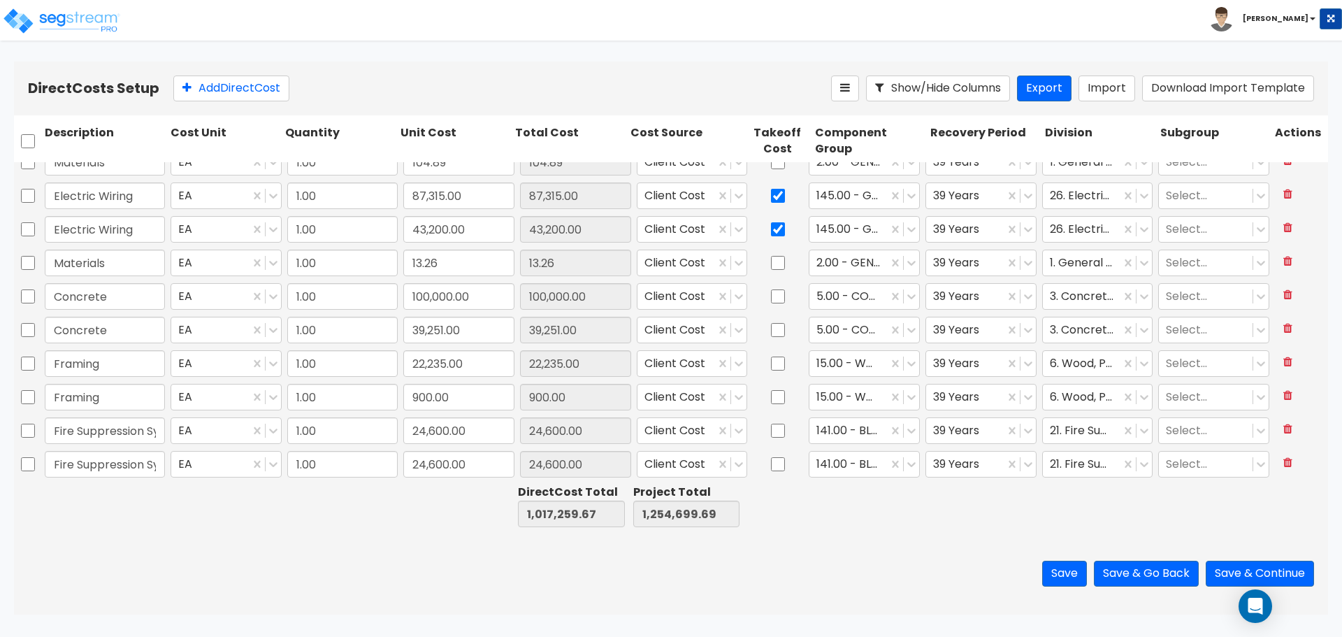
scroll to position [233, 0]
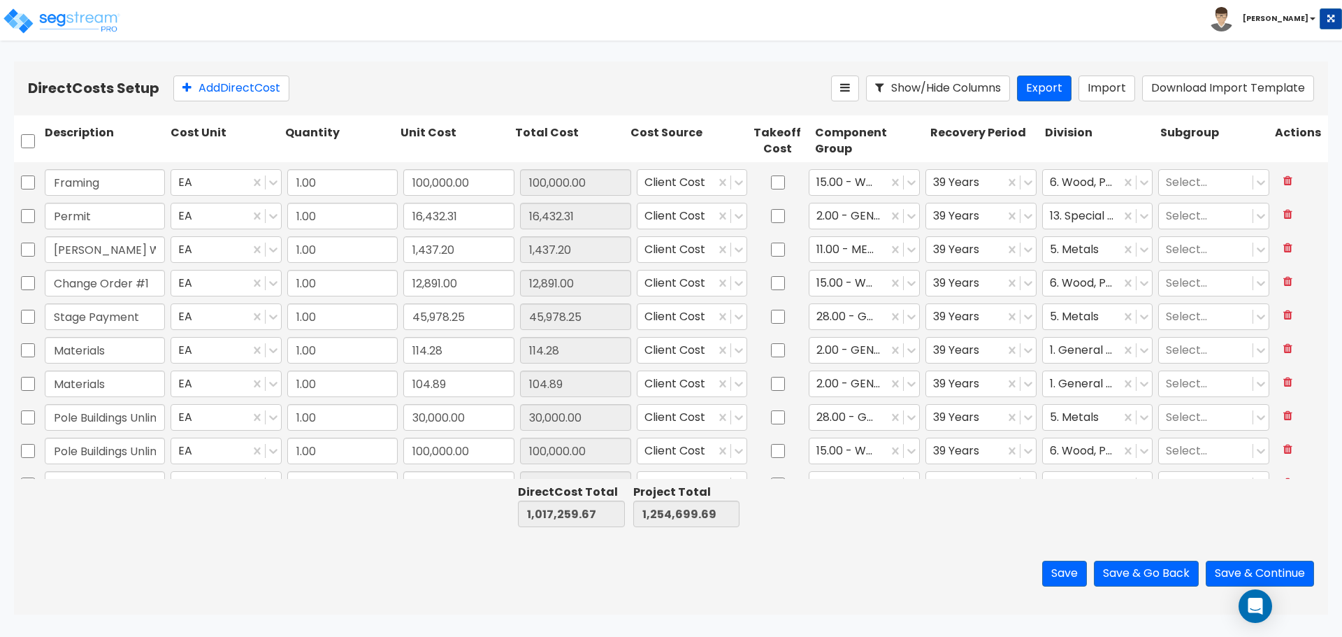
type input "1.00"
type input "132,092.10"
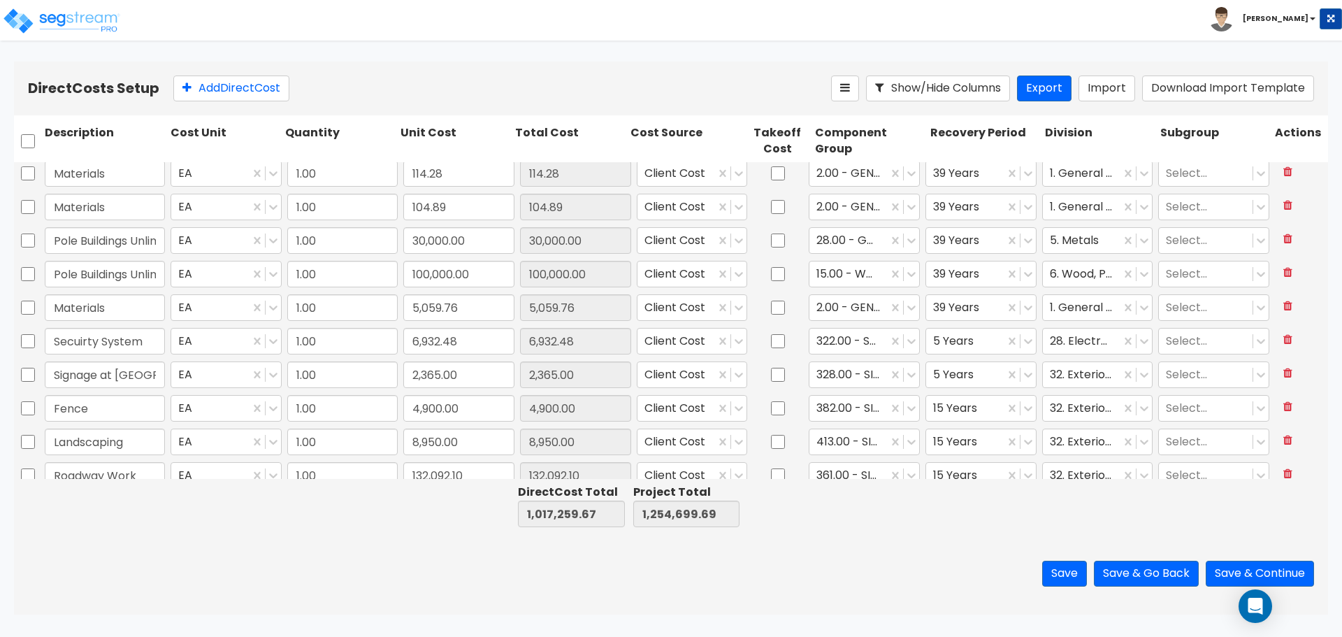
scroll to position [723, 0]
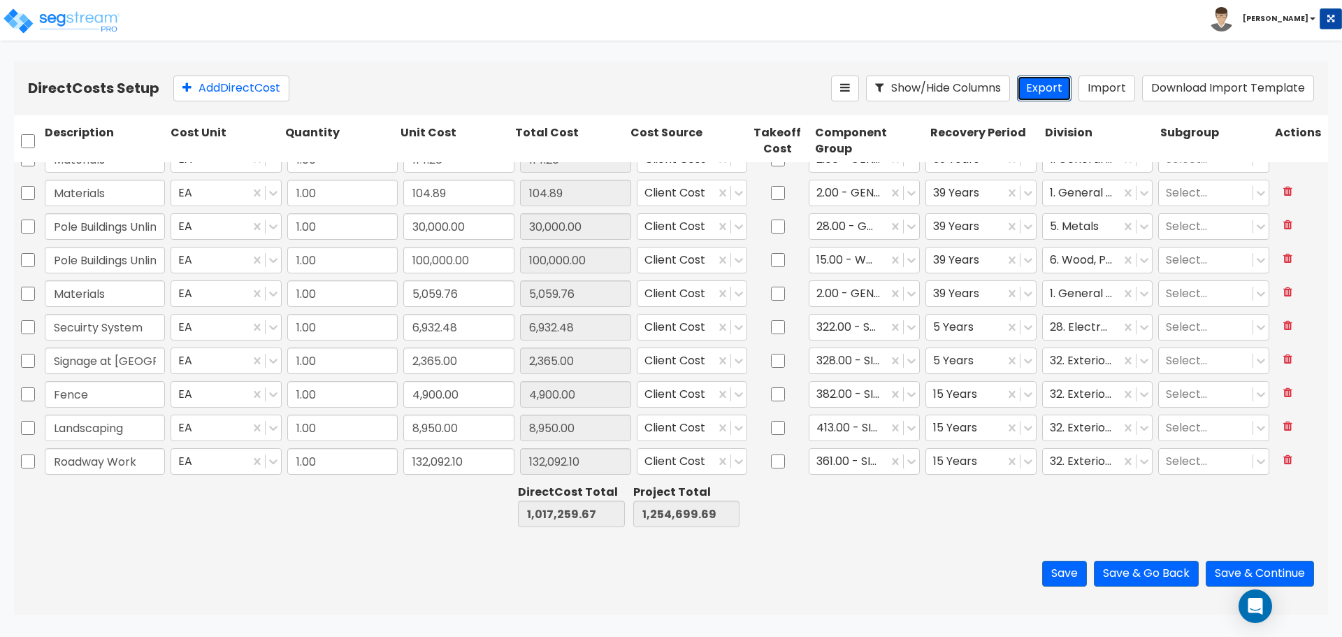
click at [1058, 89] on button "Export" at bounding box center [1044, 88] width 55 height 26
click at [1198, 92] on button "Download Import Template" at bounding box center [1228, 88] width 172 height 26
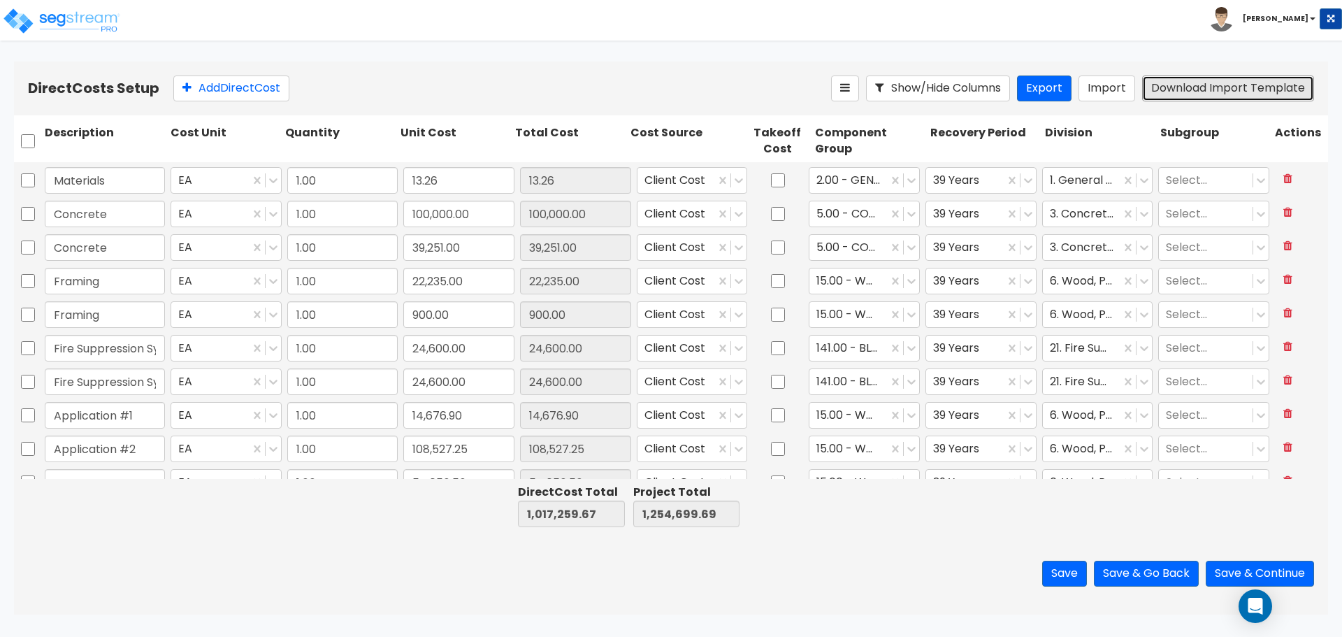
type input "1.00"
type input "3,950.00"
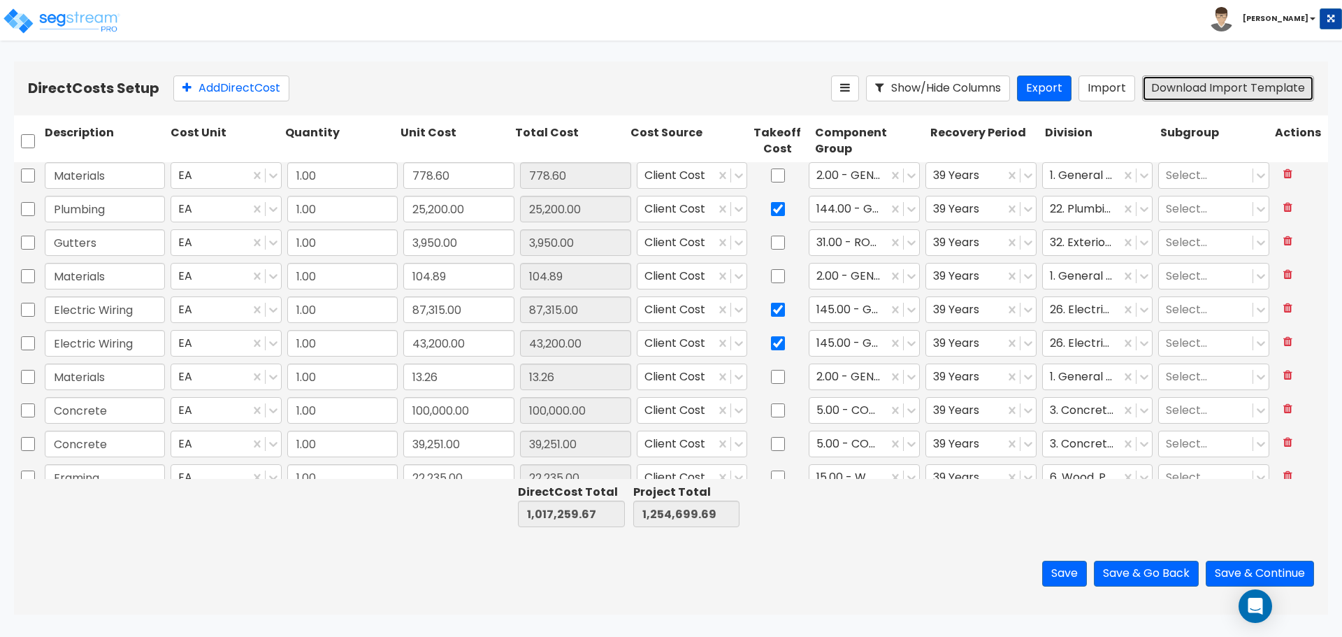
scroll to position [0, 0]
